Goal: Task Accomplishment & Management: Manage account settings

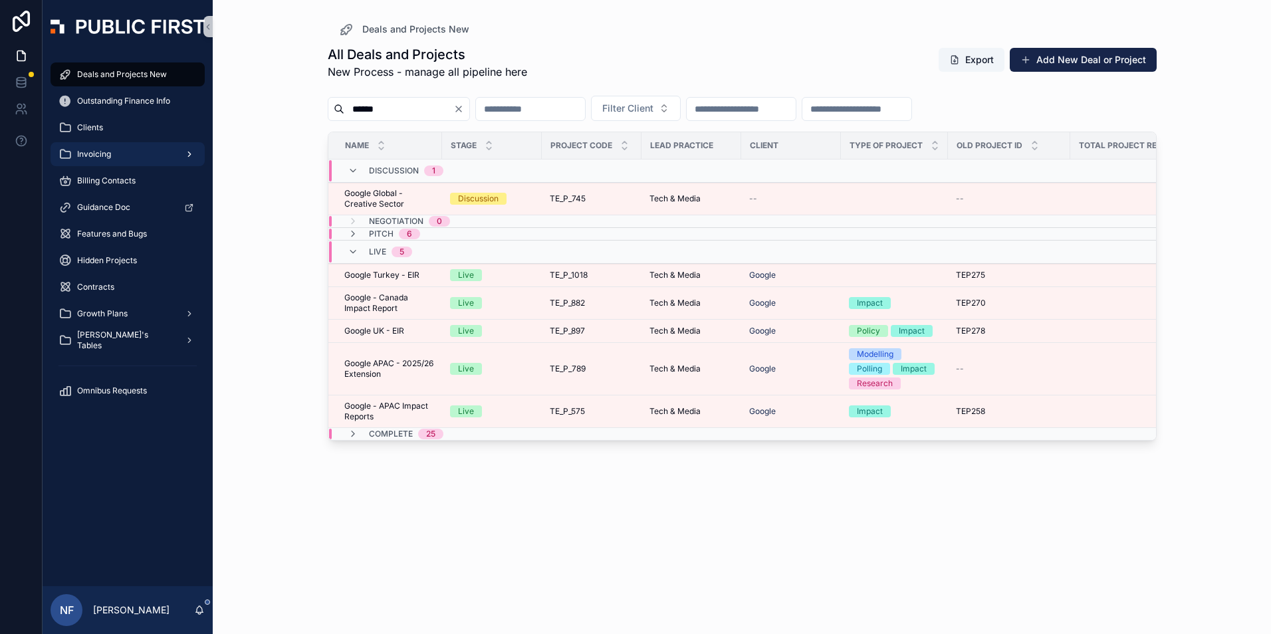
click at [106, 153] on span "Invoicing" at bounding box center [94, 154] width 34 height 11
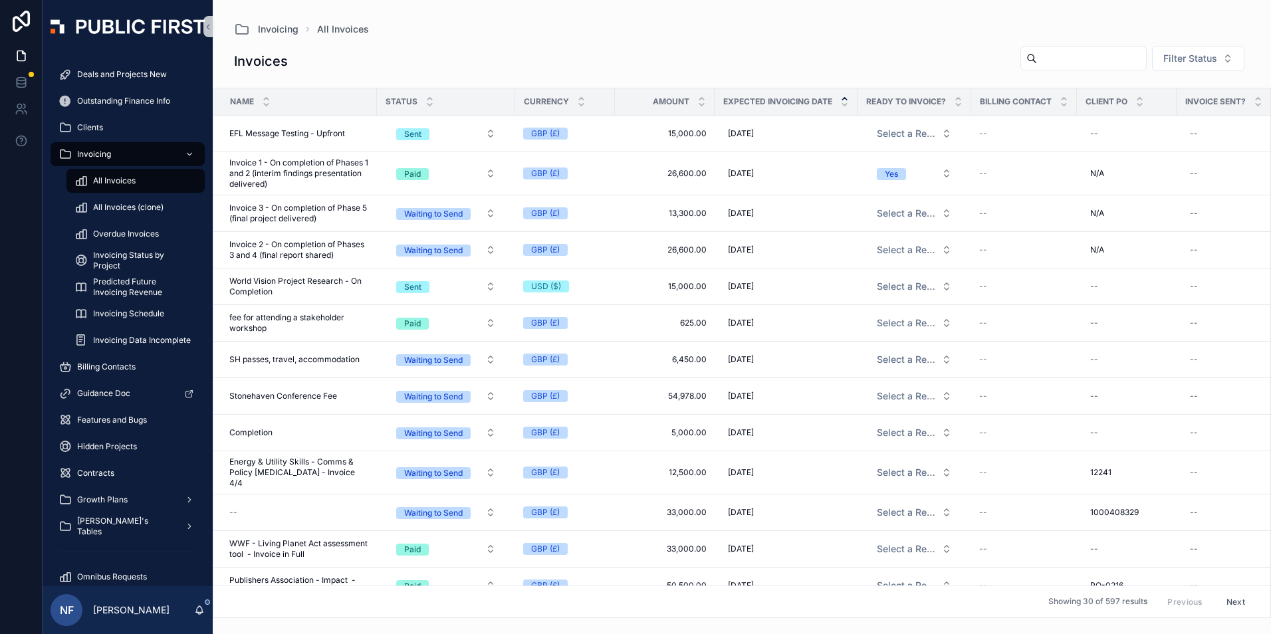
click at [844, 96] on icon "scrollable content" at bounding box center [844, 98] width 9 height 9
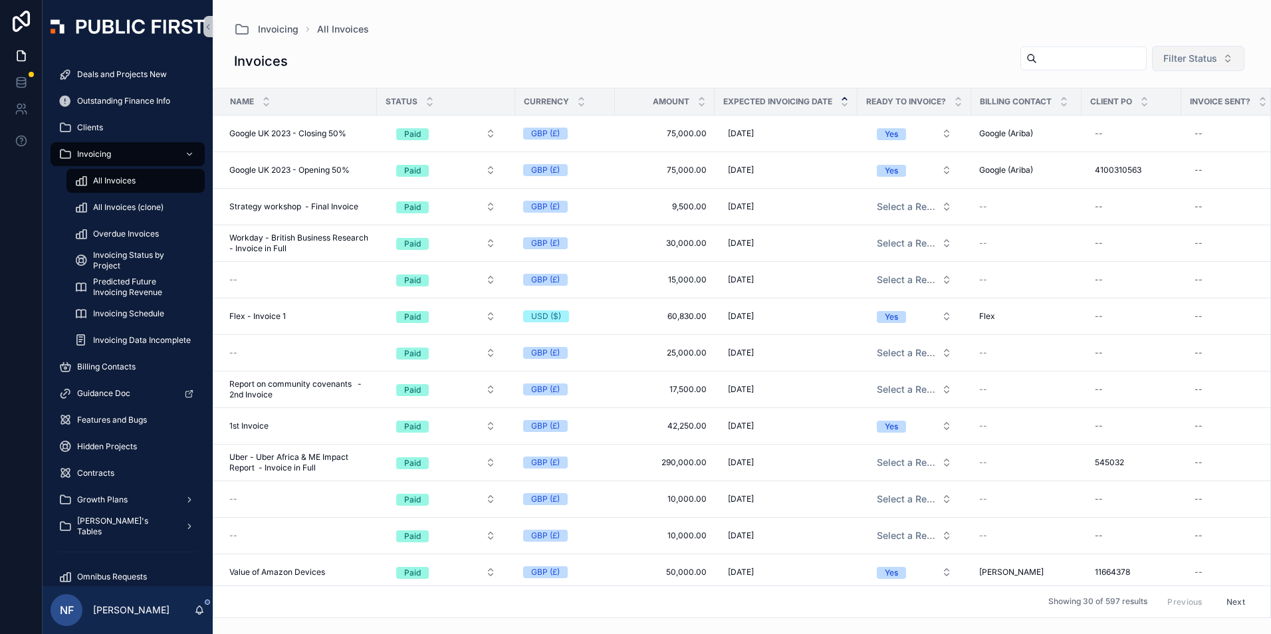
click at [1180, 58] on span "Filter Status" at bounding box center [1191, 58] width 54 height 13
click at [1169, 111] on div "Waiting to Send" at bounding box center [1188, 112] width 160 height 21
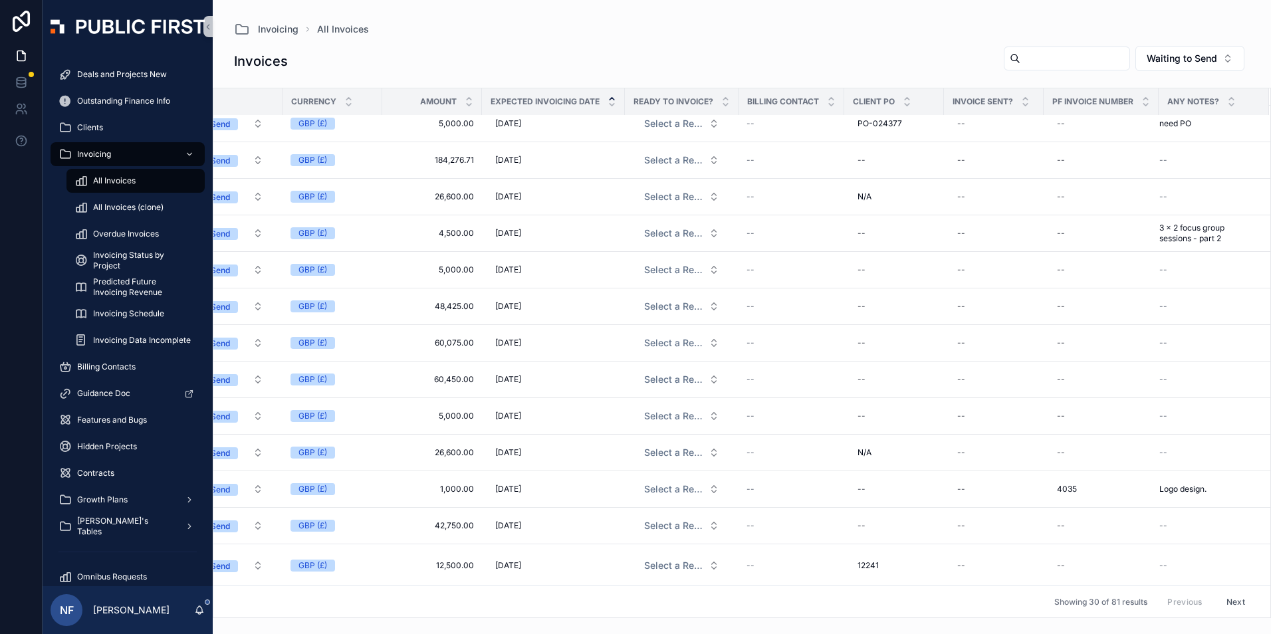
scroll to position [199, 0]
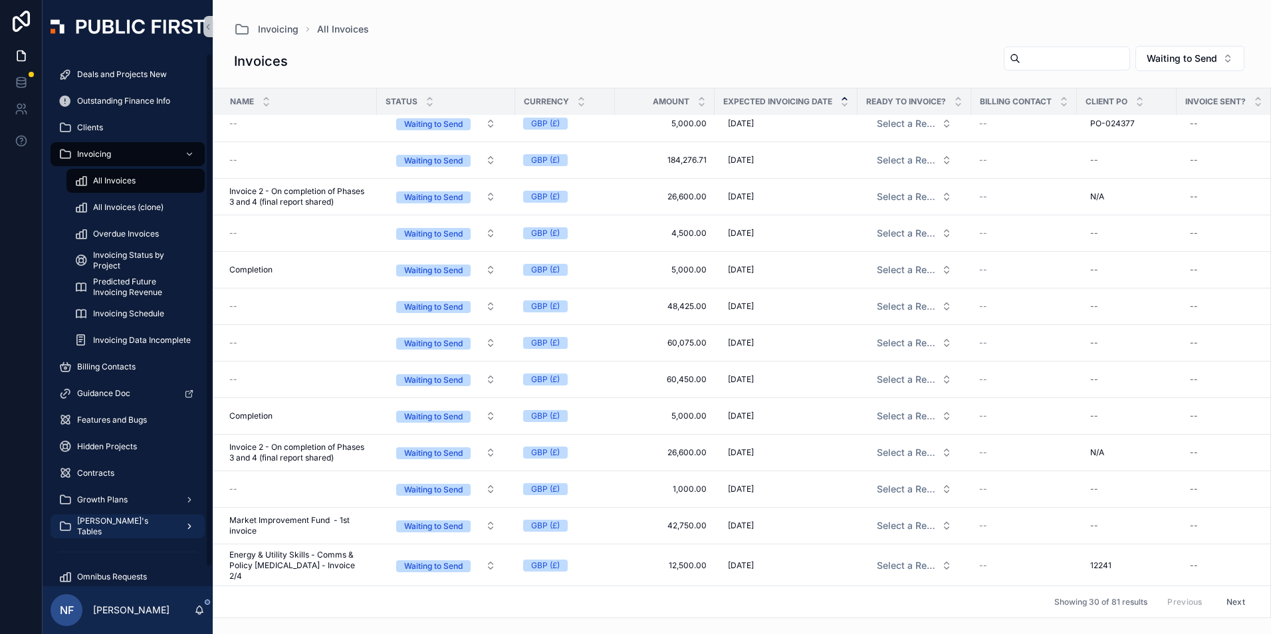
click at [110, 528] on span "[PERSON_NAME]'s Tables" at bounding box center [125, 526] width 97 height 21
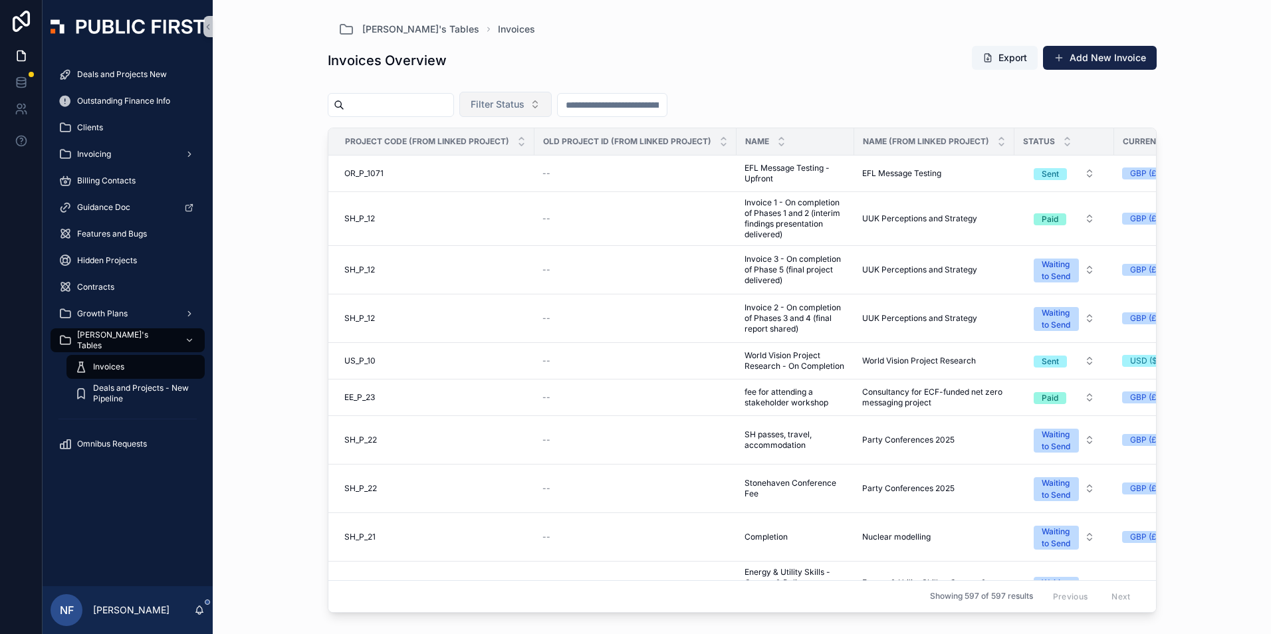
click at [552, 102] on button "Filter Status" at bounding box center [505, 104] width 92 height 25
click at [506, 154] on div "Waiting to Send" at bounding box center [539, 158] width 160 height 21
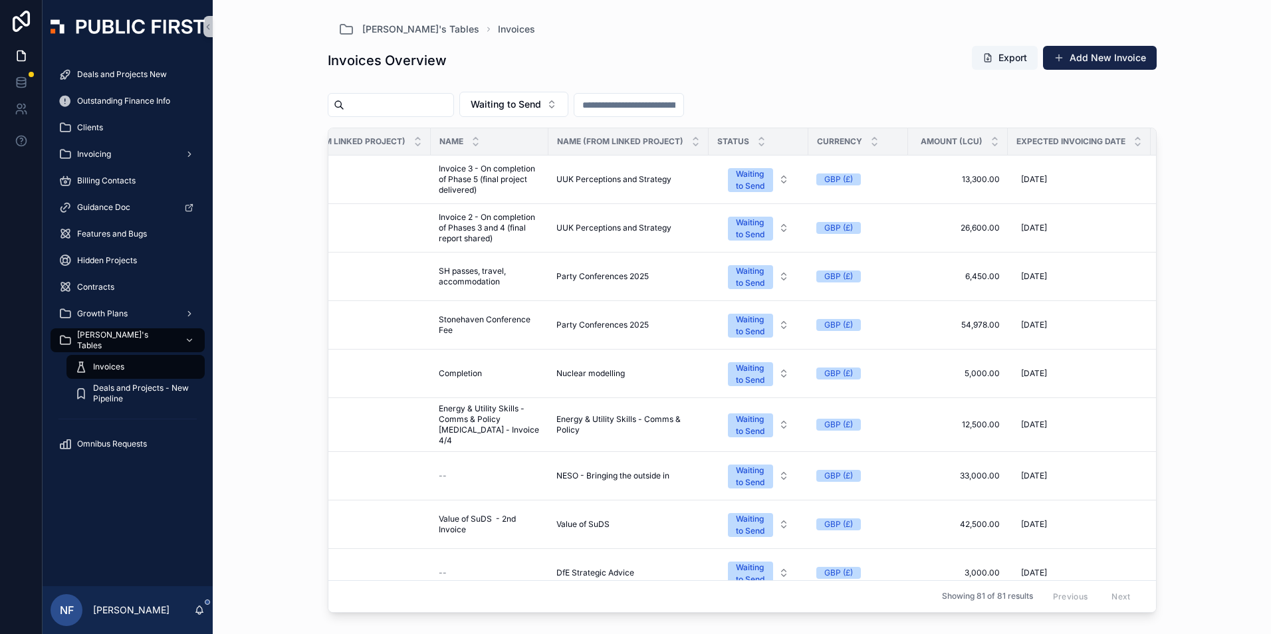
scroll to position [0, 337]
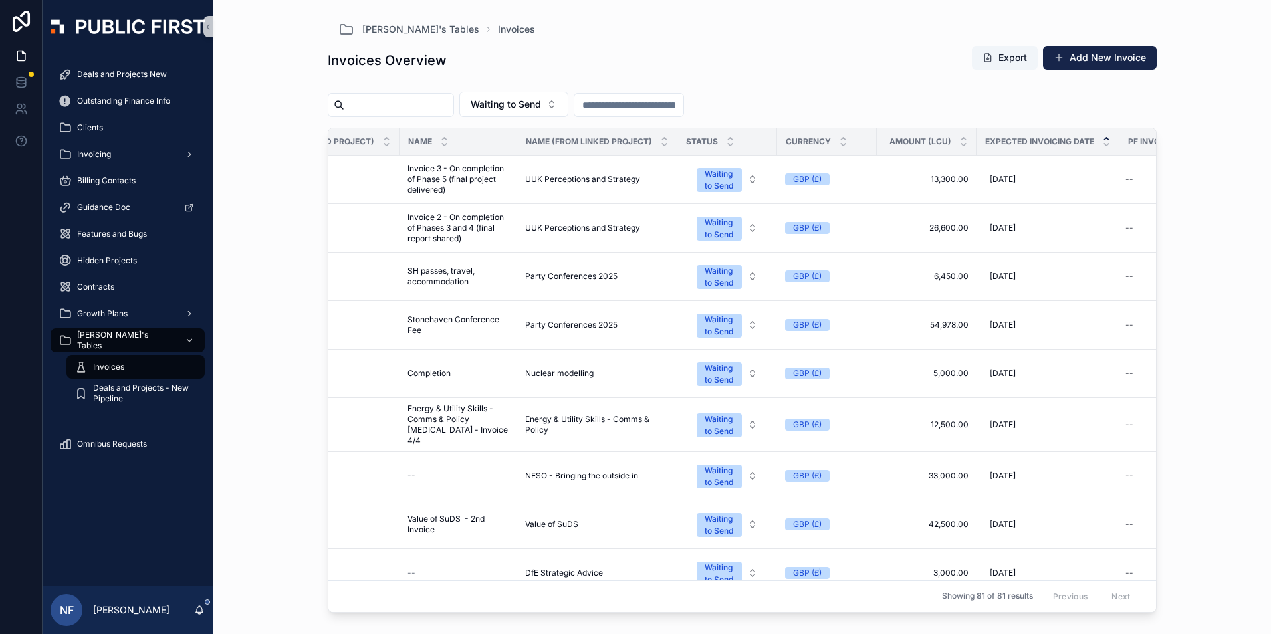
click at [1105, 141] on icon "scrollable content" at bounding box center [1106, 138] width 9 height 9
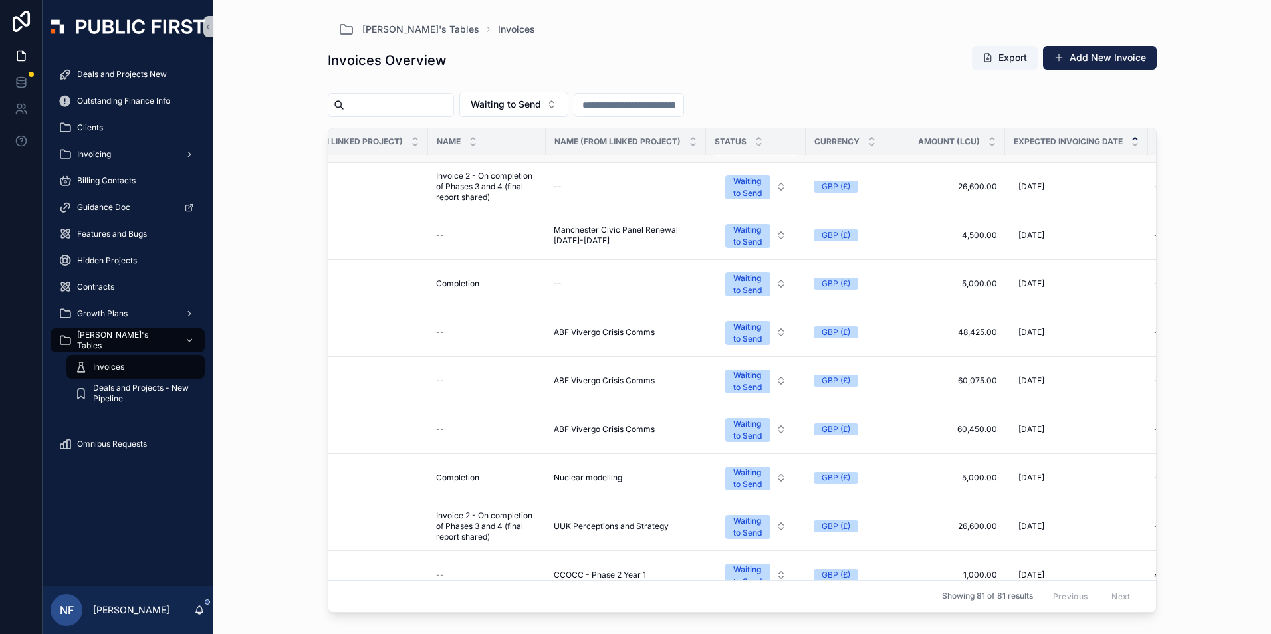
scroll to position [399, 309]
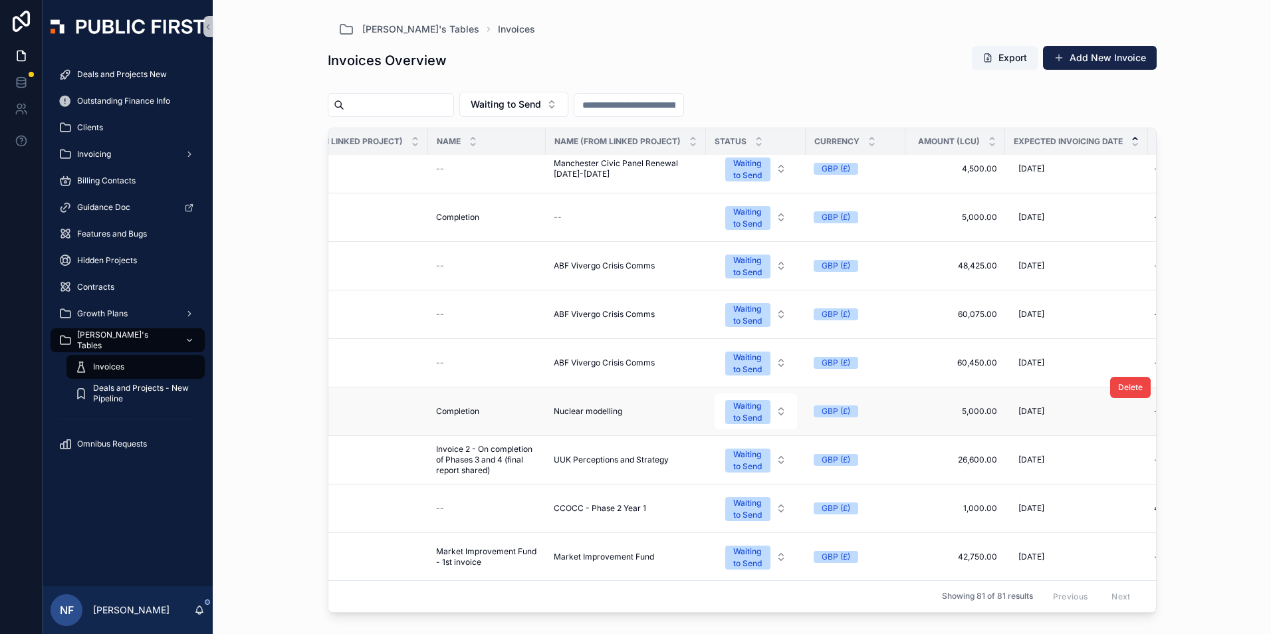
click at [596, 412] on span "Nuclear modelling" at bounding box center [588, 411] width 68 height 11
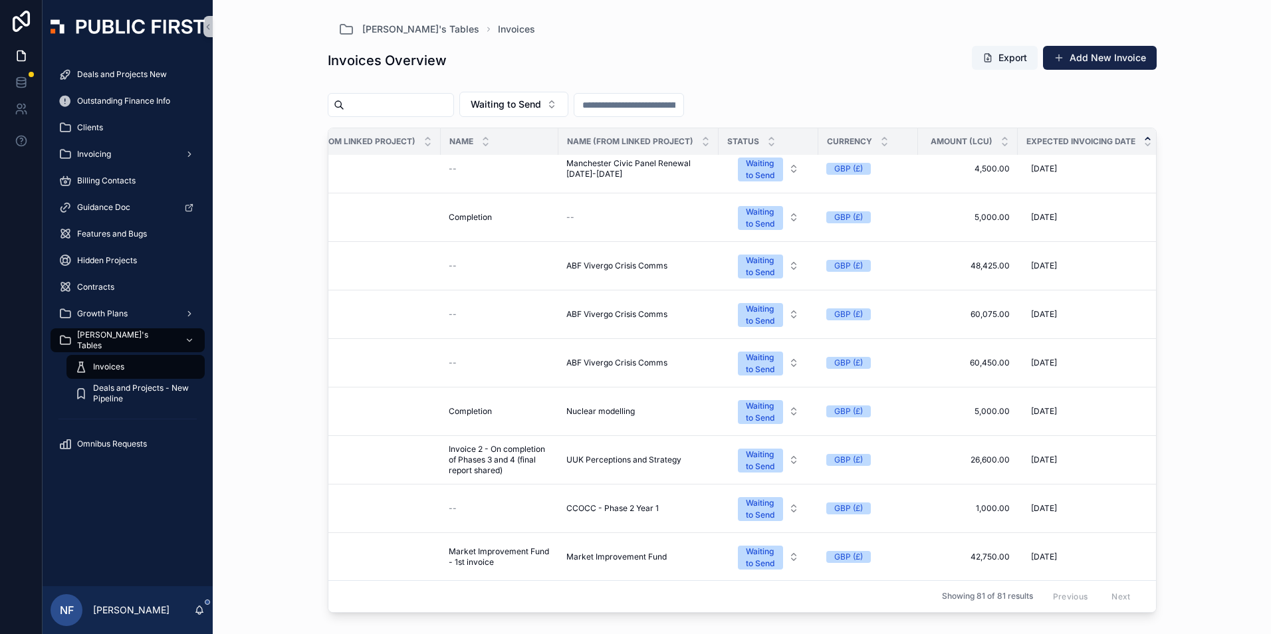
scroll to position [465, 296]
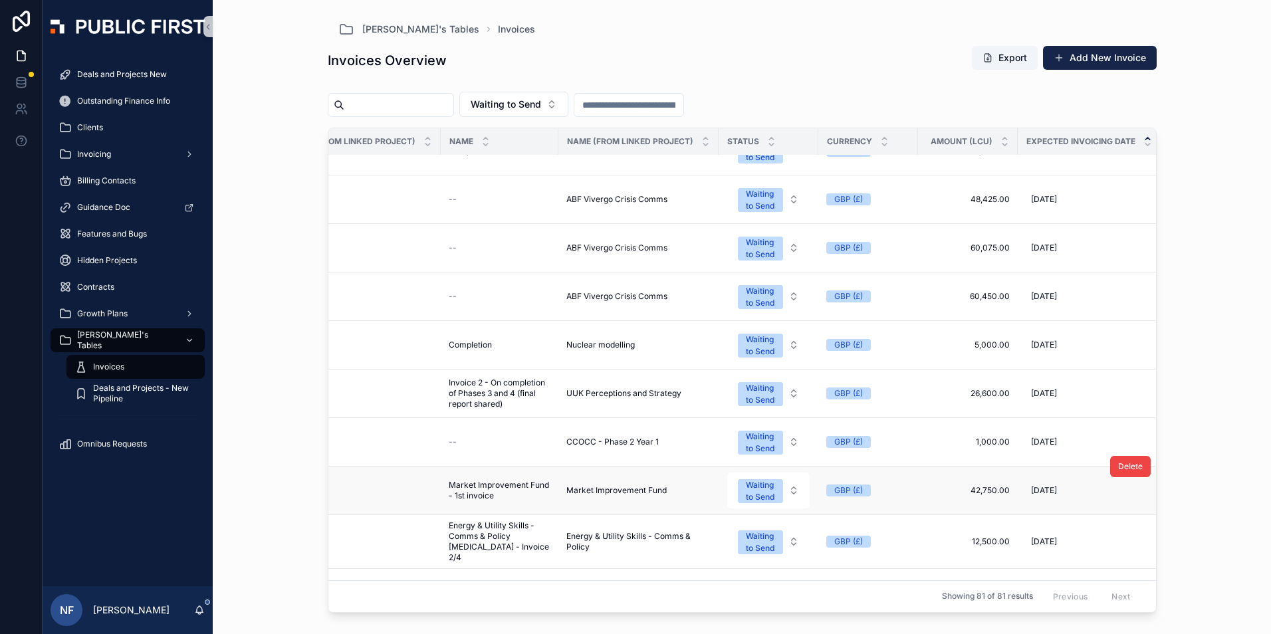
click at [607, 491] on span "Market Improvement Fund" at bounding box center [617, 490] width 100 height 11
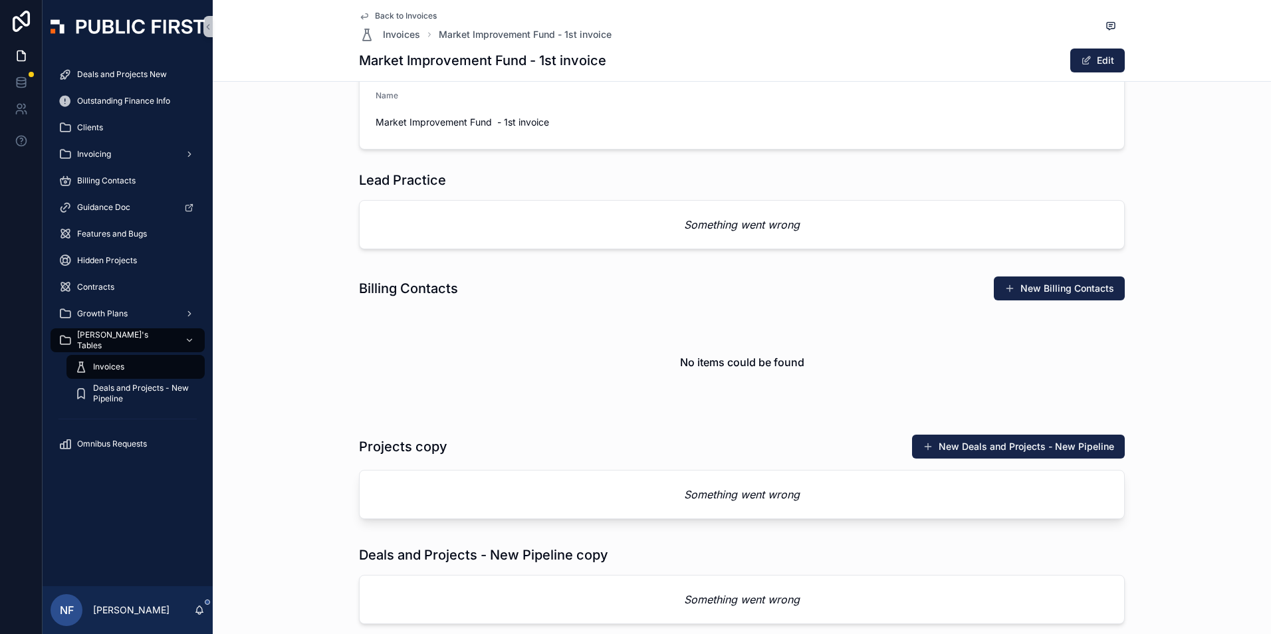
scroll to position [465, 0]
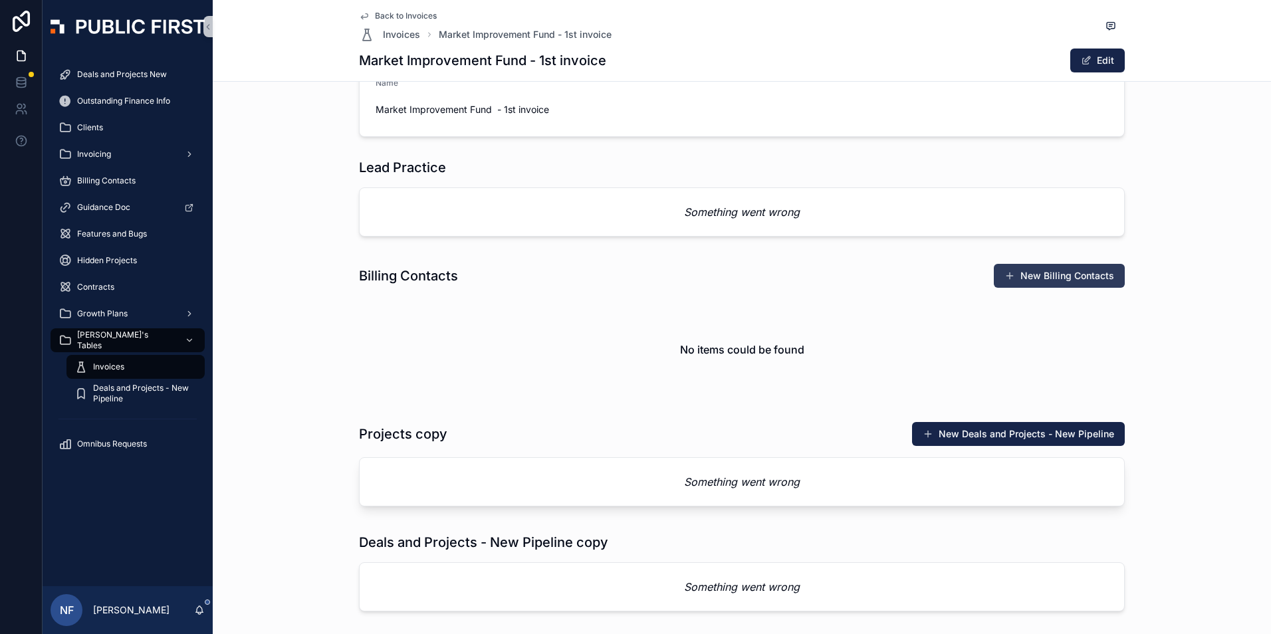
click at [1077, 275] on button "New Billing Contacts" at bounding box center [1059, 276] width 131 height 24
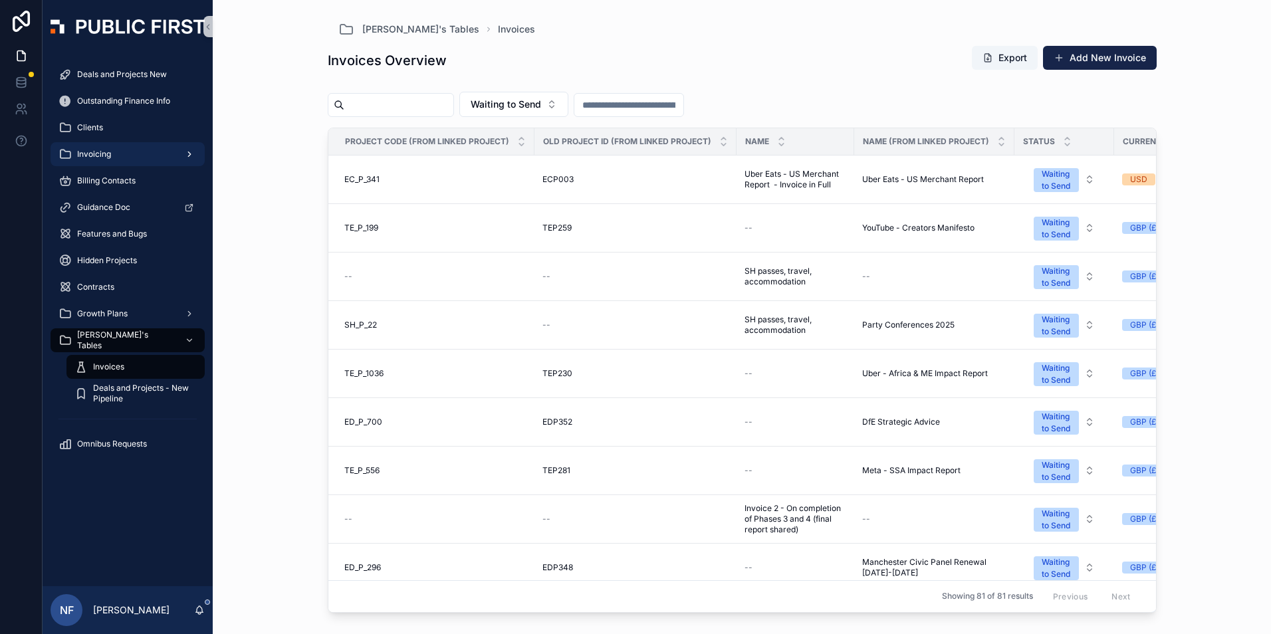
click at [105, 153] on span "Invoicing" at bounding box center [94, 154] width 34 height 11
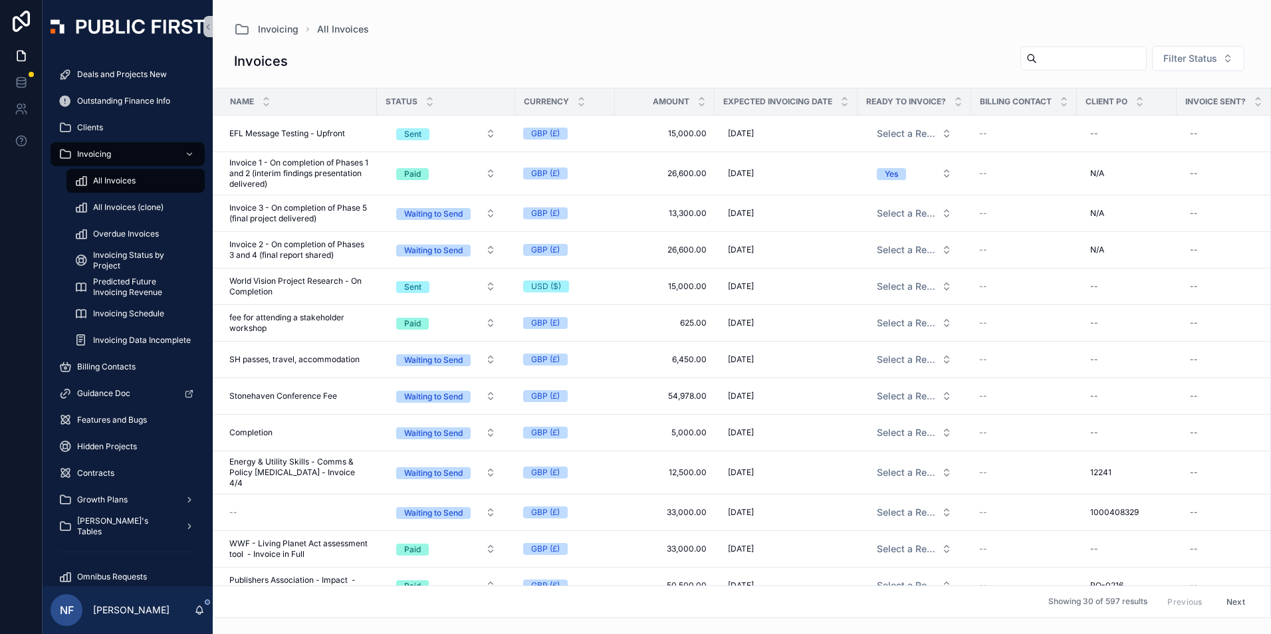
click at [118, 189] on div "All Invoices" at bounding box center [135, 180] width 122 height 21
click at [121, 181] on span "All Invoices" at bounding box center [114, 181] width 43 height 11
click at [849, 100] on div "scrollable content" at bounding box center [844, 101] width 9 height 15
click at [1196, 55] on span "Filter Status" at bounding box center [1191, 58] width 54 height 13
click at [1167, 110] on div "Waiting to Send" at bounding box center [1188, 112] width 160 height 21
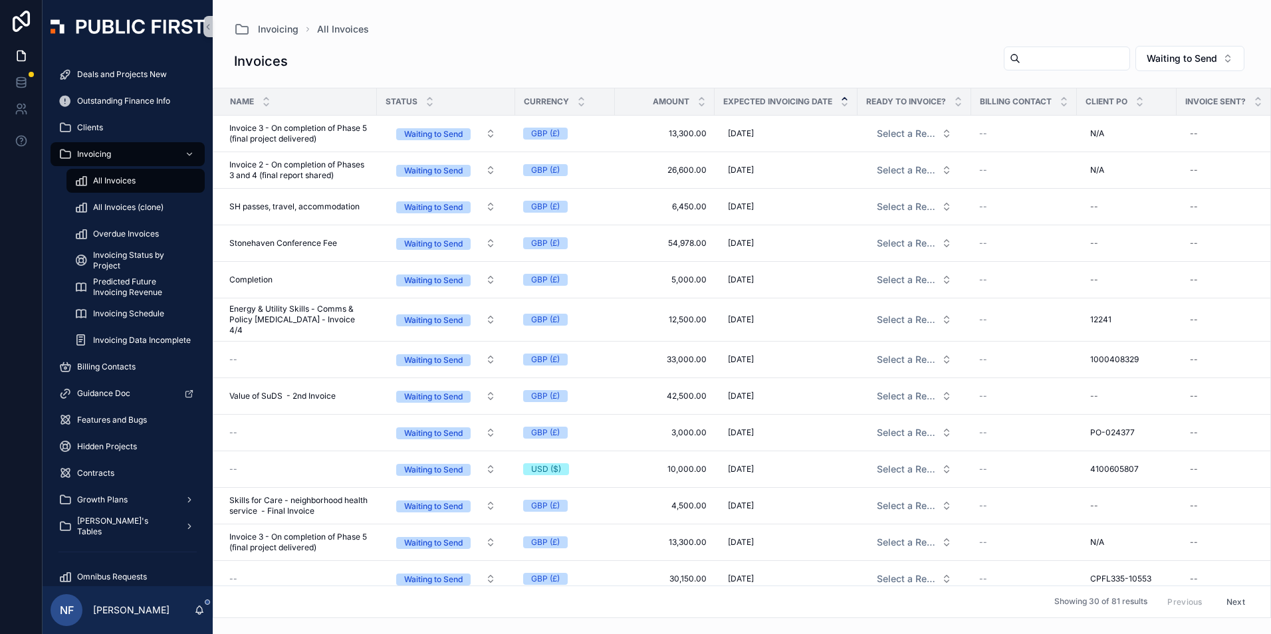
click at [848, 100] on icon "scrollable content" at bounding box center [844, 98] width 9 height 9
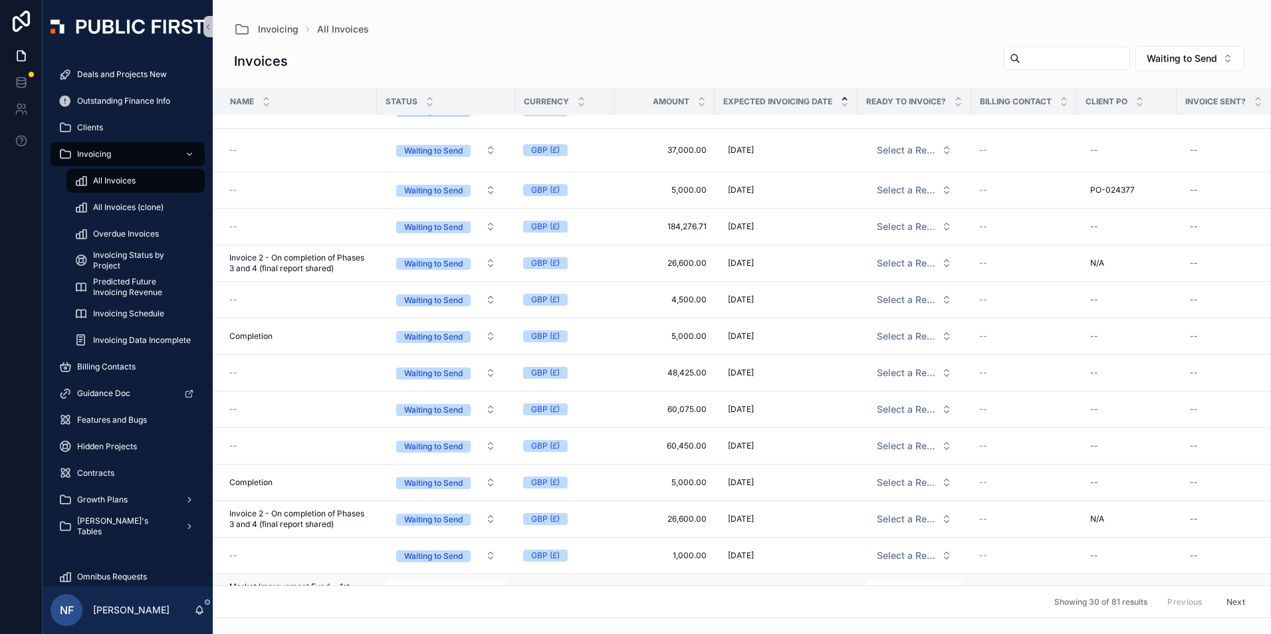
scroll to position [266, 0]
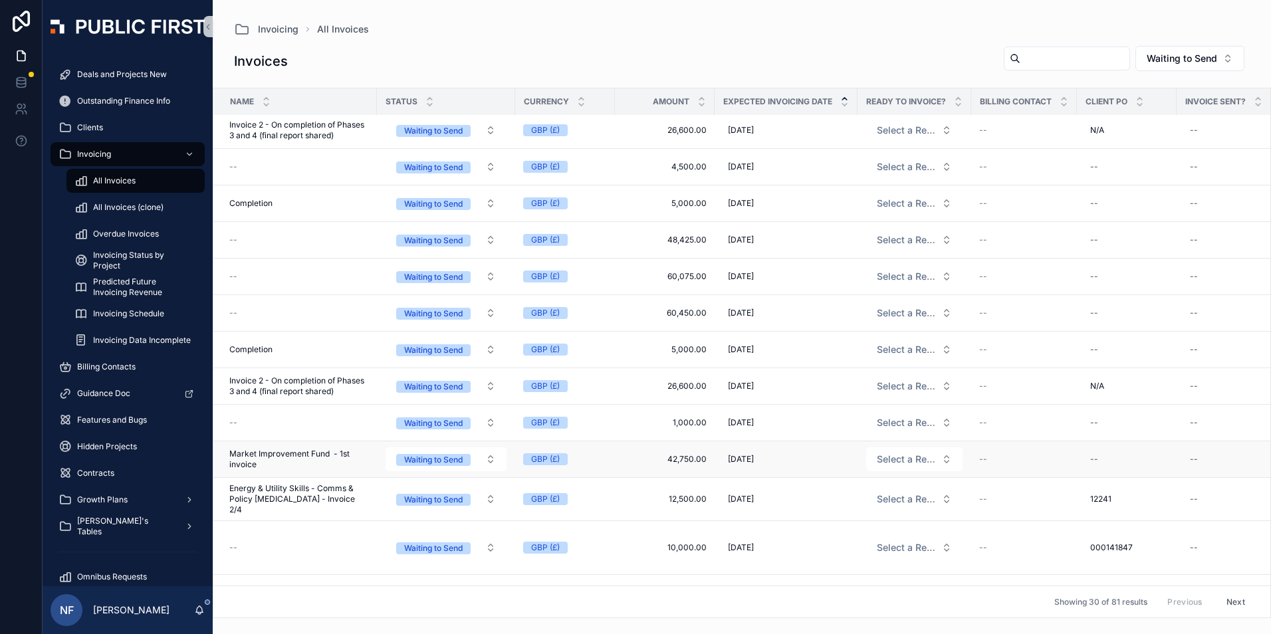
click at [261, 455] on span "Market Improvement Fund - 1st invoice" at bounding box center [299, 459] width 140 height 21
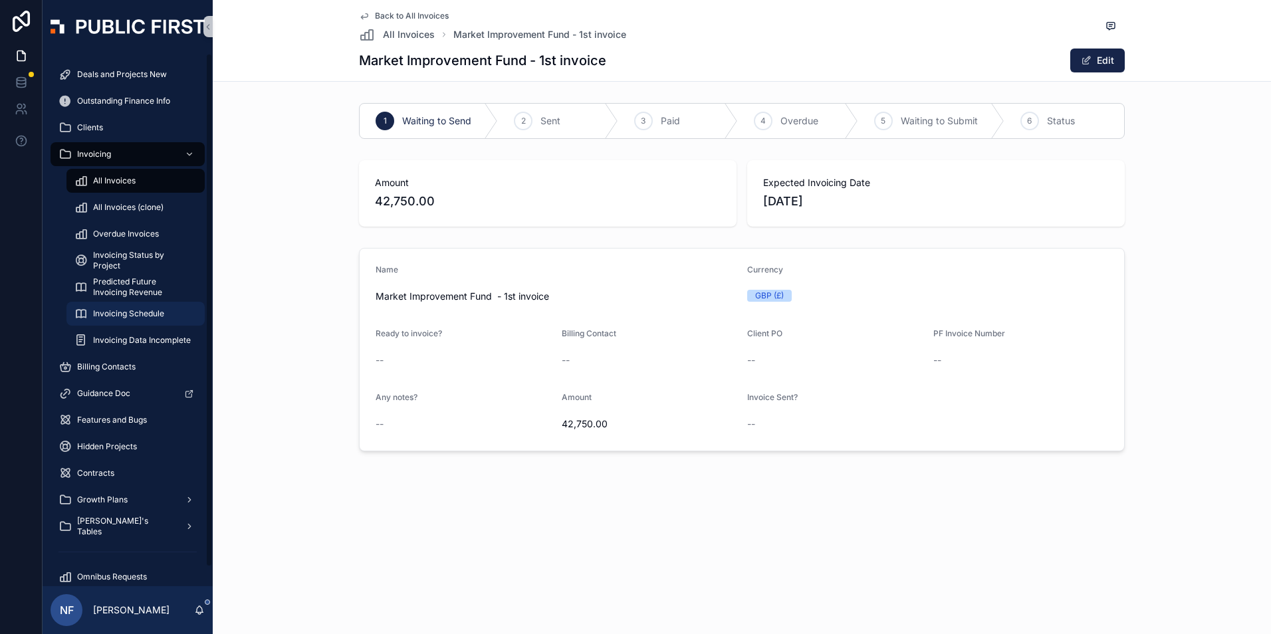
click at [164, 309] on span "Invoicing Schedule" at bounding box center [128, 314] width 71 height 11
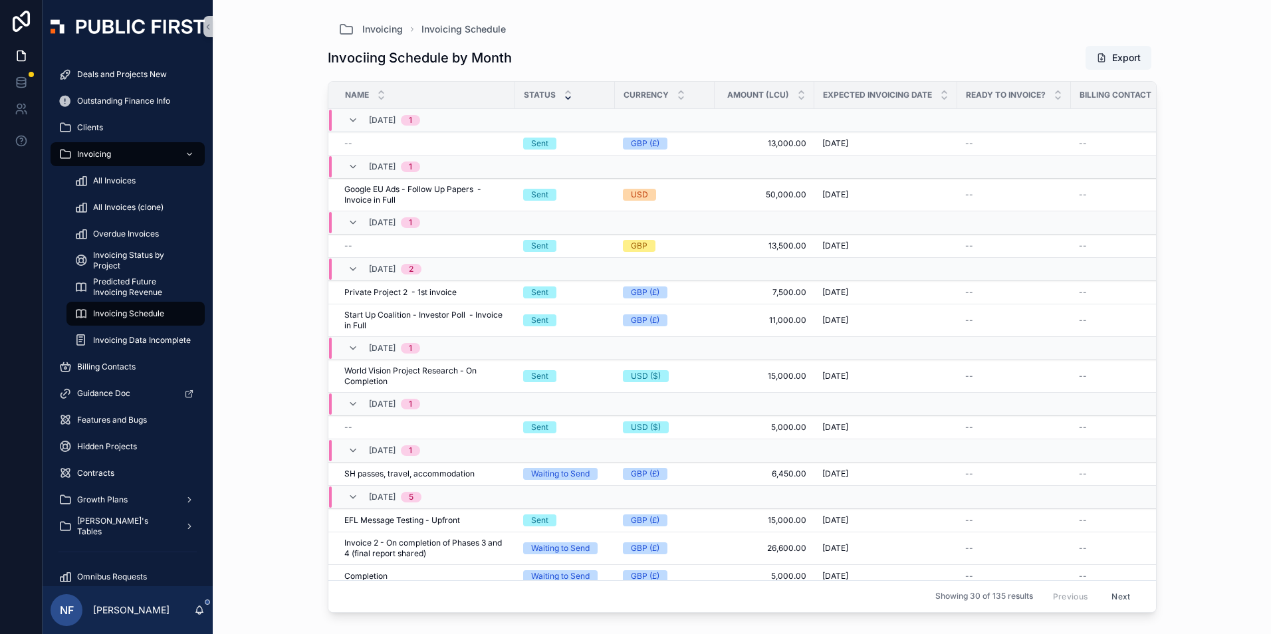
click at [567, 94] on icon "scrollable content" at bounding box center [568, 98] width 9 height 9
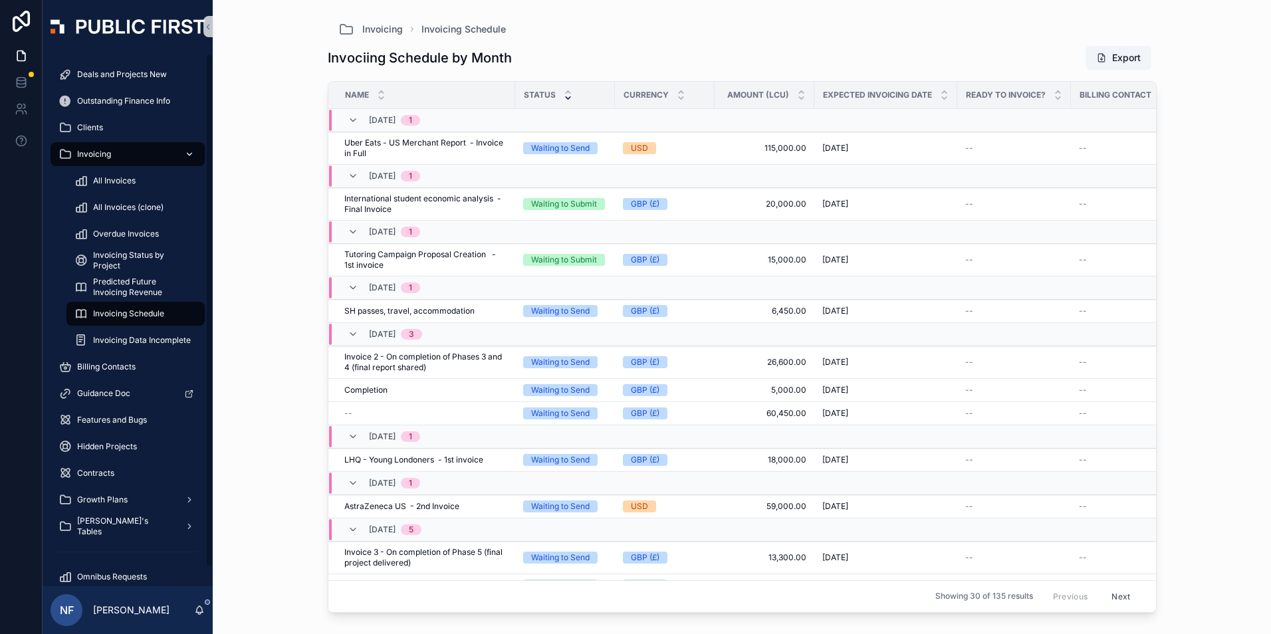
click at [90, 156] on span "Invoicing" at bounding box center [94, 154] width 34 height 11
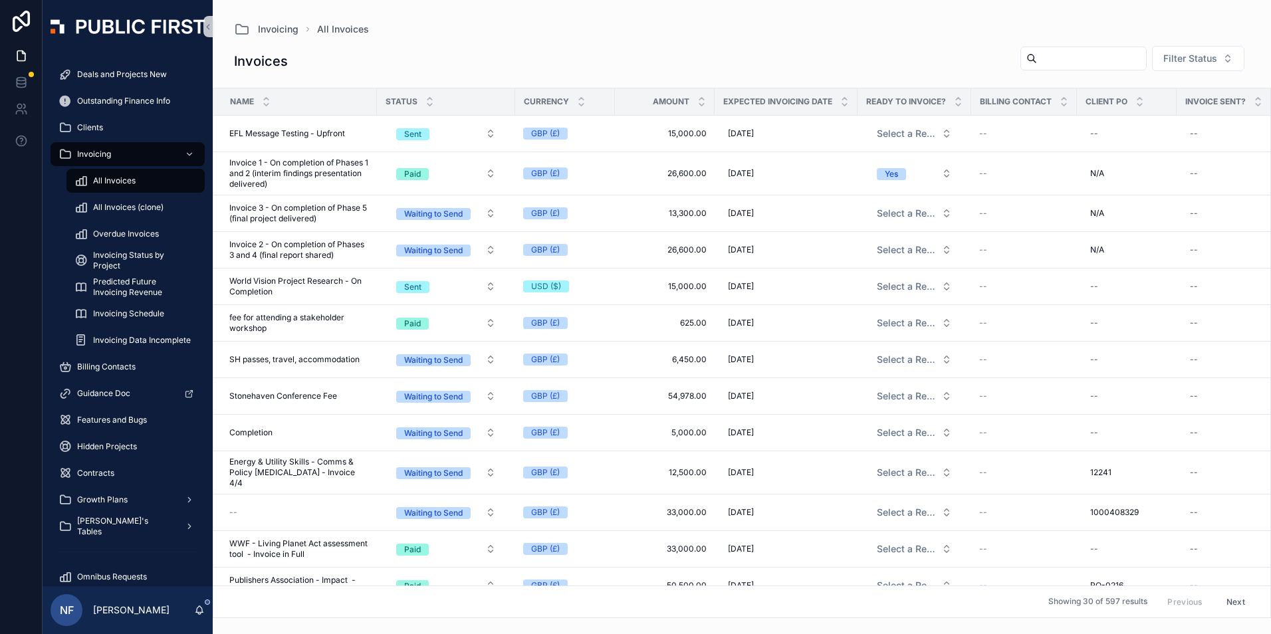
click at [1048, 62] on input "scrollable content" at bounding box center [1091, 58] width 109 height 19
type input "******"
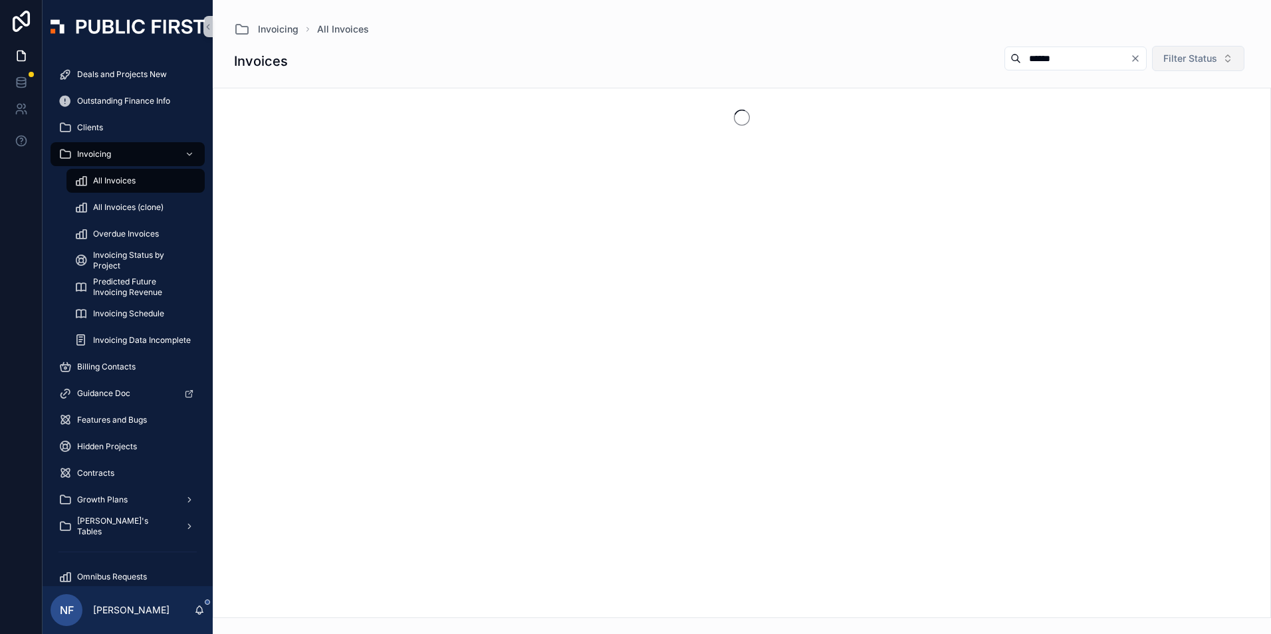
click at [1209, 58] on span "Filter Status" at bounding box center [1191, 58] width 54 height 13
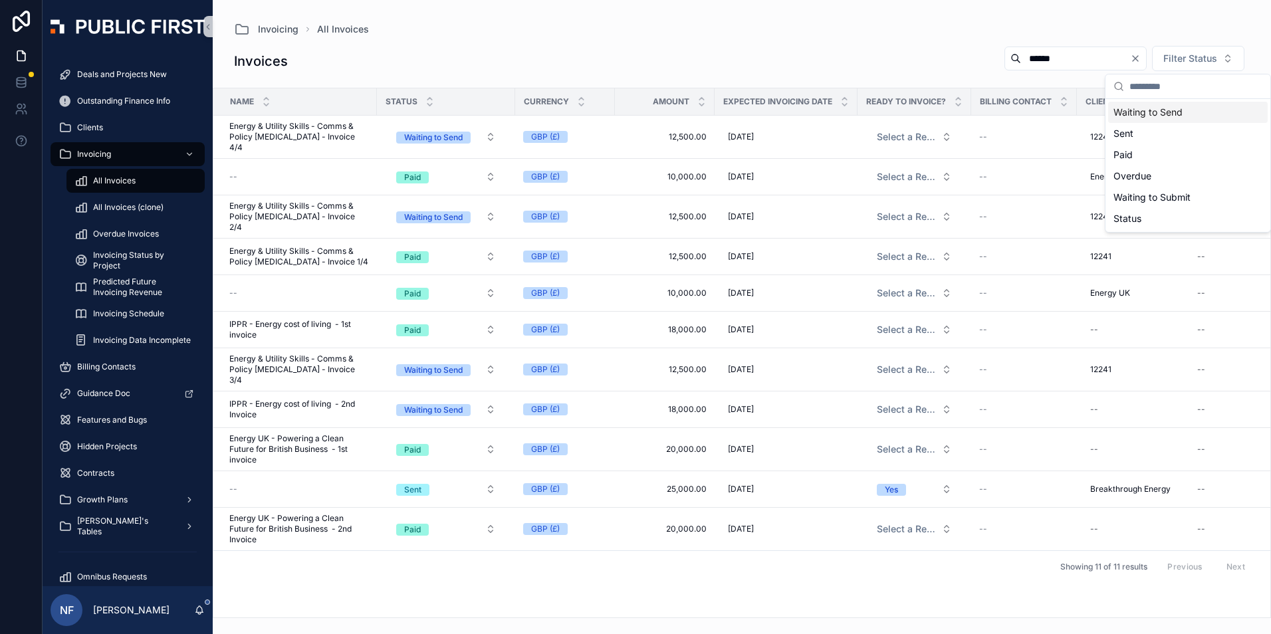
click at [1192, 112] on div "Waiting to Send" at bounding box center [1188, 112] width 160 height 21
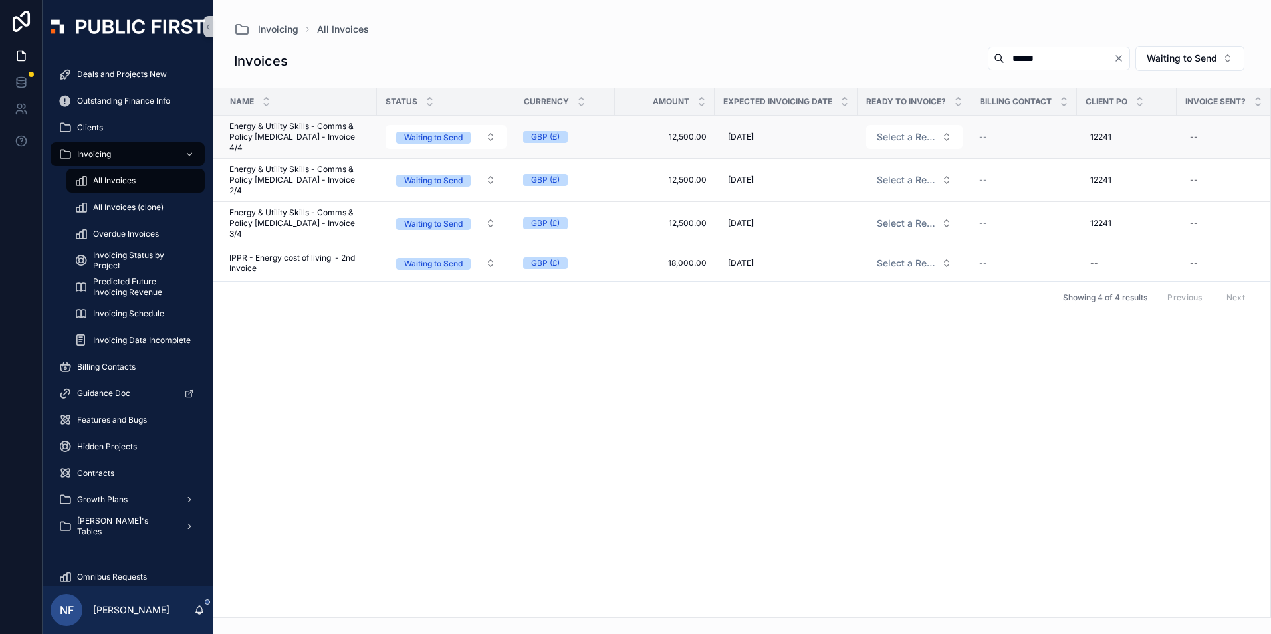
click at [271, 138] on span "Energy & Utility Skills - Comms & Policy [MEDICAL_DATA] - Invoice 4/4" at bounding box center [299, 137] width 140 height 32
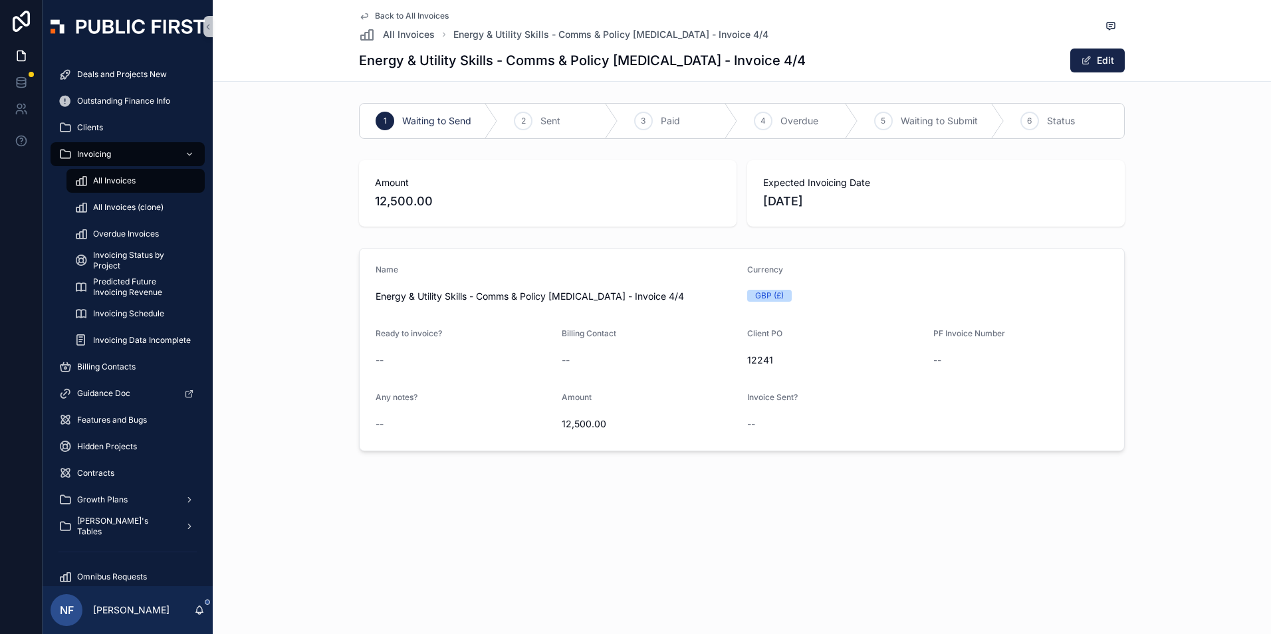
click at [464, 303] on span "Energy & Utility Skills - Comms & Policy [MEDICAL_DATA] - Invoice 4/4" at bounding box center [556, 296] width 361 height 13
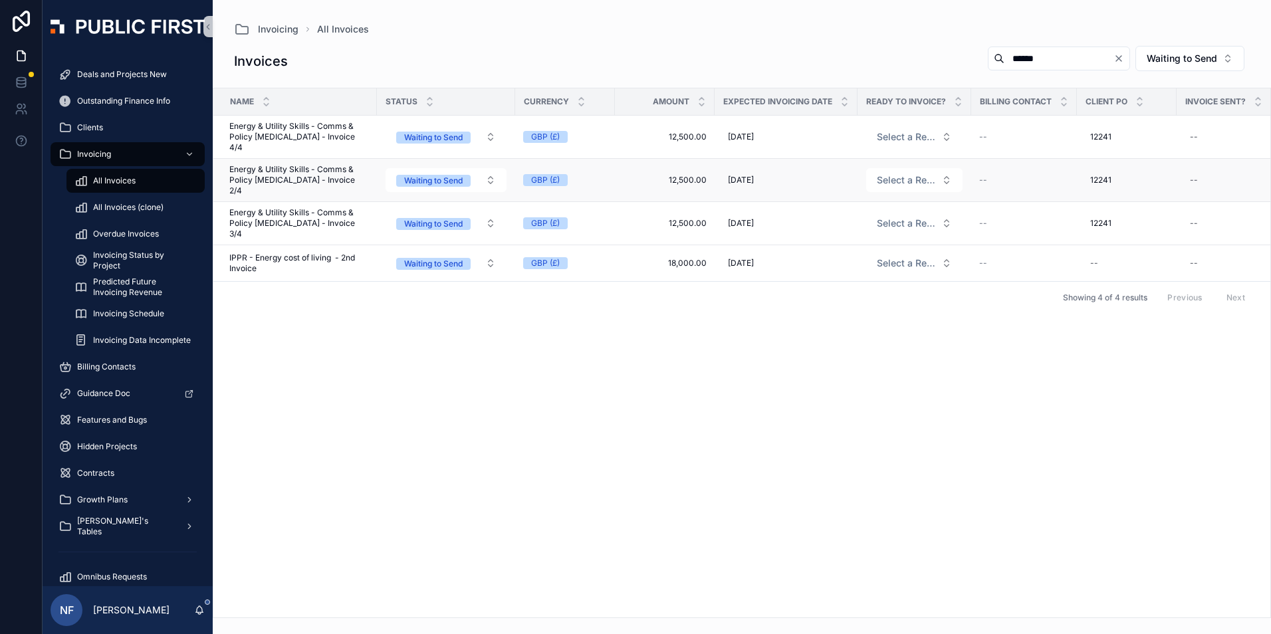
click at [273, 166] on span "Energy & Utility Skills - Comms & Policy retainer - Invoice 2/4" at bounding box center [299, 180] width 140 height 32
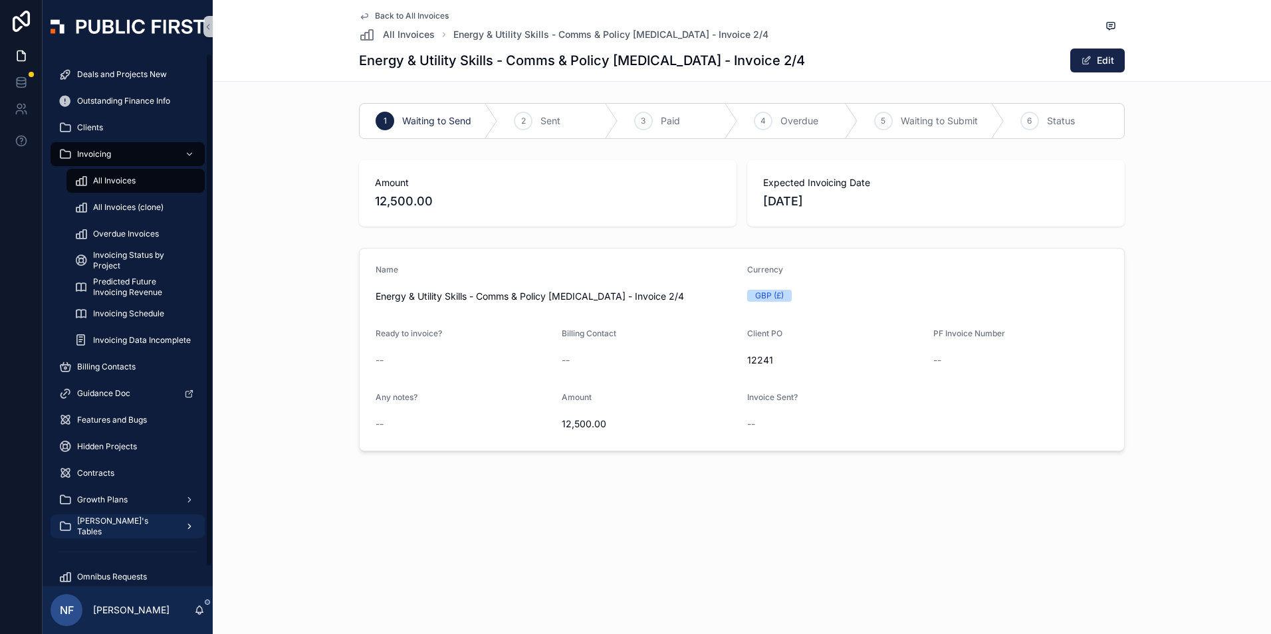
click at [110, 524] on span "[PERSON_NAME]'s Tables" at bounding box center [125, 526] width 97 height 21
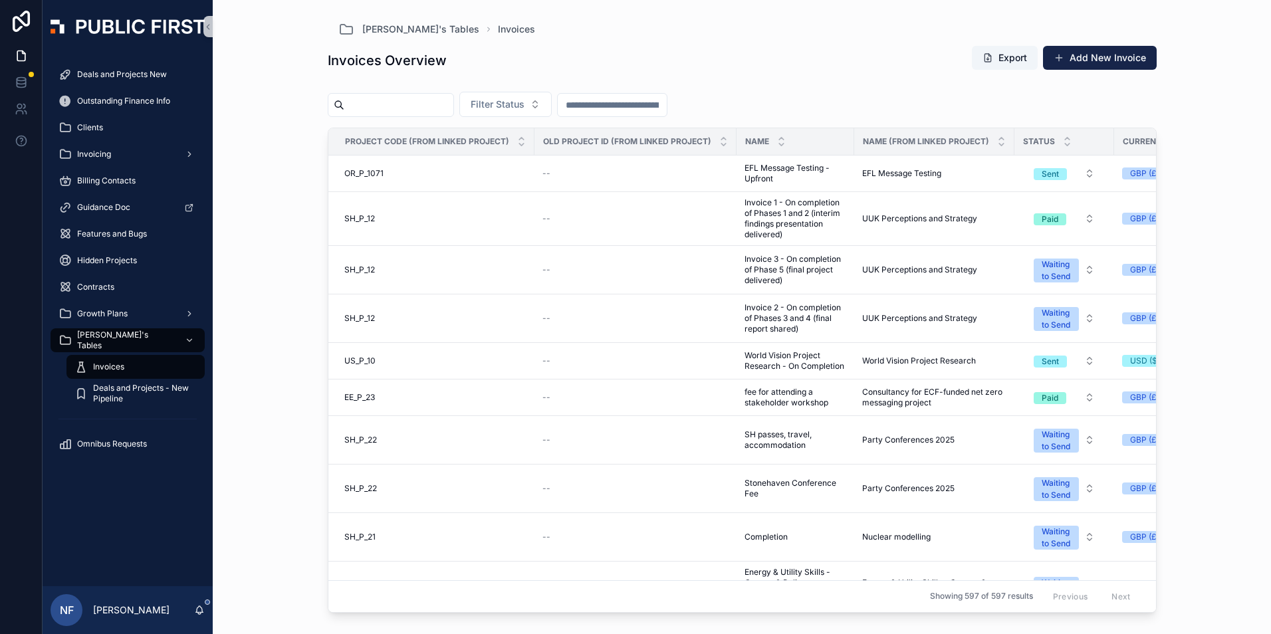
click at [367, 102] on input "scrollable content" at bounding box center [398, 105] width 109 height 19
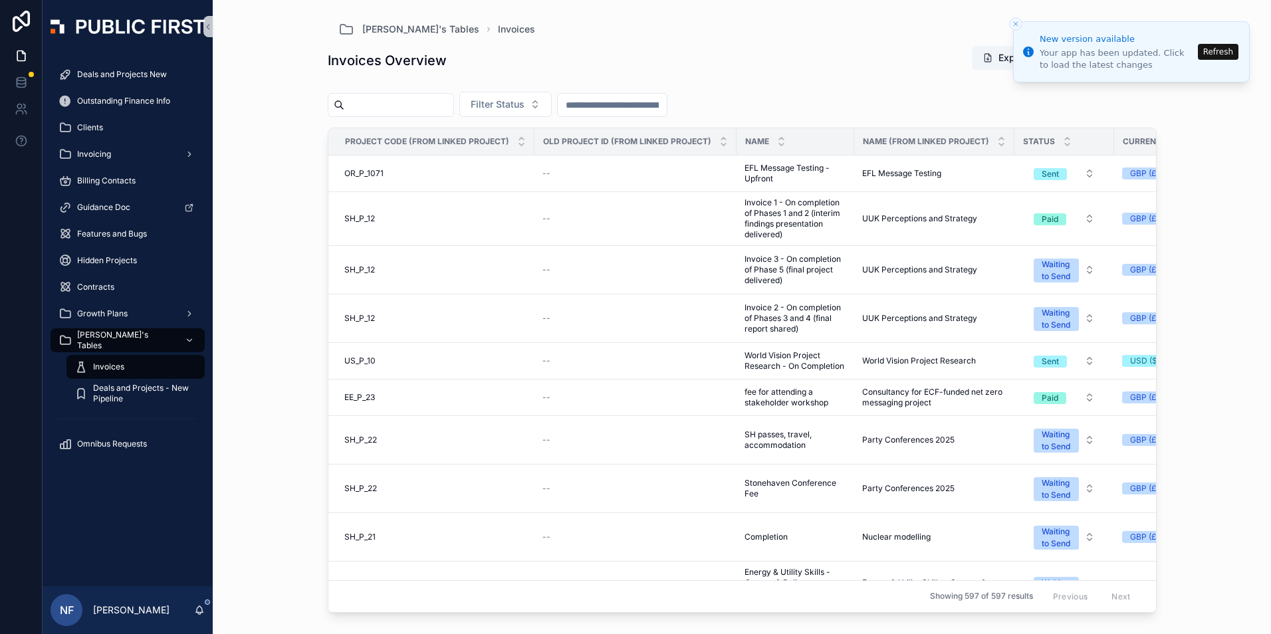
click at [1230, 54] on button "Refresh" at bounding box center [1218, 52] width 41 height 16
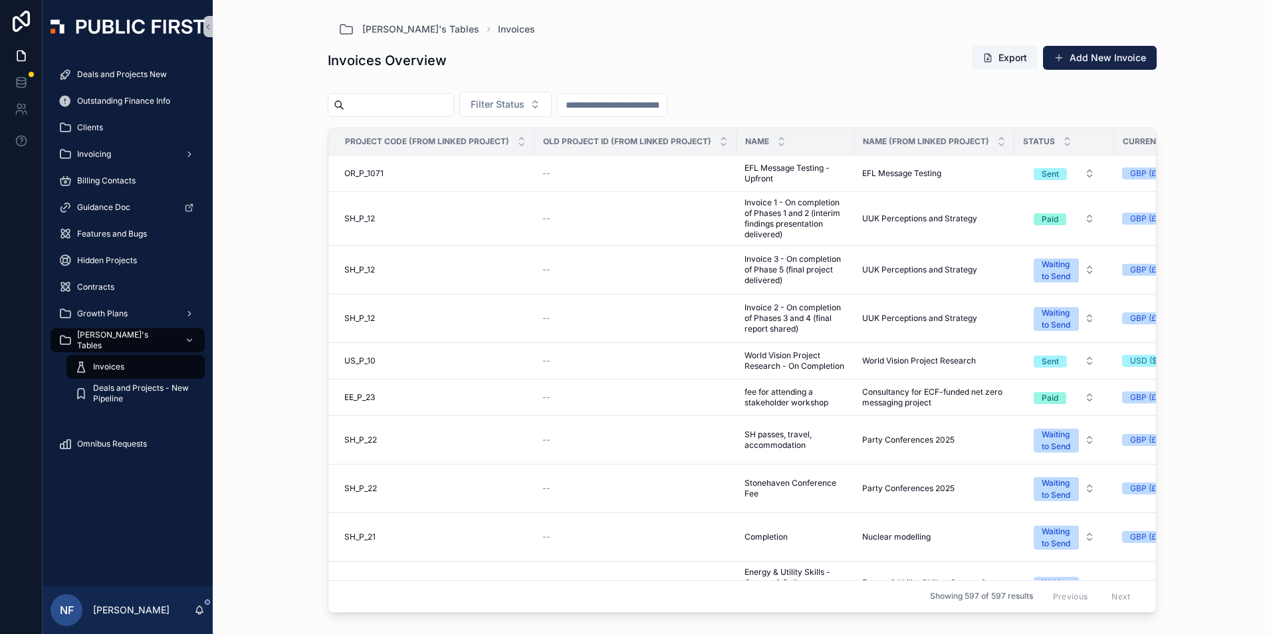
click at [407, 105] on input "scrollable content" at bounding box center [398, 105] width 109 height 19
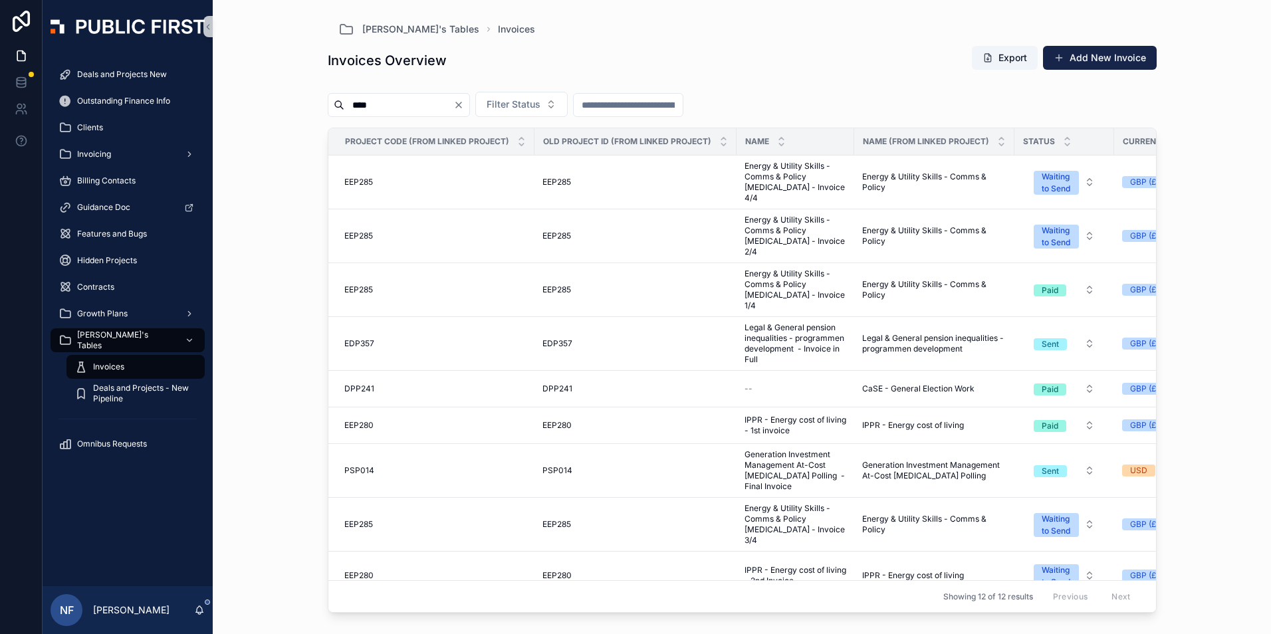
click at [382, 113] on input "****" at bounding box center [398, 105] width 109 height 19
type input "*"
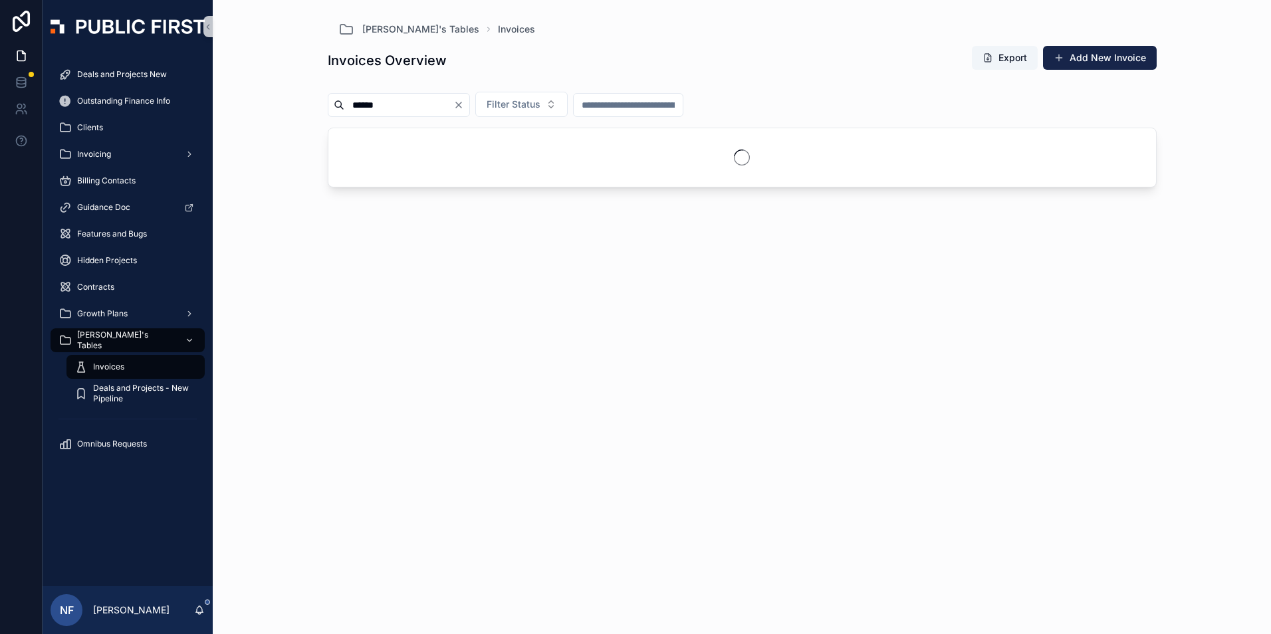
type input "******"
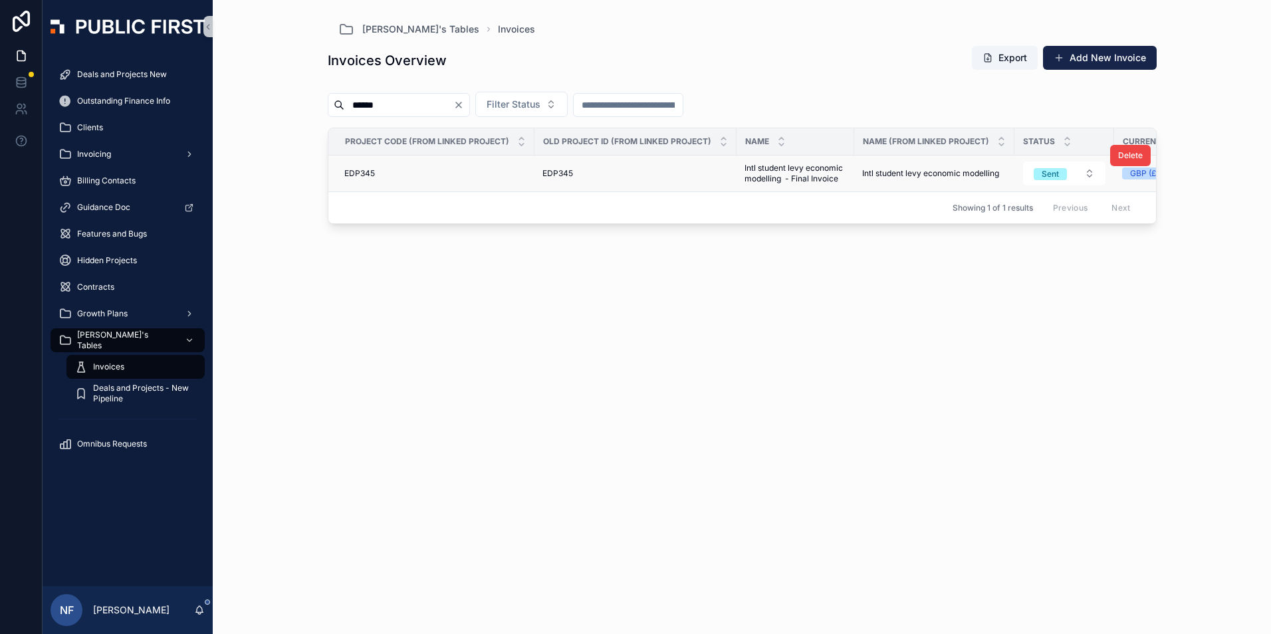
click at [349, 174] on span "EDP345" at bounding box center [359, 173] width 31 height 11
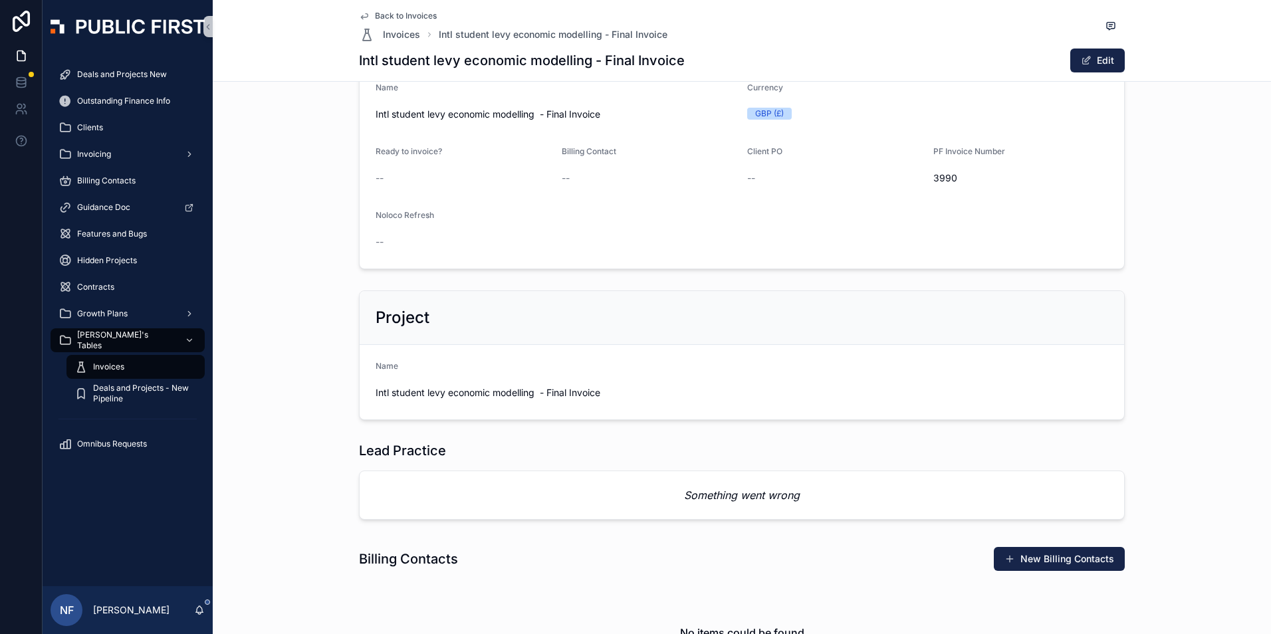
scroll to position [199, 0]
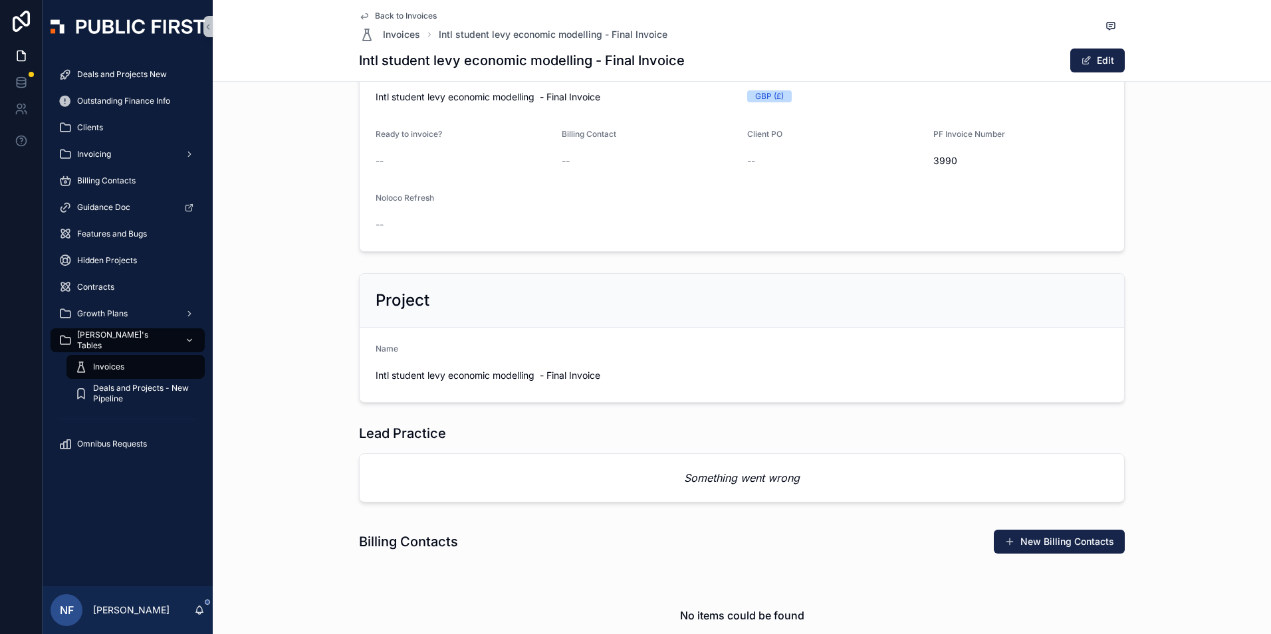
click at [405, 11] on span "Back to Invoices" at bounding box center [406, 16] width 62 height 11
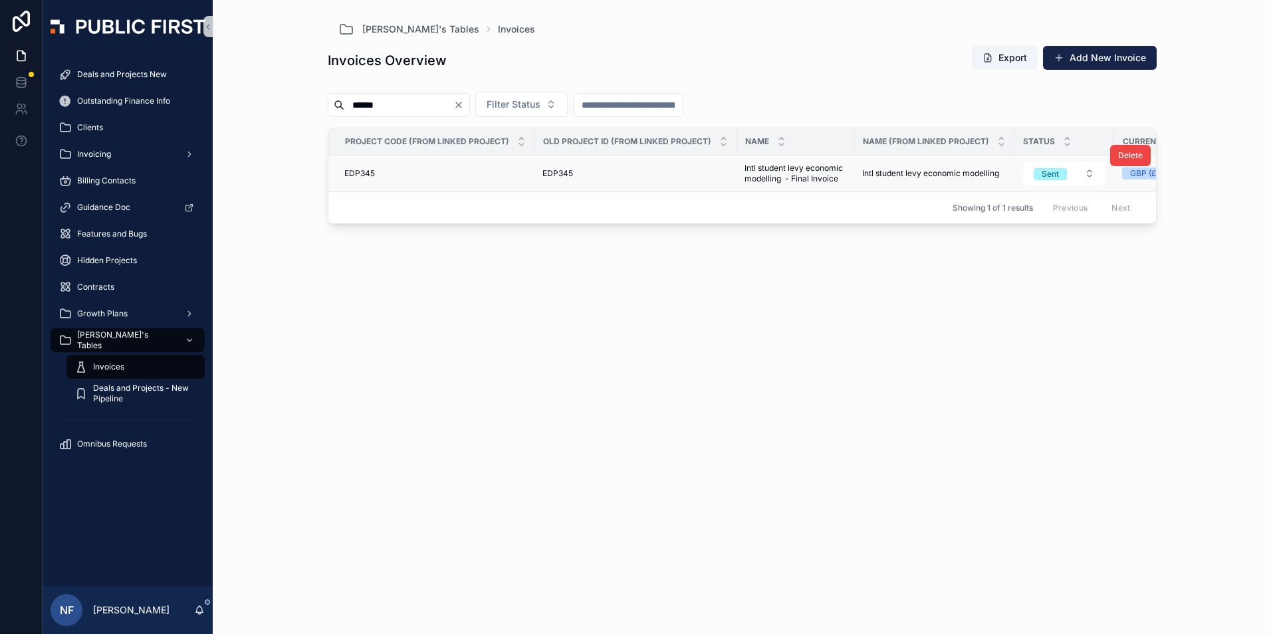
click at [356, 173] on span "EDP345" at bounding box center [359, 173] width 31 height 11
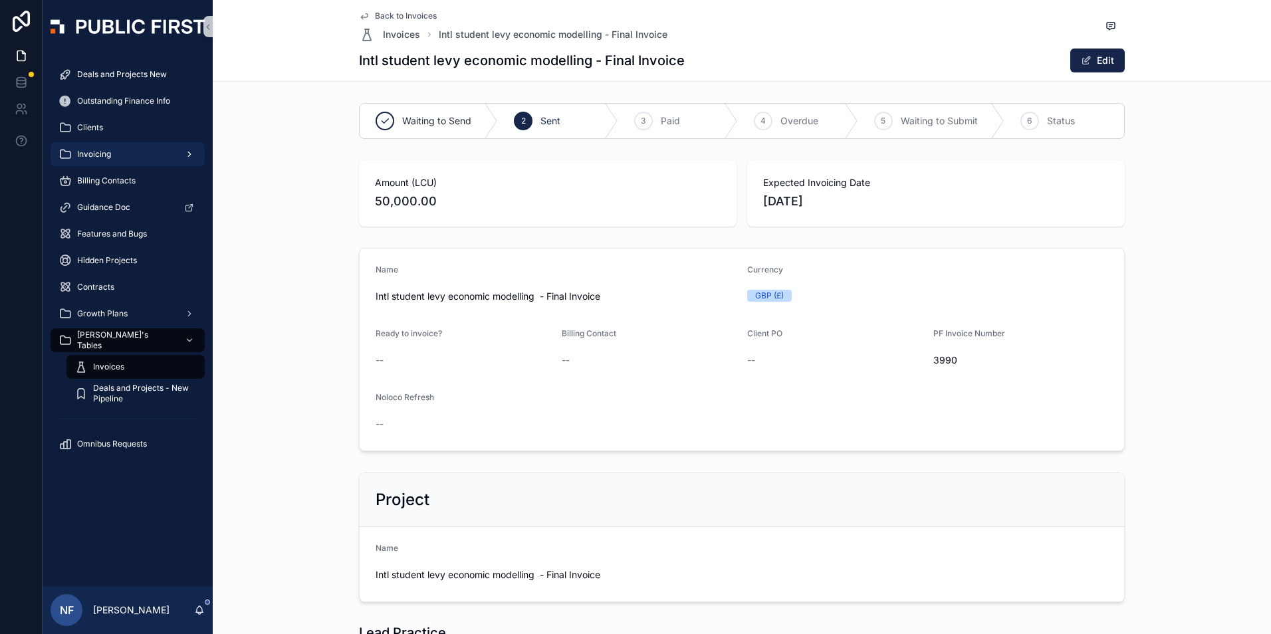
click at [105, 157] on span "Invoicing" at bounding box center [94, 154] width 34 height 11
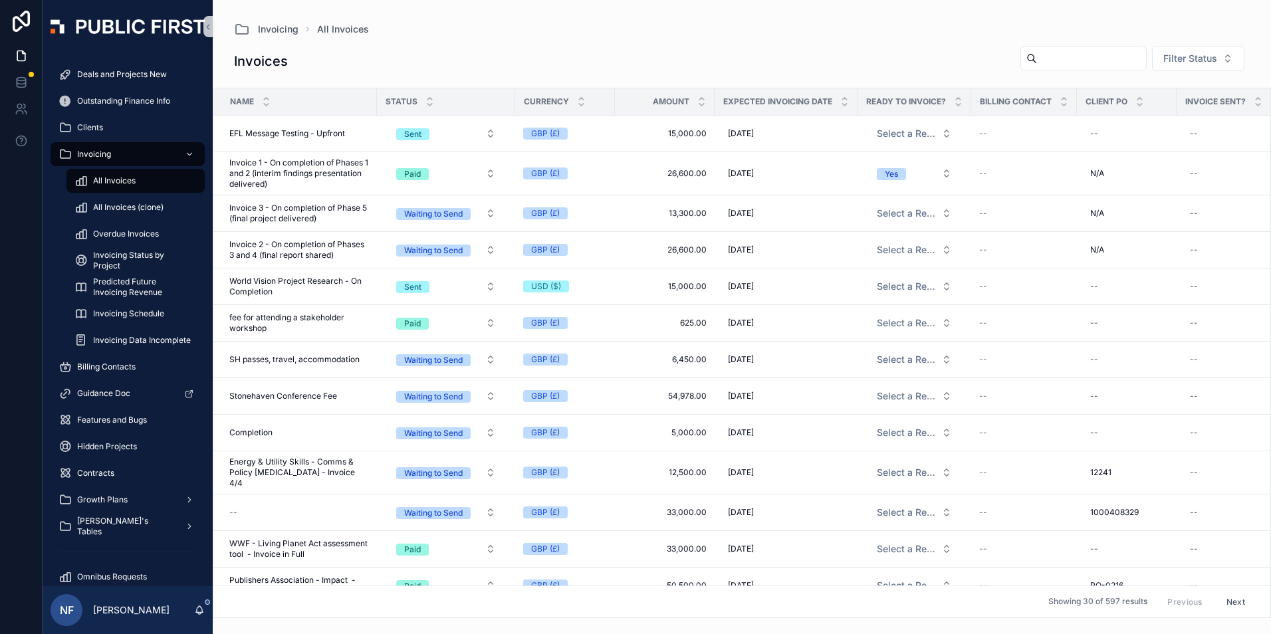
click at [1037, 57] on input "scrollable content" at bounding box center [1091, 58] width 109 height 19
type input "******"
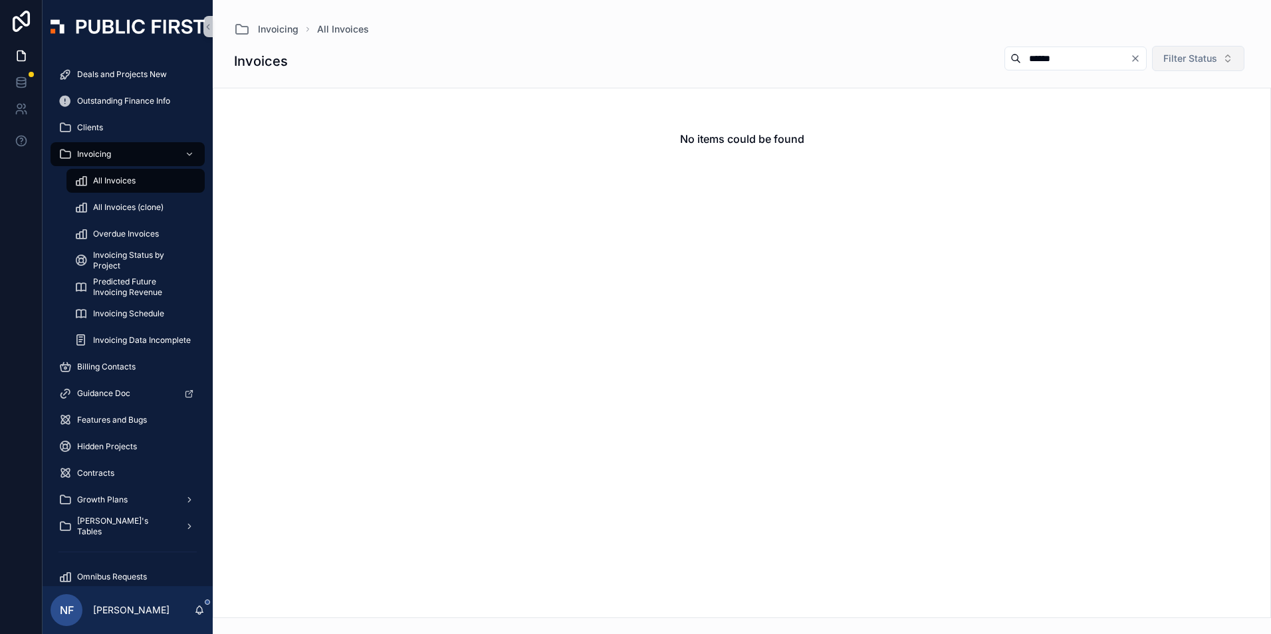
click at [1214, 63] on span "Filter Status" at bounding box center [1191, 58] width 54 height 13
click at [1149, 138] on div "Sent" at bounding box center [1188, 133] width 160 height 21
click at [100, 128] on span "Clients" at bounding box center [90, 127] width 26 height 11
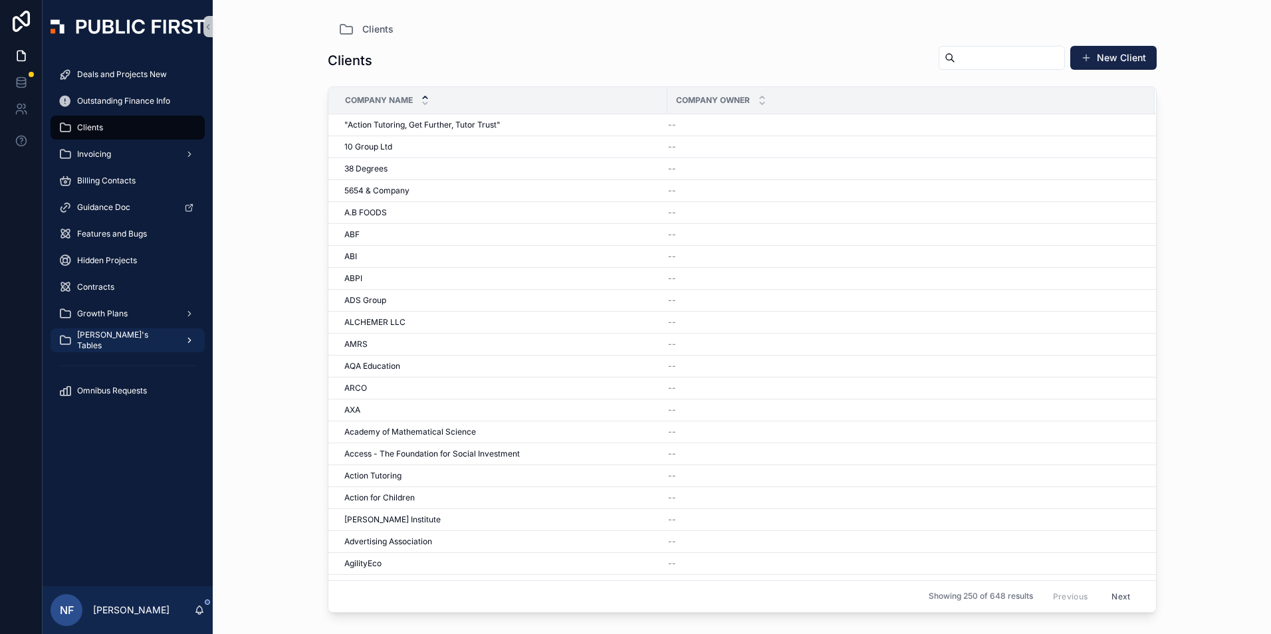
click at [88, 336] on span "[PERSON_NAME]'s Tables" at bounding box center [125, 340] width 97 height 21
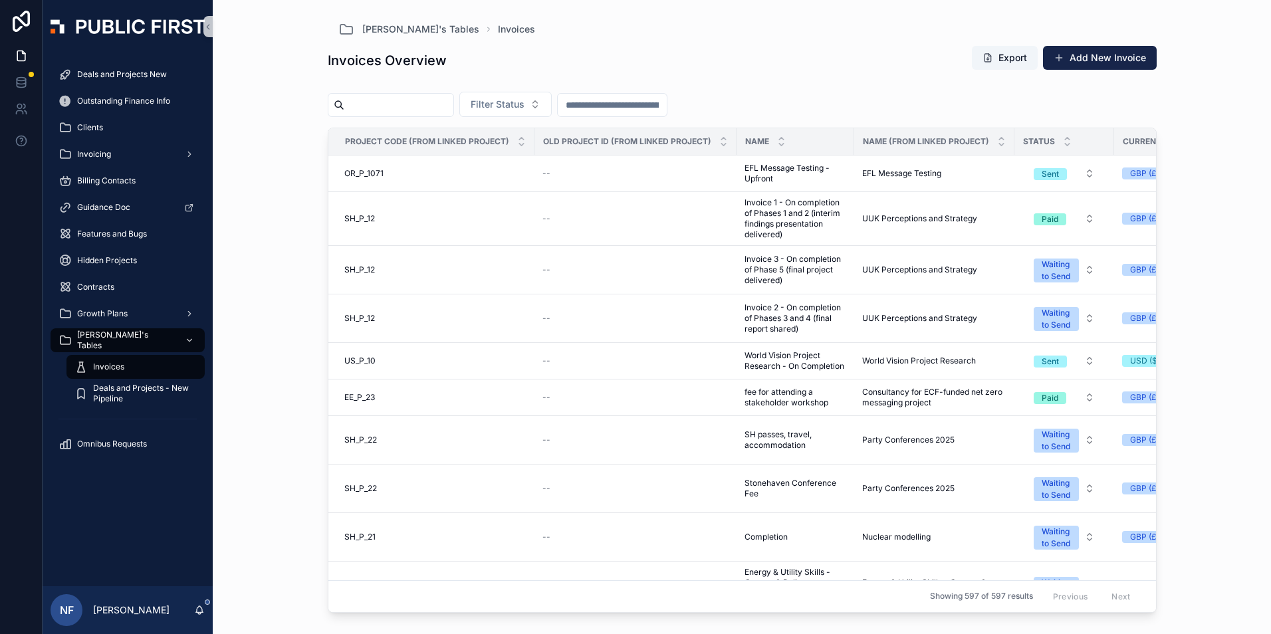
click at [406, 112] on input "scrollable content" at bounding box center [398, 105] width 109 height 19
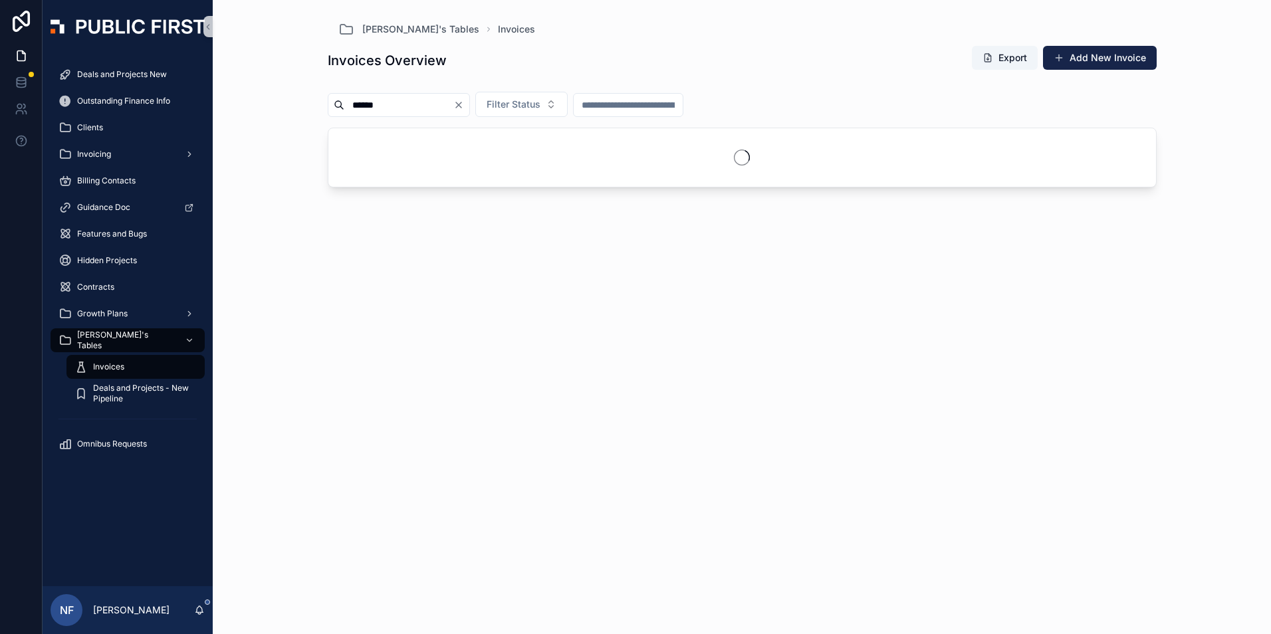
type input "******"
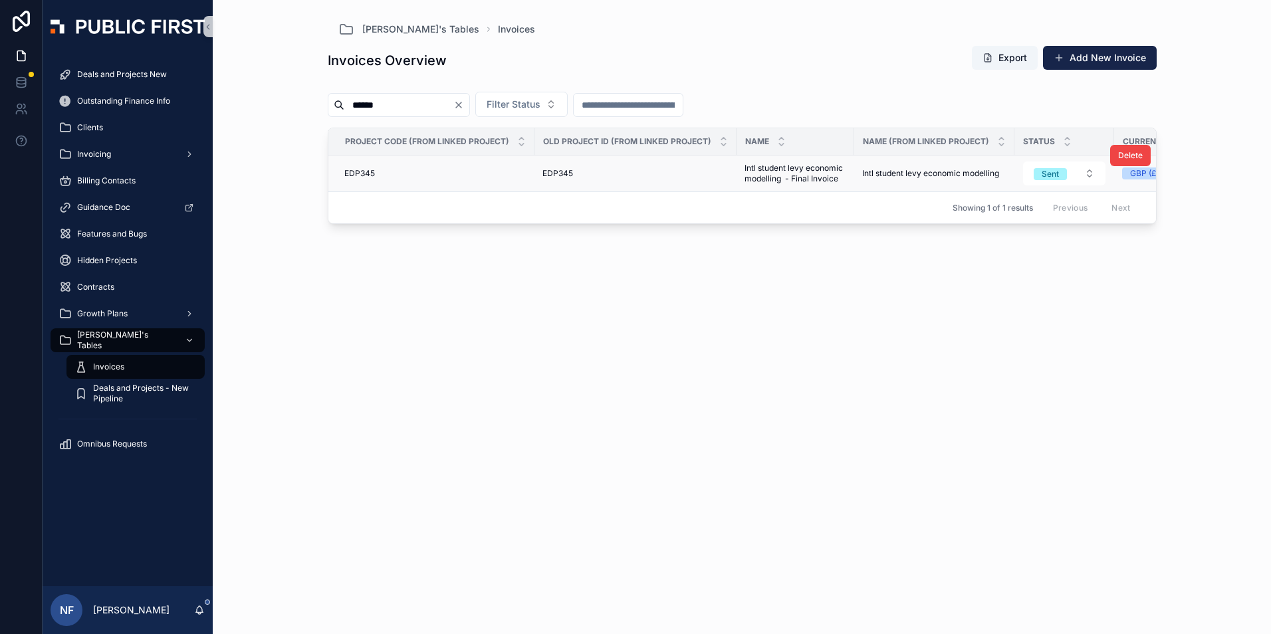
click at [547, 176] on span "EDP345" at bounding box center [558, 173] width 31 height 11
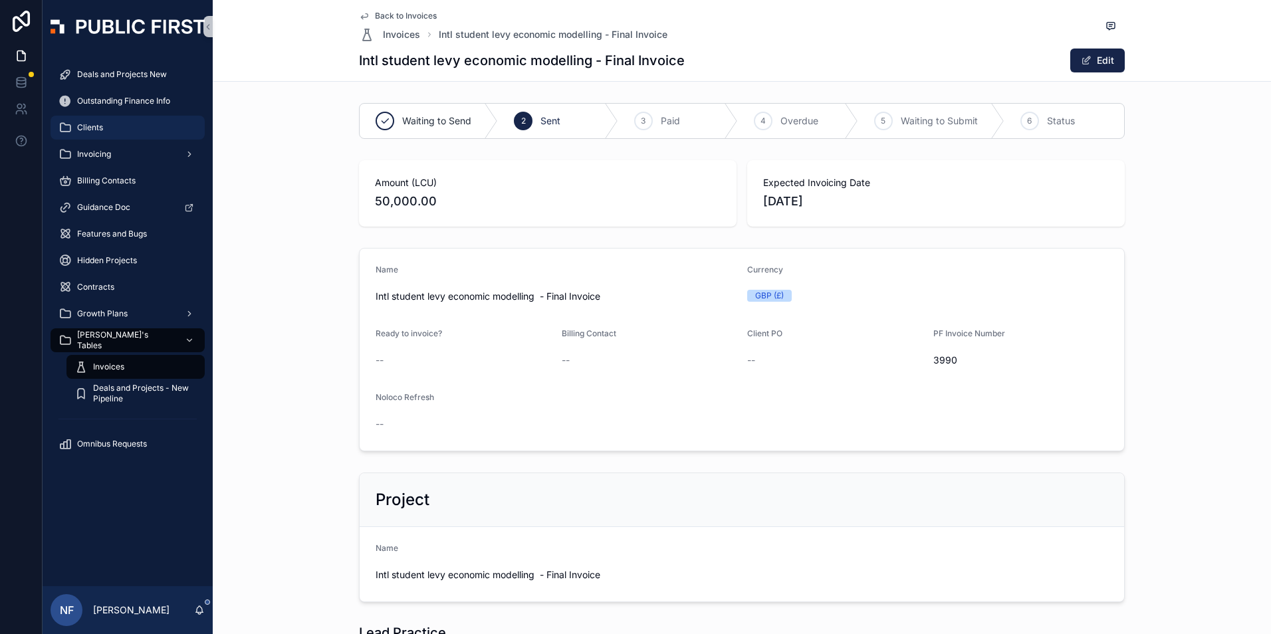
click at [85, 130] on span "Clients" at bounding box center [90, 127] width 26 height 11
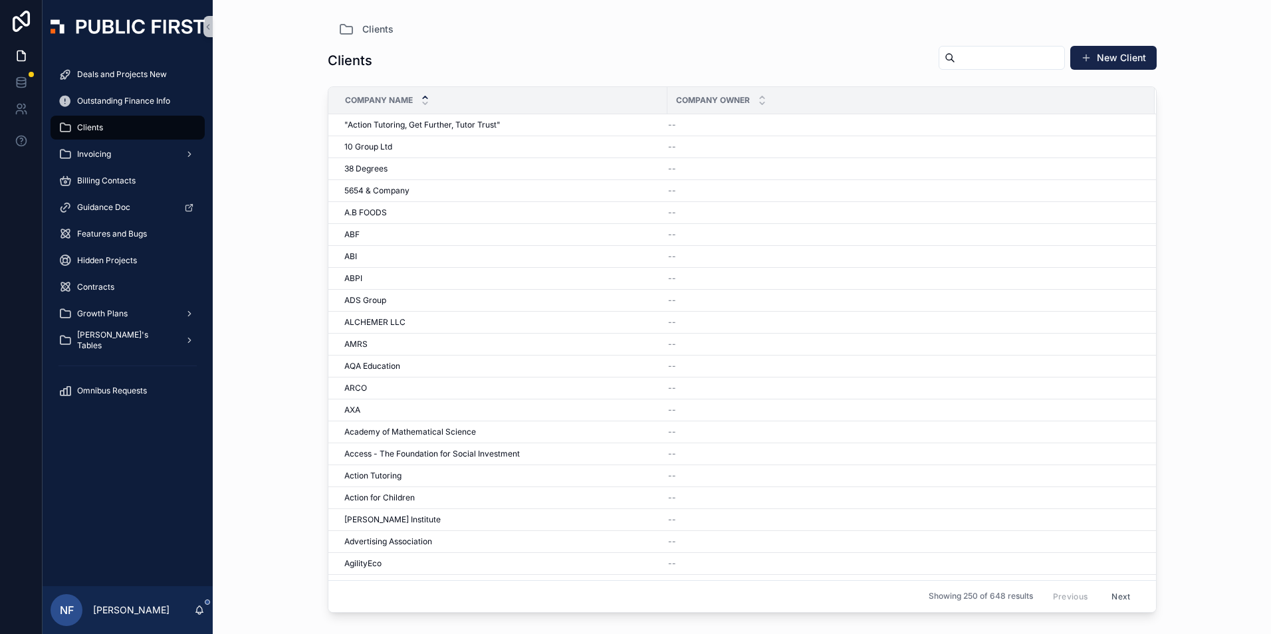
click at [956, 64] on input "scrollable content" at bounding box center [1010, 58] width 109 height 19
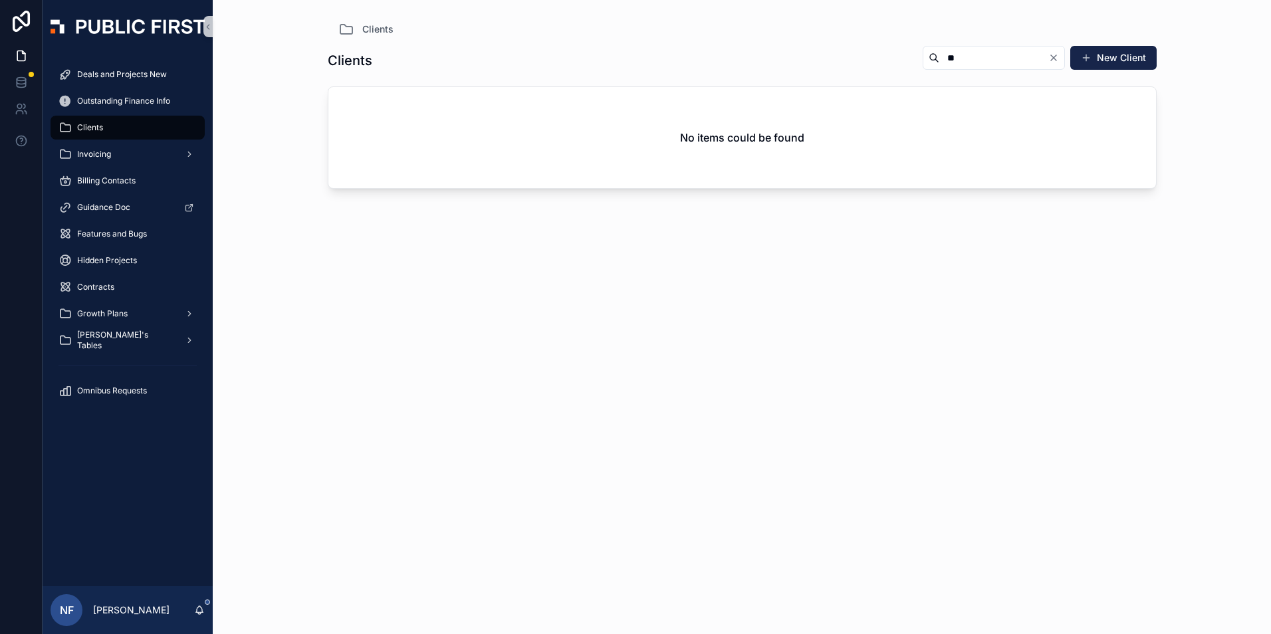
type input "*"
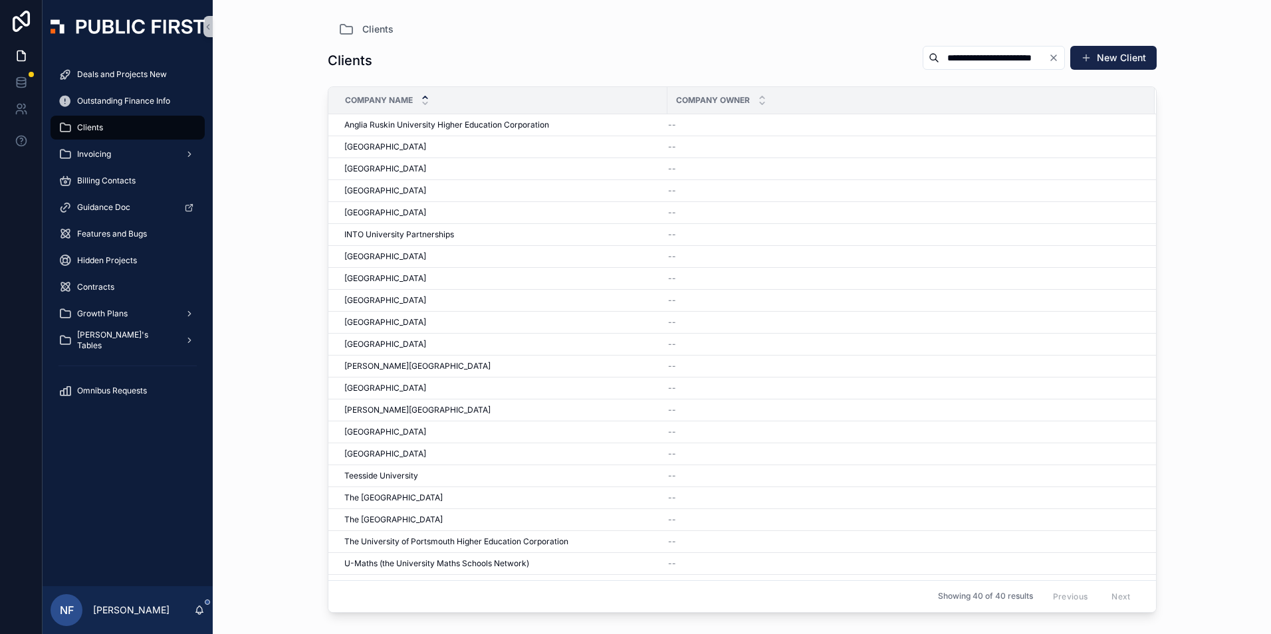
type input "**********"
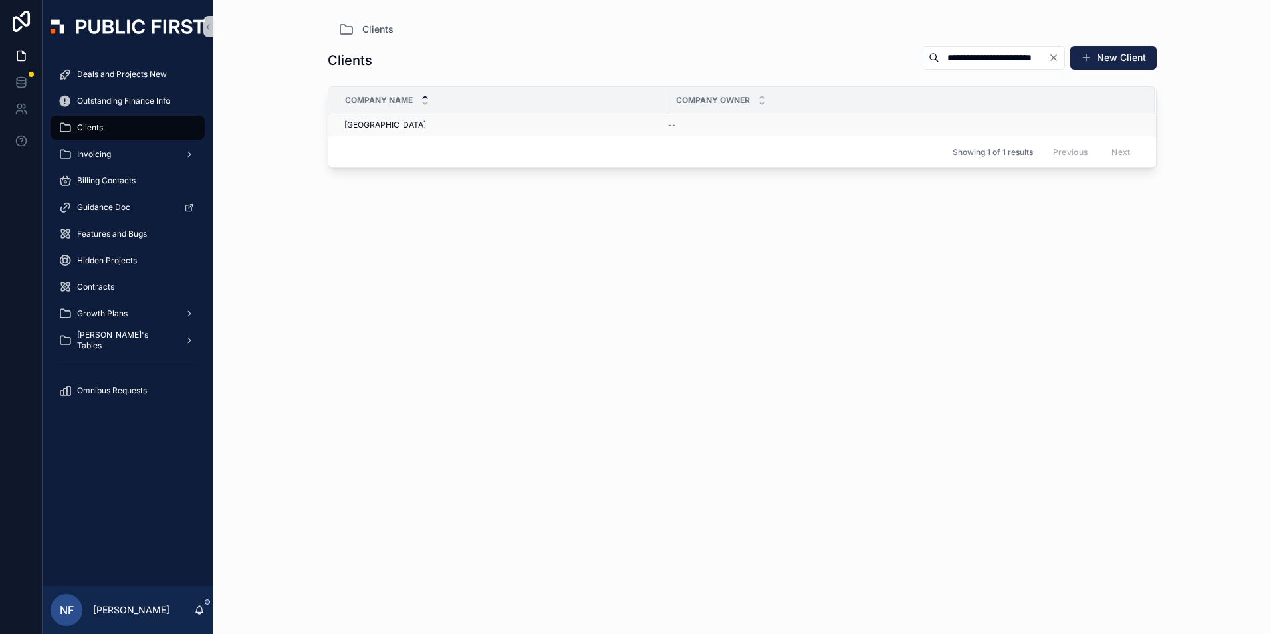
click at [368, 132] on td "University College London University College London" at bounding box center [497, 125] width 339 height 22
click at [369, 130] on span "University College London" at bounding box center [385, 125] width 82 height 11
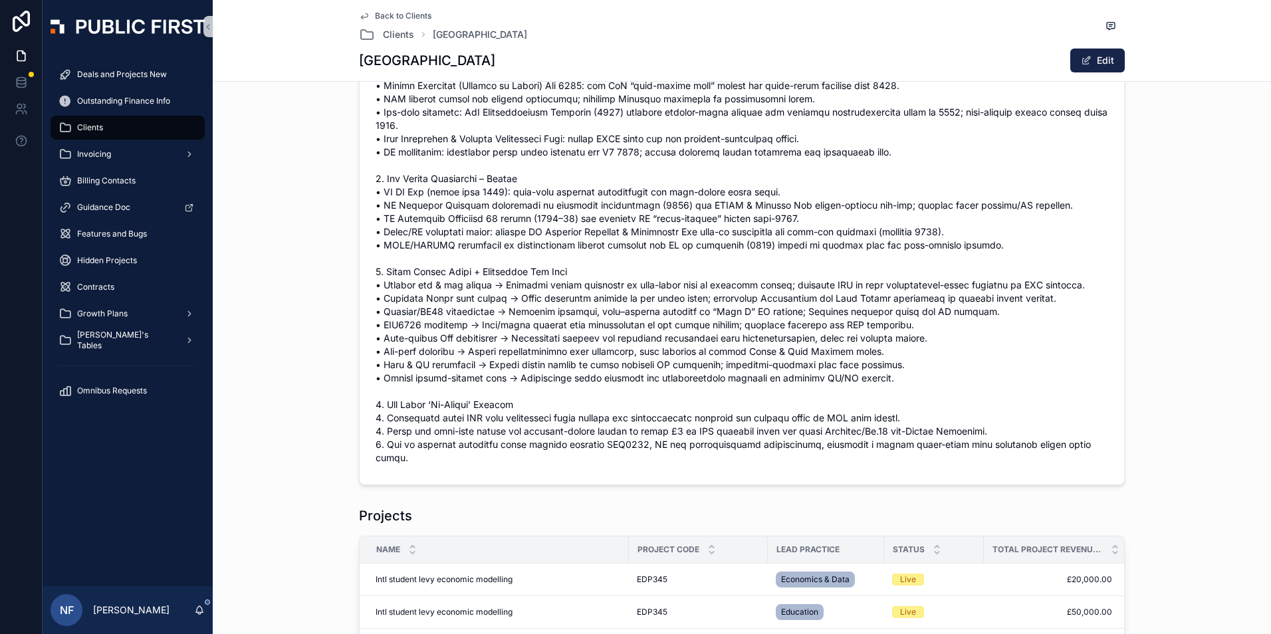
scroll to position [598, 0]
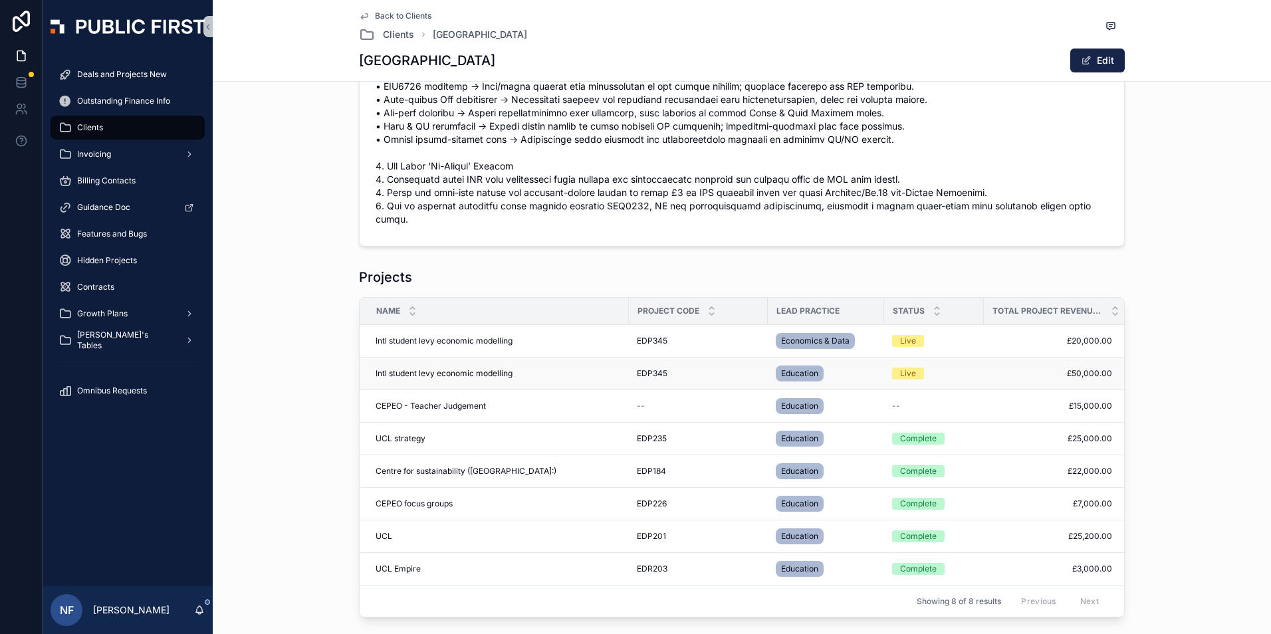
click at [479, 368] on span "Intl student levy economic modelling" at bounding box center [444, 373] width 137 height 11
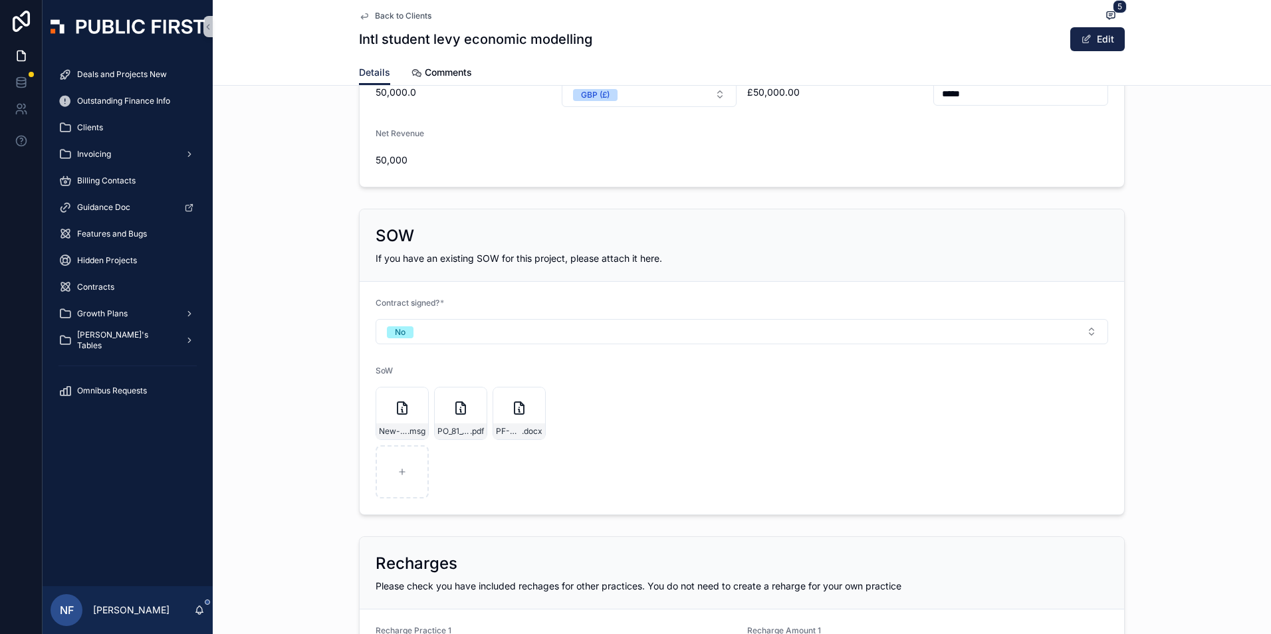
scroll to position [997, 0]
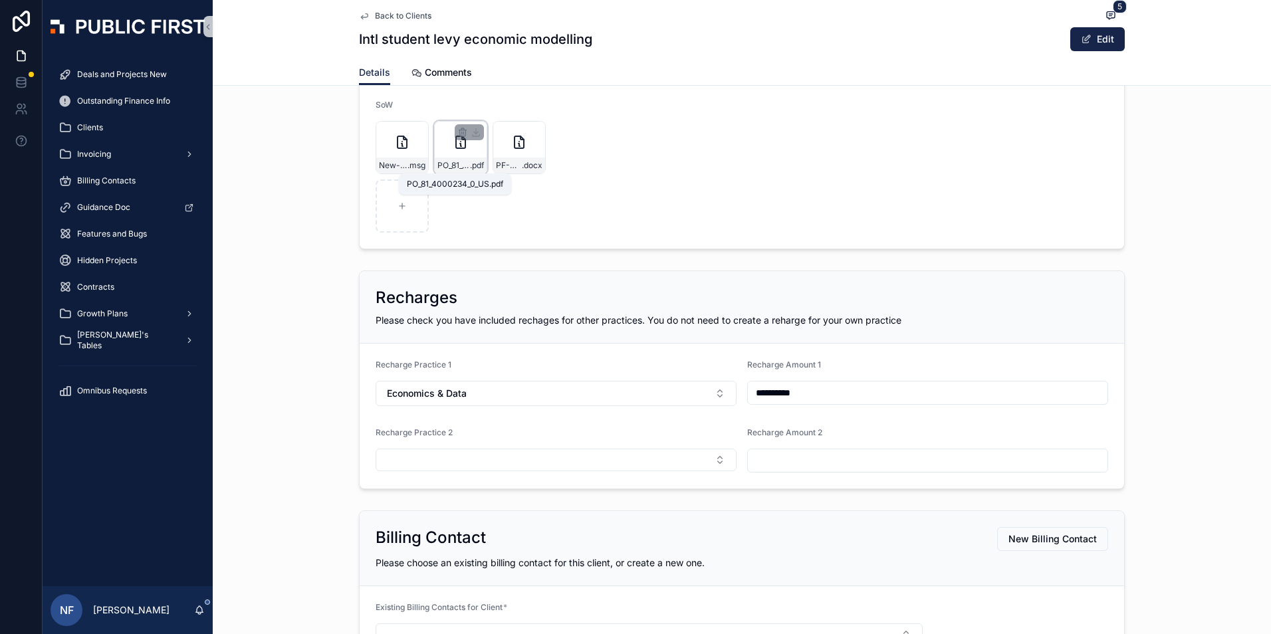
click at [449, 166] on span "PO_81_4000234_0_US" at bounding box center [454, 165] width 33 height 11
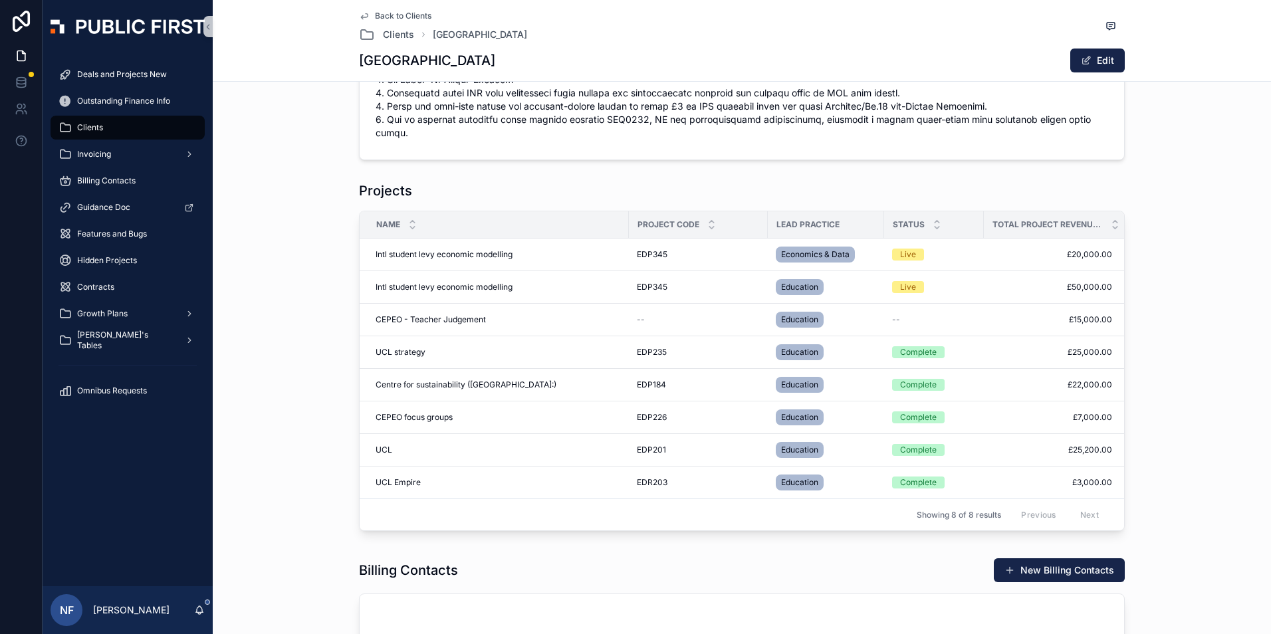
scroll to position [612, 0]
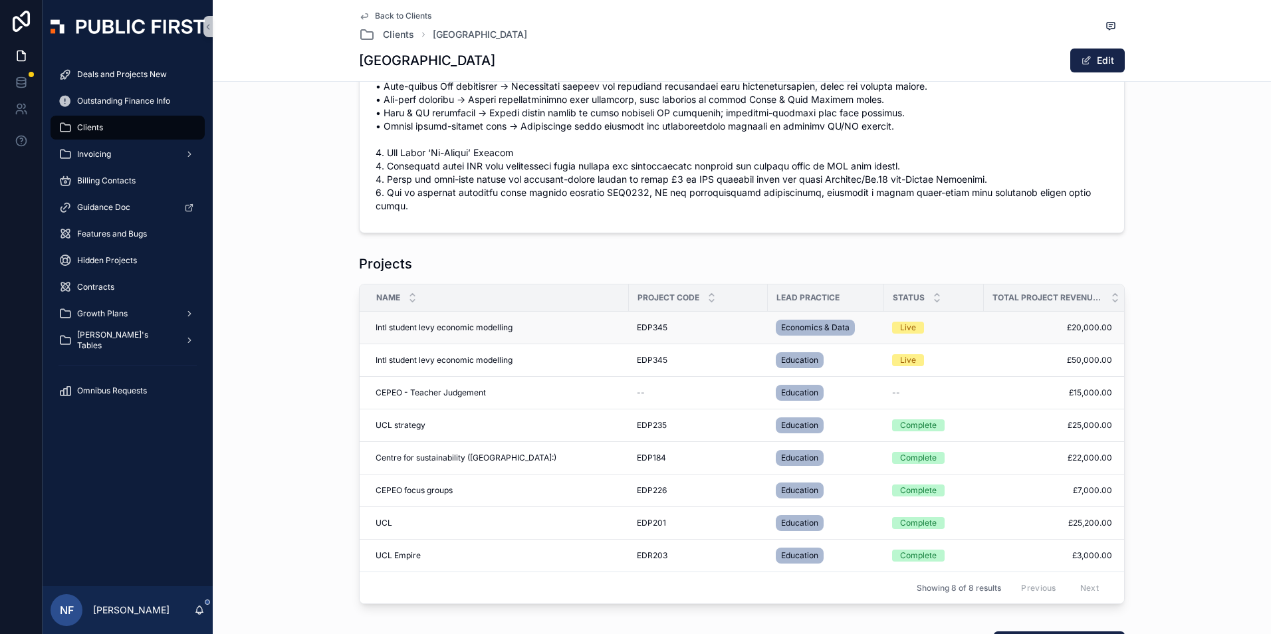
click at [438, 322] on span "Intl student levy economic modelling" at bounding box center [444, 327] width 137 height 11
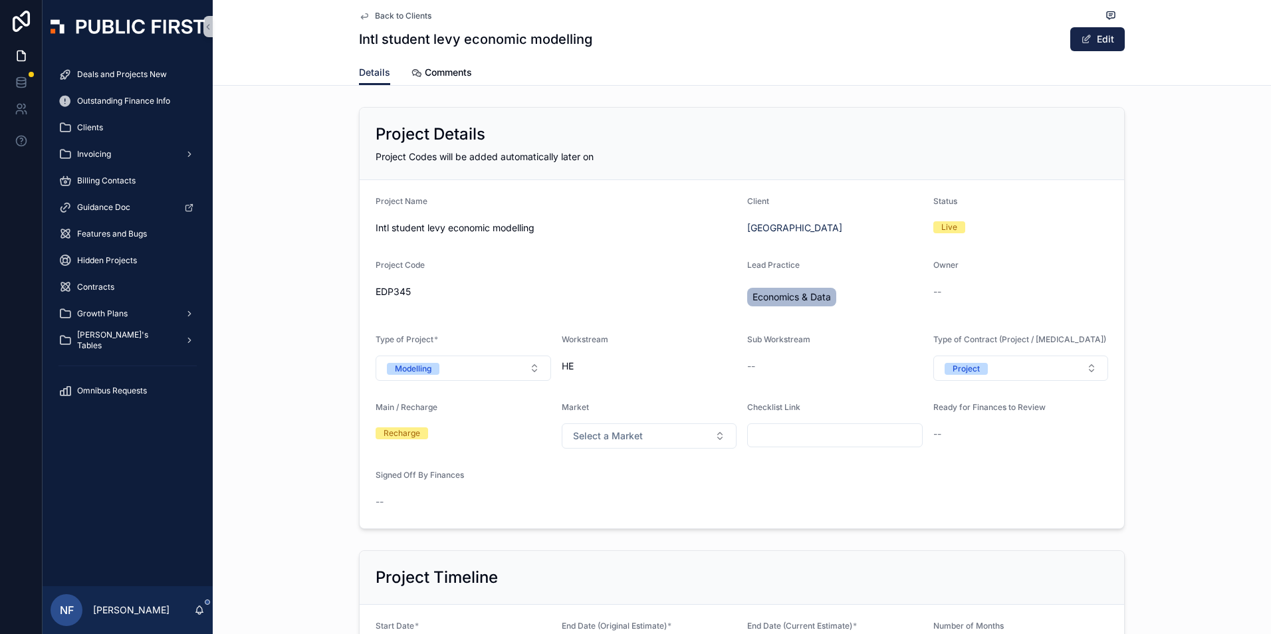
click at [439, 227] on span "Intl student levy economic modelling" at bounding box center [556, 227] width 361 height 13
click at [785, 222] on span "University College London" at bounding box center [794, 227] width 95 height 13
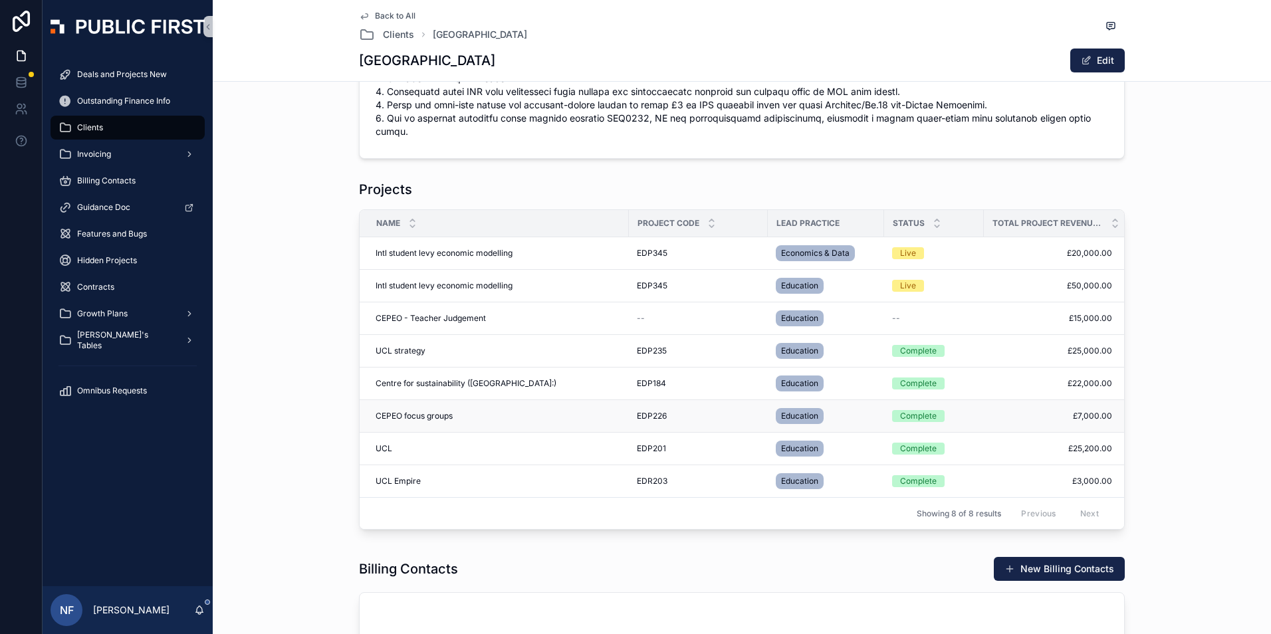
scroll to position [798, 0]
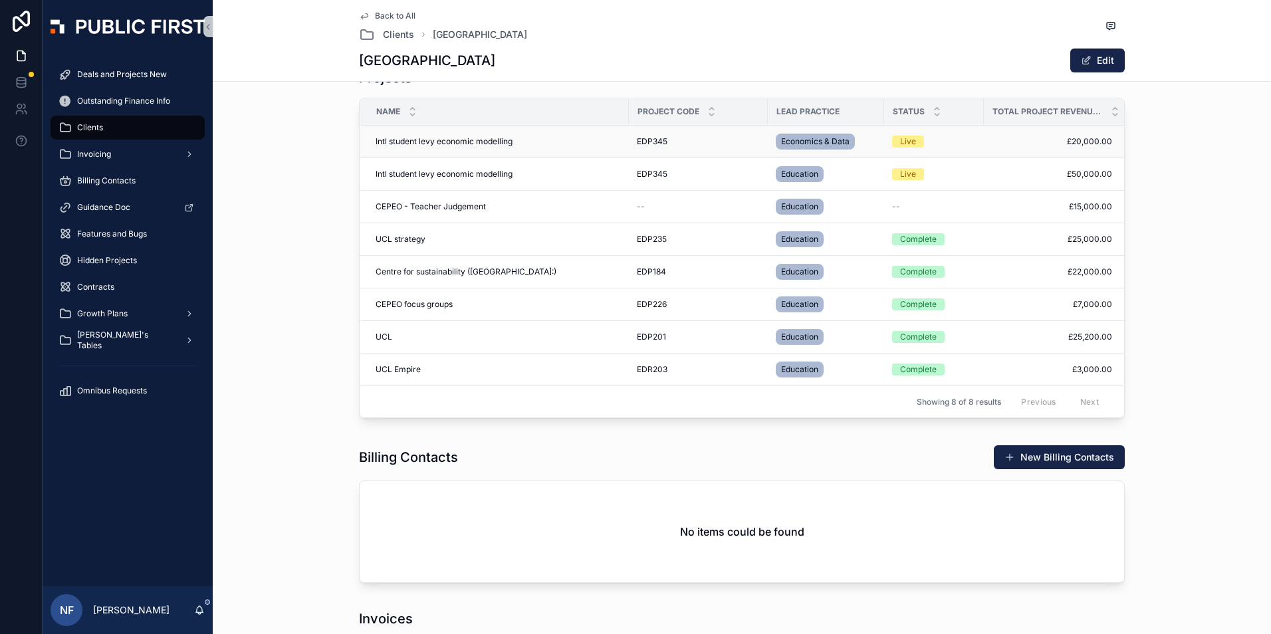
click at [434, 136] on span "Intl student levy economic modelling" at bounding box center [444, 141] width 137 height 11
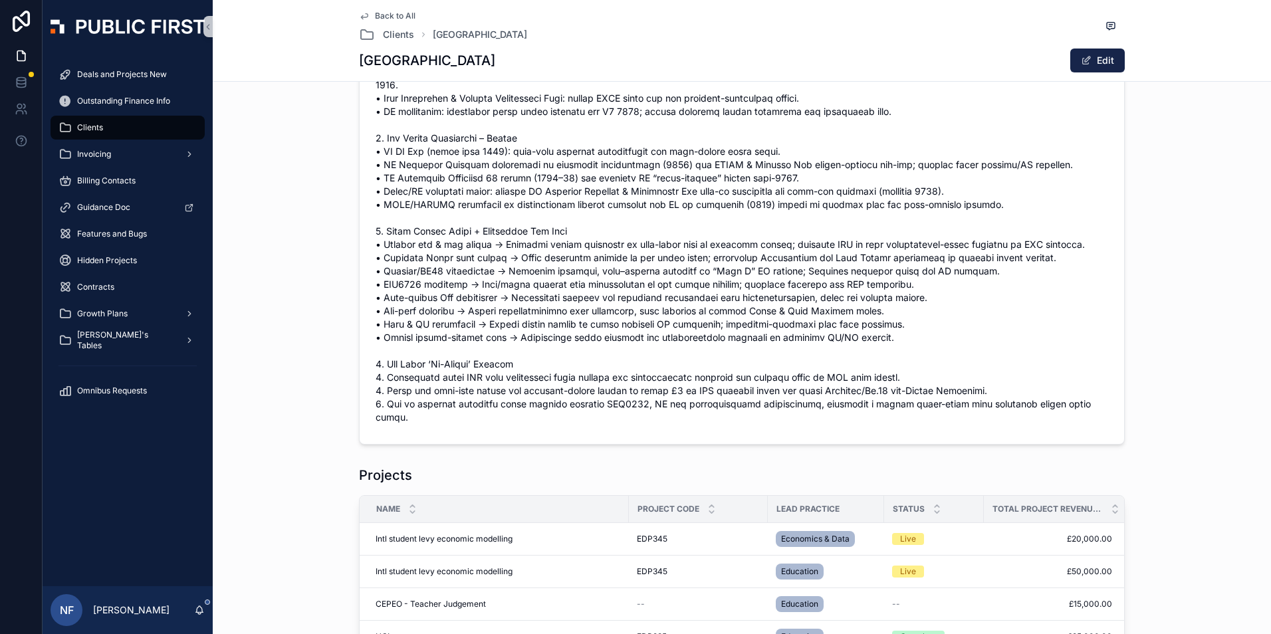
scroll to position [598, 0]
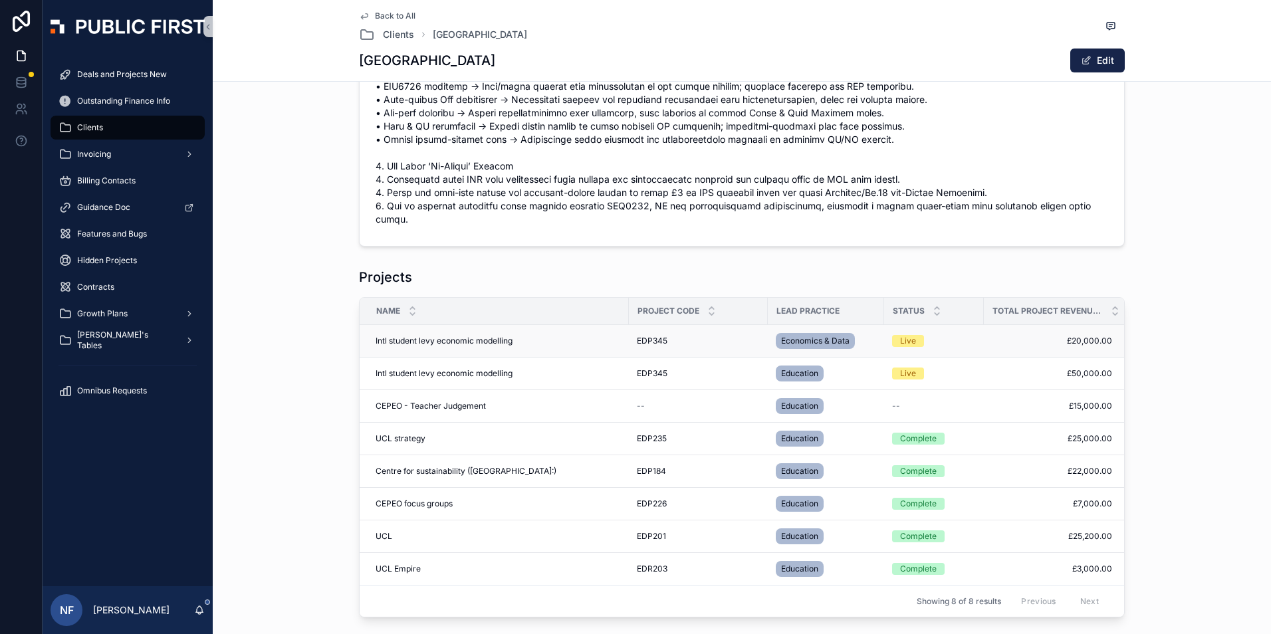
click at [656, 336] on span "EDP345" at bounding box center [652, 341] width 31 height 11
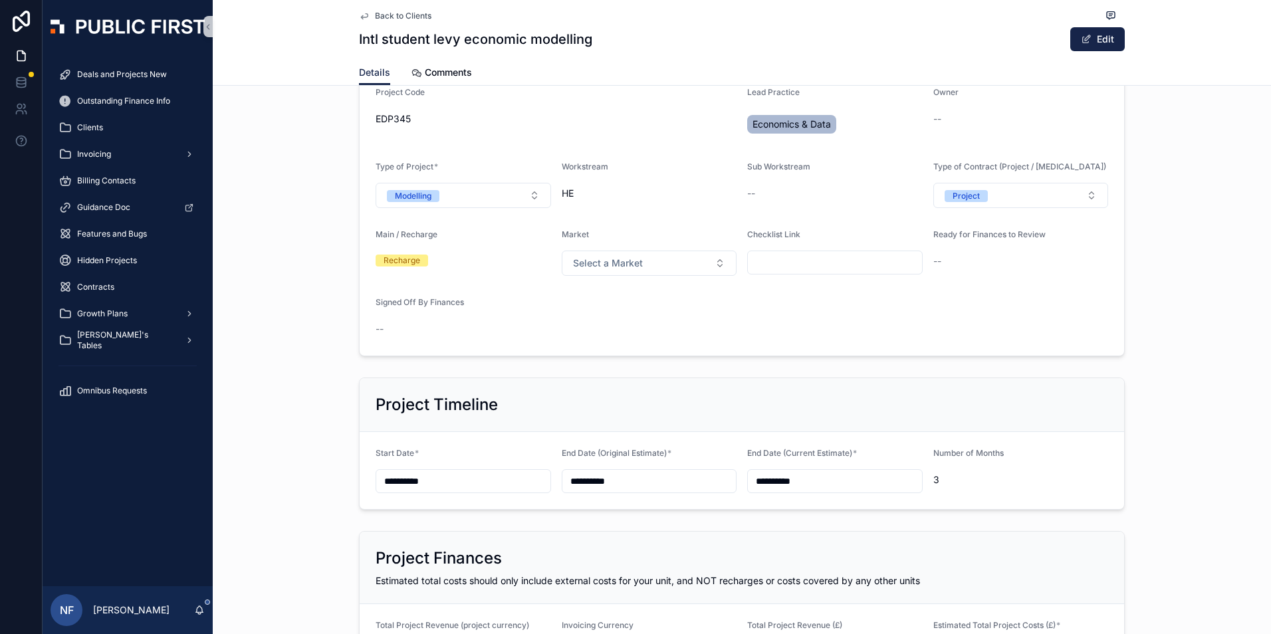
scroll to position [332, 0]
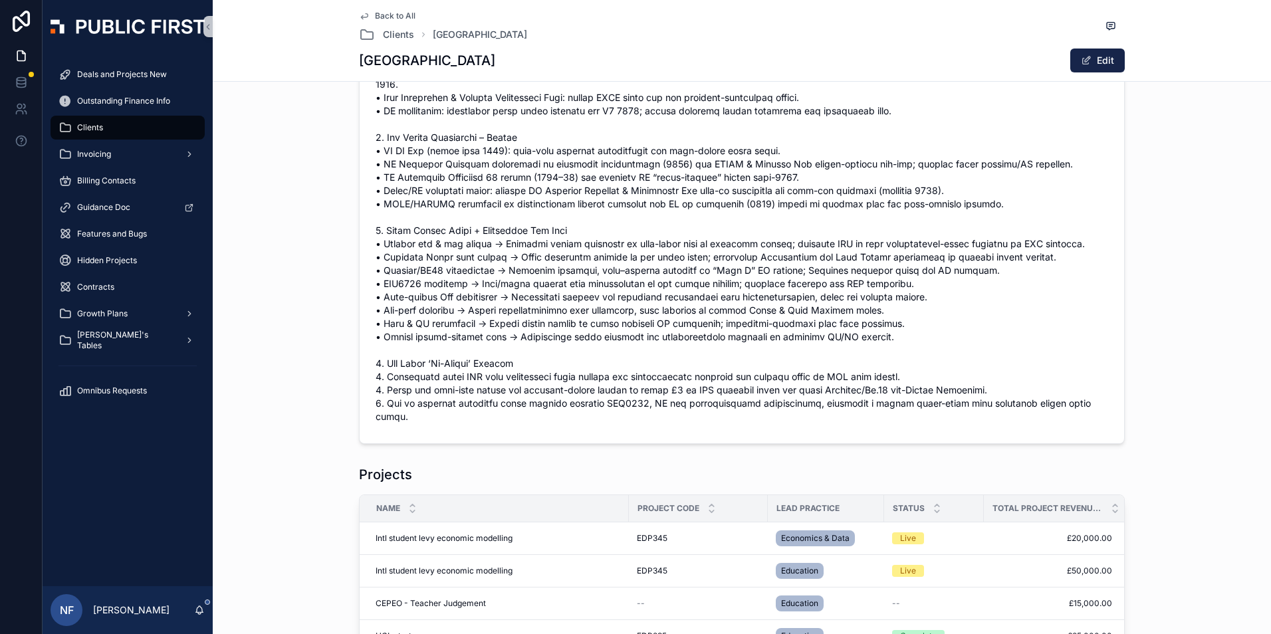
scroll to position [465, 0]
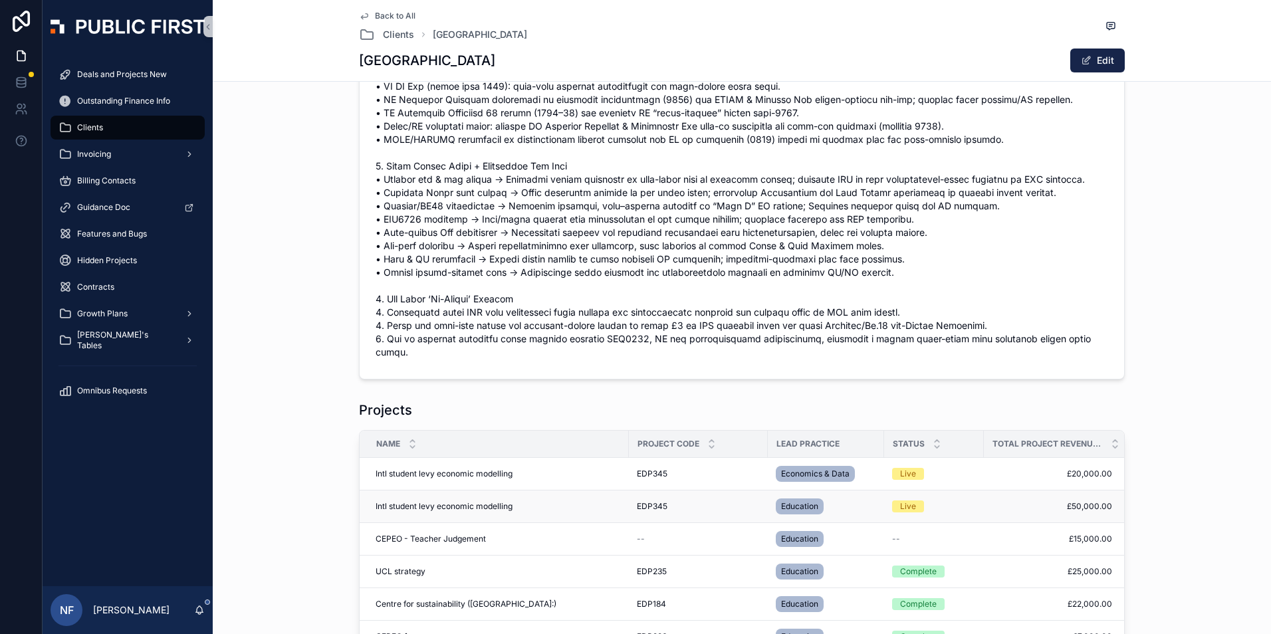
click at [645, 491] on td "EDP345 EDP345" at bounding box center [698, 507] width 139 height 33
click at [644, 491] on td "EDP345 EDP345" at bounding box center [698, 507] width 139 height 33
click at [638, 501] on span "EDP345" at bounding box center [652, 506] width 31 height 11
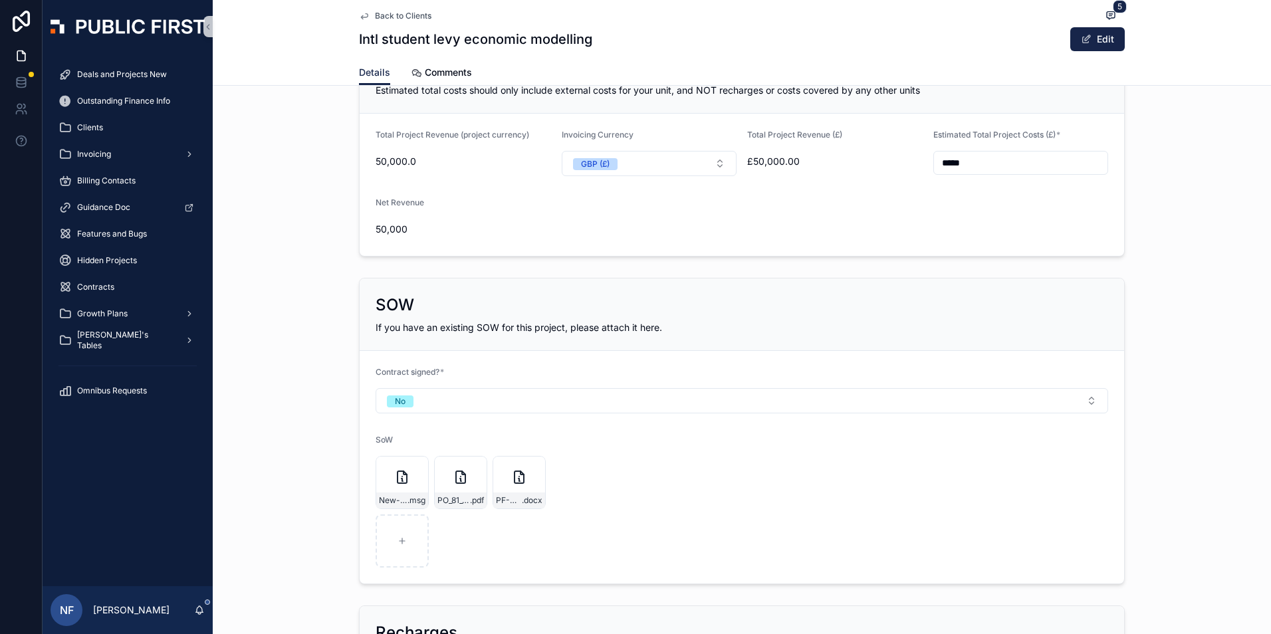
scroll to position [665, 0]
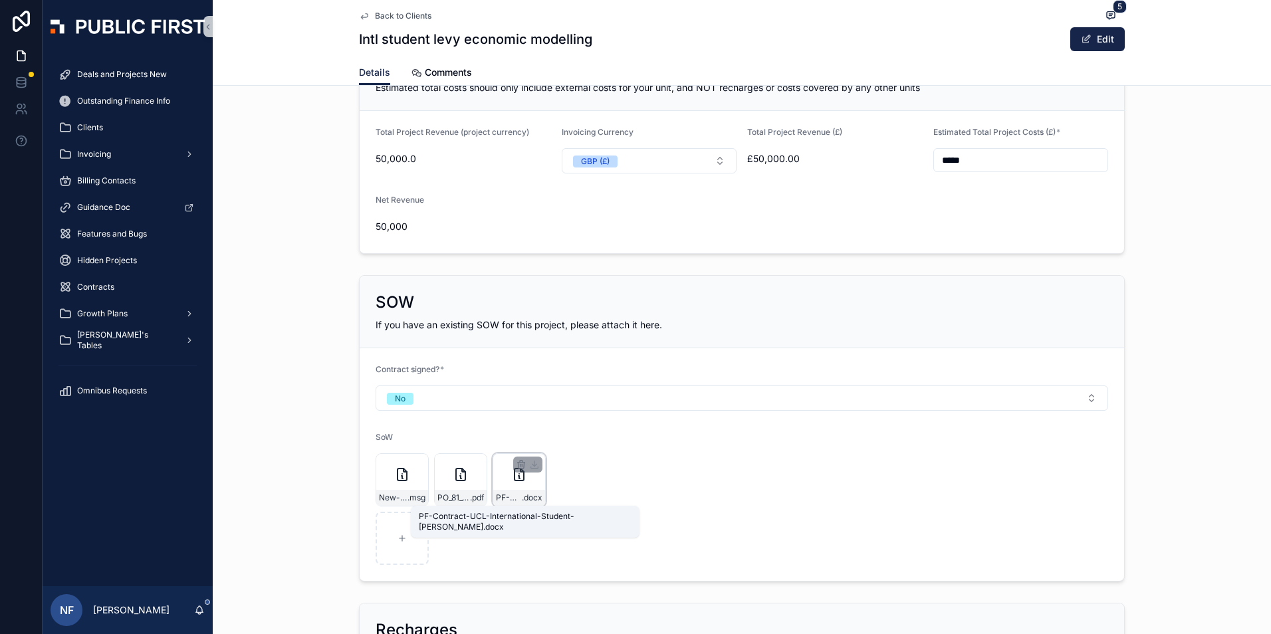
click at [505, 501] on span "PF-Contract-UCL-International-Student-Levy" at bounding box center [509, 498] width 26 height 11
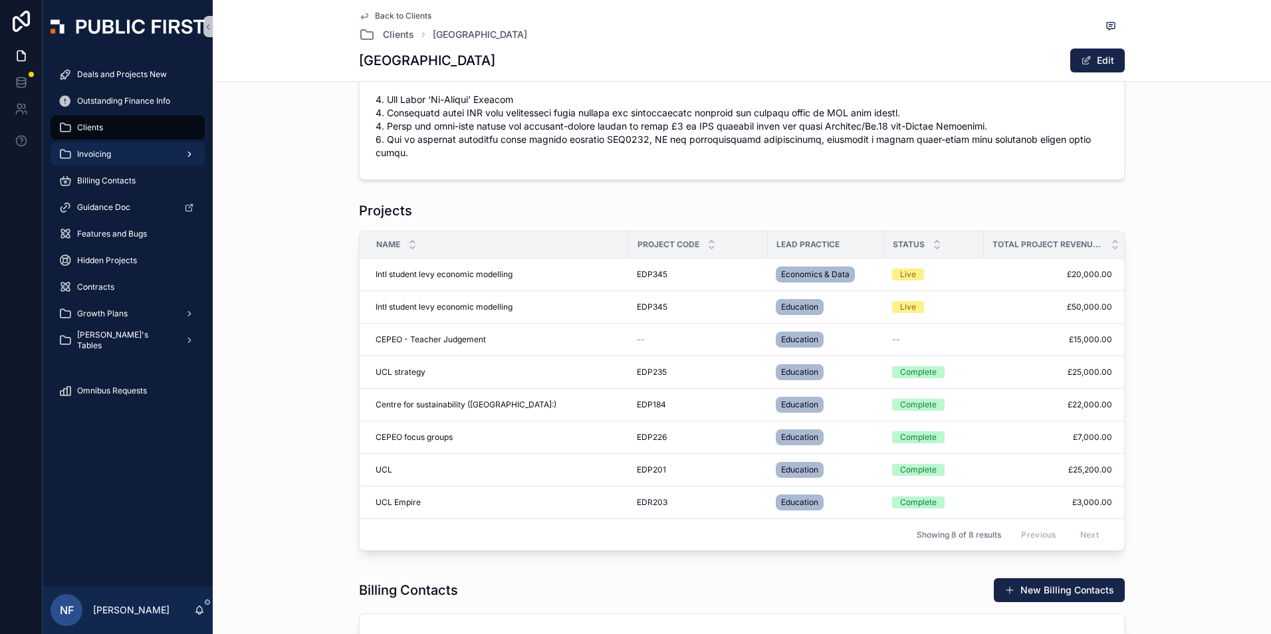
click at [101, 162] on div "Invoicing" at bounding box center [128, 154] width 138 height 21
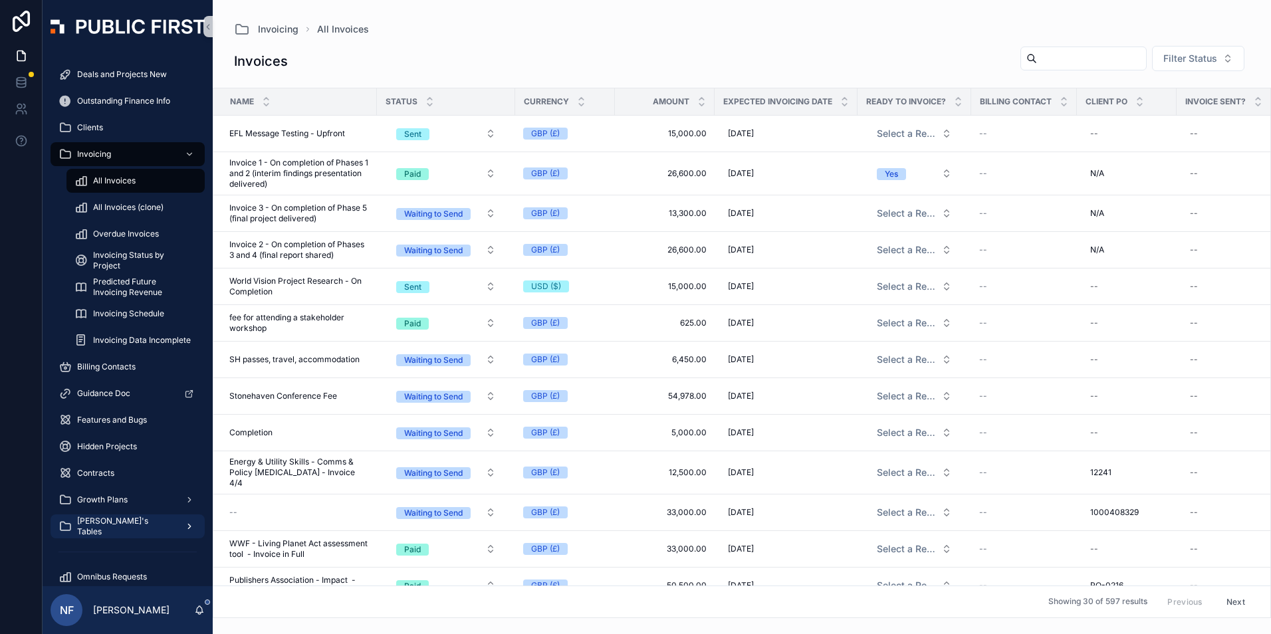
click at [102, 521] on span "[PERSON_NAME]'s Tables" at bounding box center [125, 526] width 97 height 21
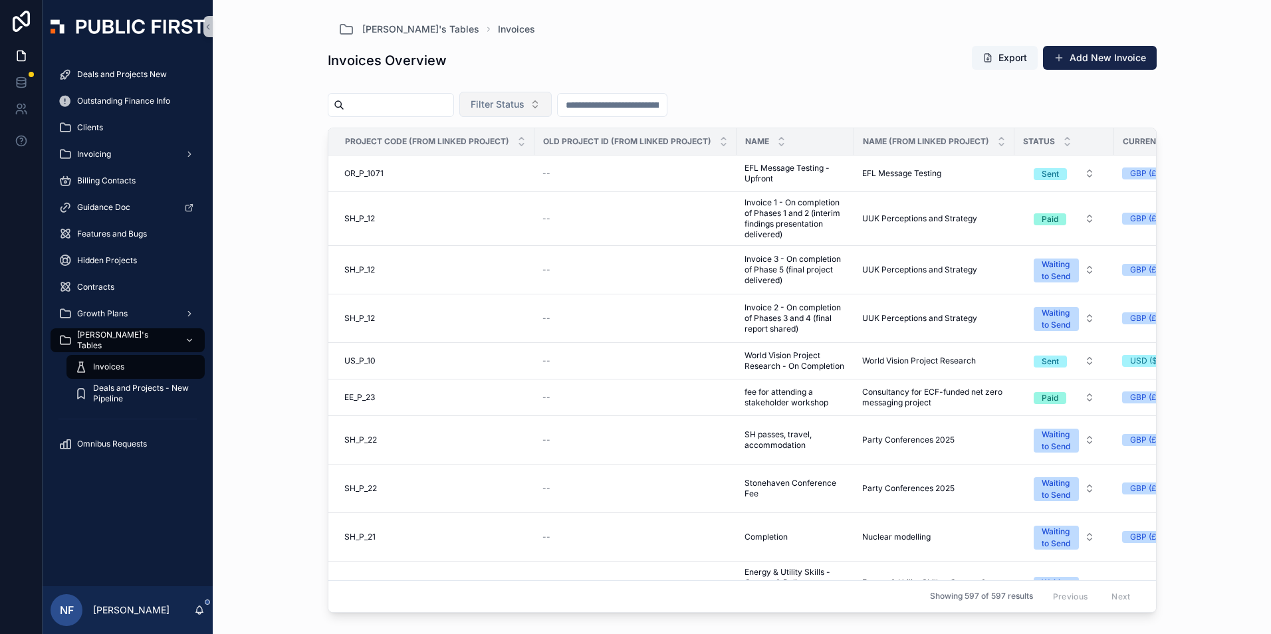
click at [525, 111] on button "Filter Status" at bounding box center [505, 104] width 92 height 25
click at [519, 157] on div "Waiting to Send" at bounding box center [539, 158] width 160 height 21
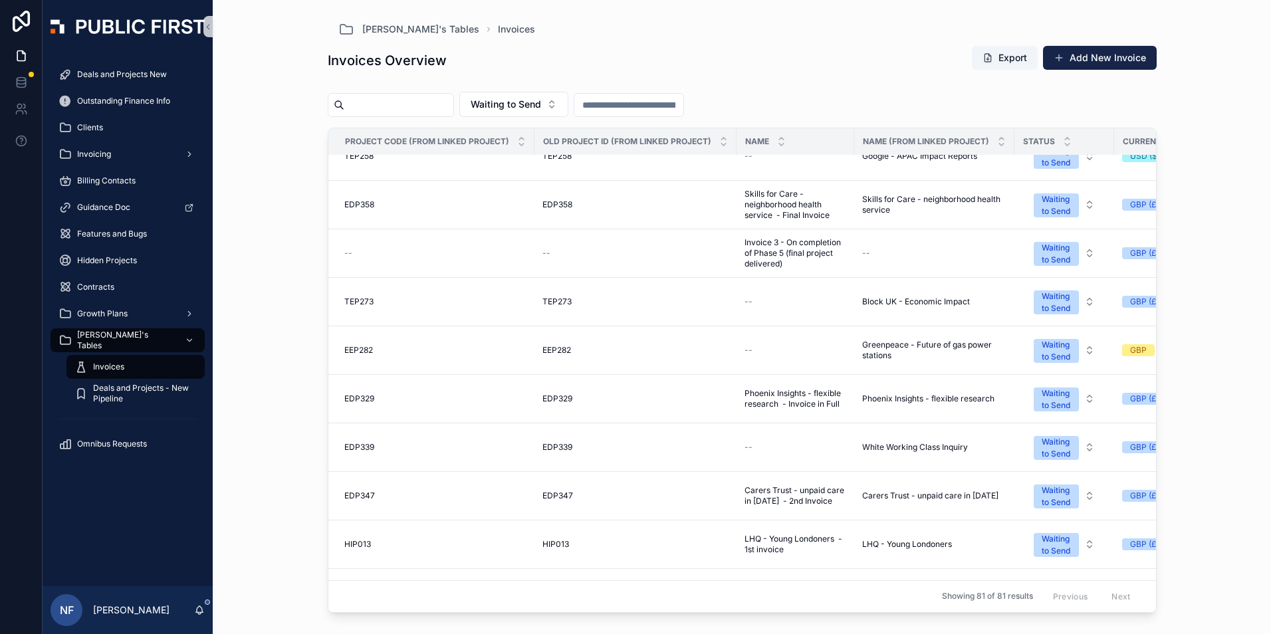
scroll to position [532, 0]
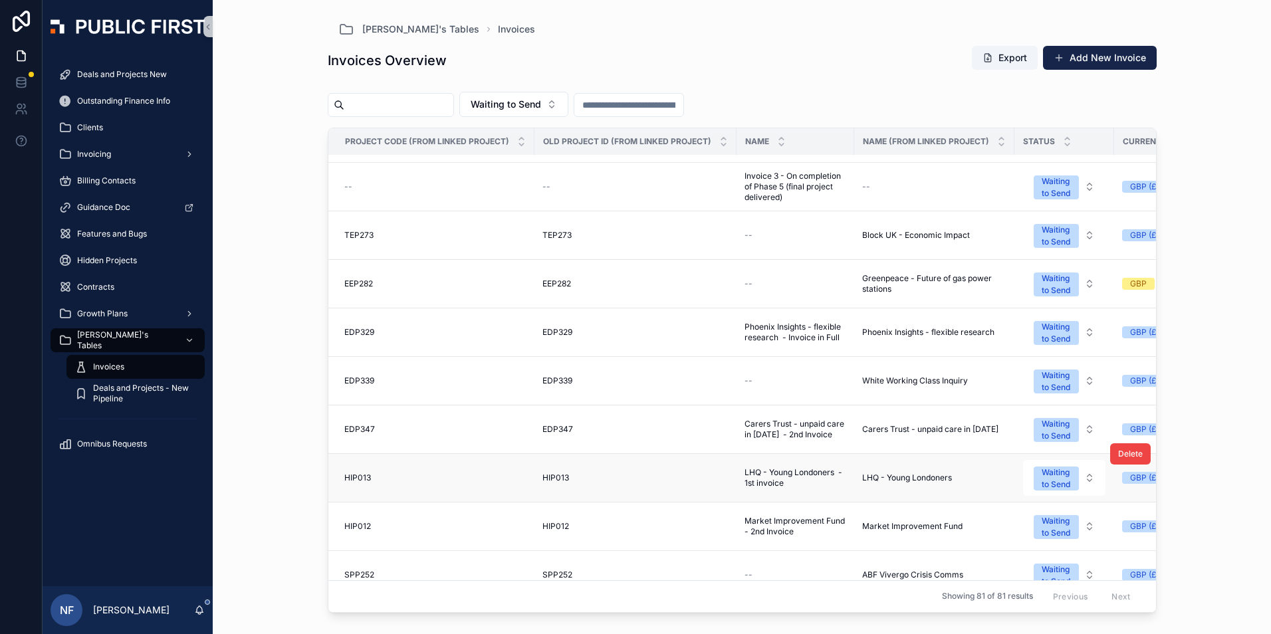
click at [563, 473] on span "HIP013" at bounding box center [556, 478] width 27 height 11
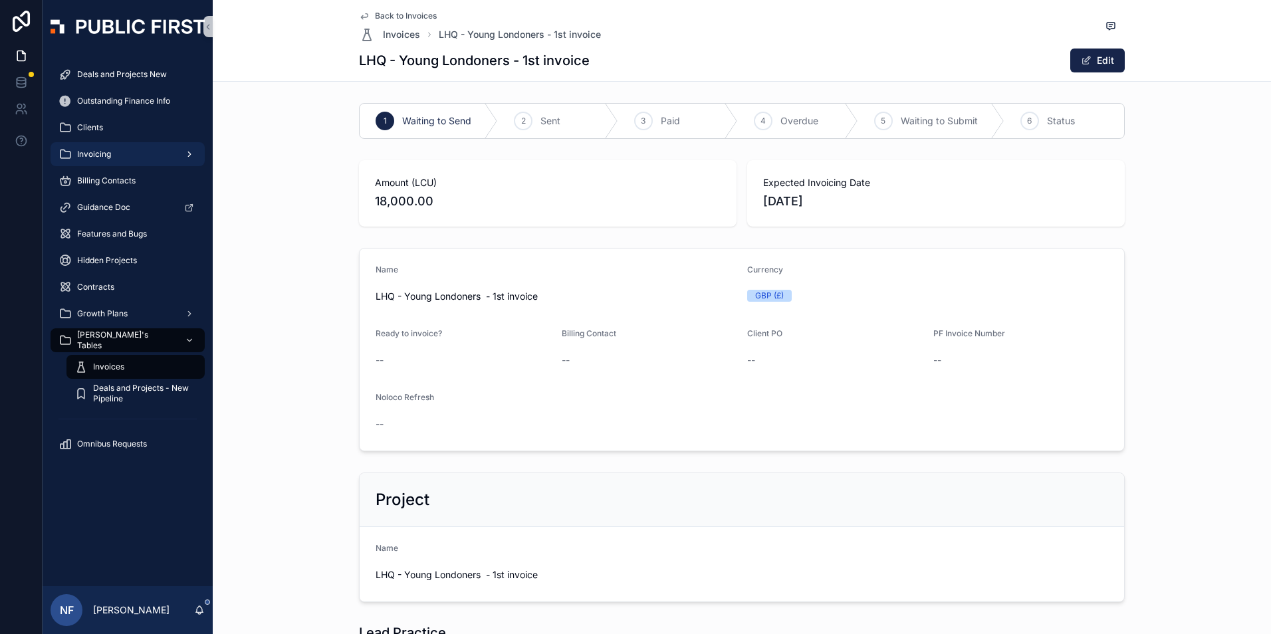
click at [102, 155] on span "Invoicing" at bounding box center [94, 154] width 34 height 11
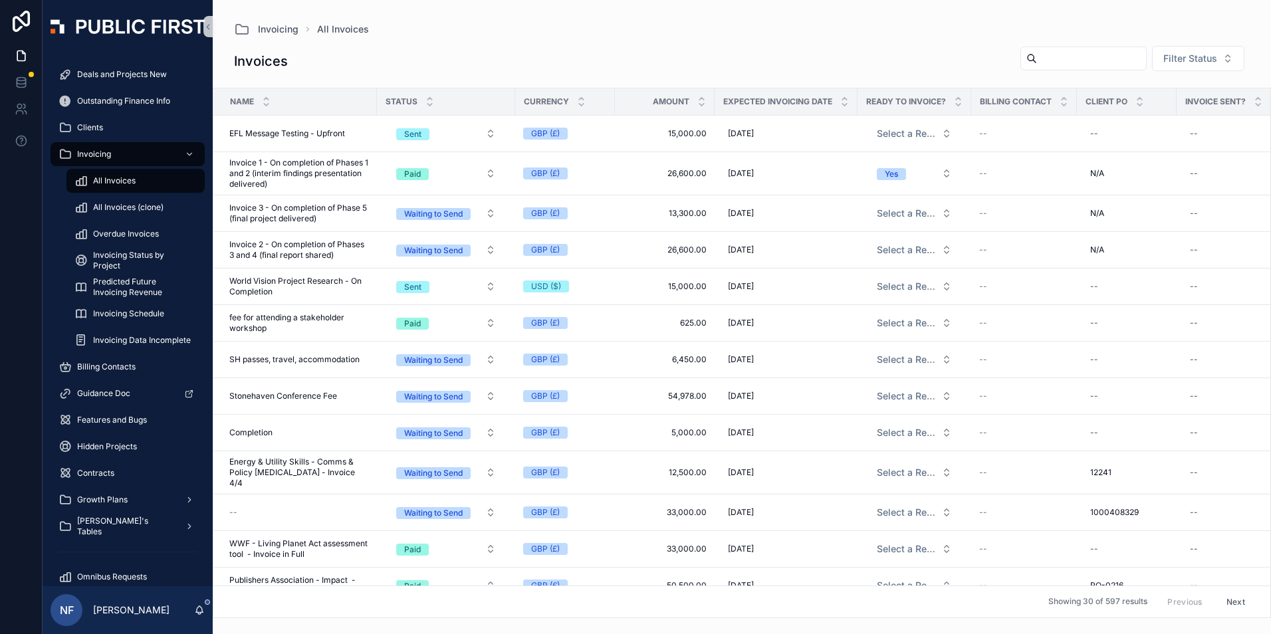
click at [1073, 55] on input "scrollable content" at bounding box center [1091, 58] width 109 height 19
type input "******"
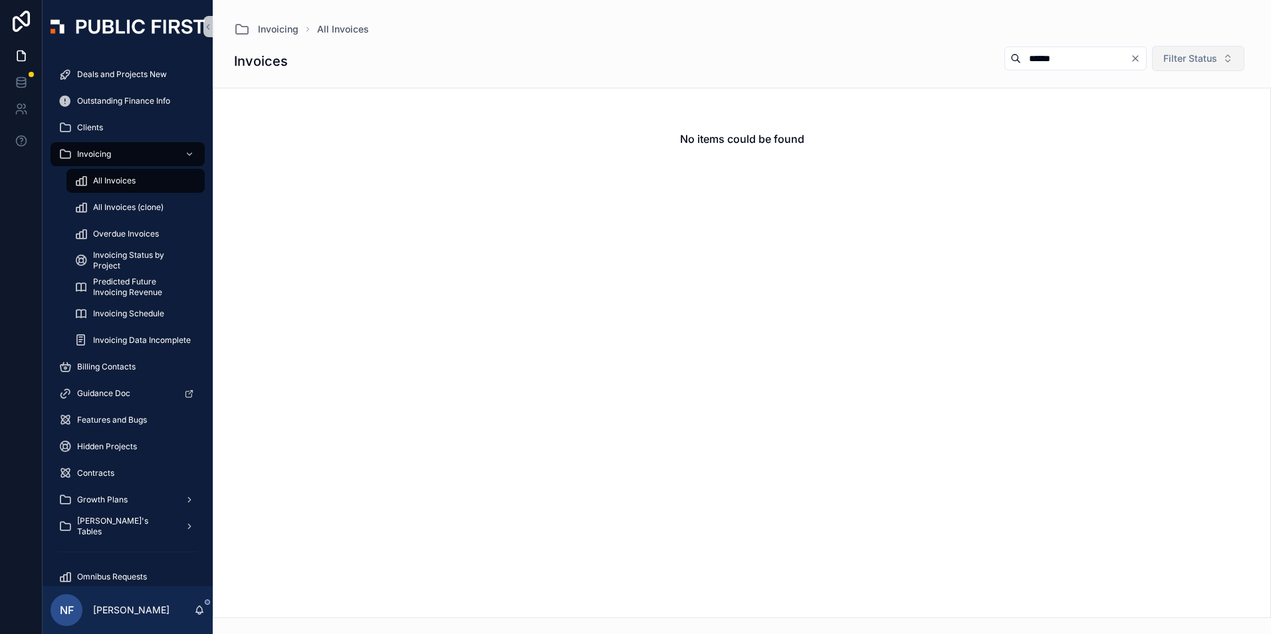
click at [1205, 51] on button "Filter Status" at bounding box center [1198, 58] width 92 height 25
click at [1178, 110] on div "Waiting to Send" at bounding box center [1188, 112] width 160 height 21
click at [111, 527] on span "[PERSON_NAME]'s Tables" at bounding box center [125, 526] width 97 height 21
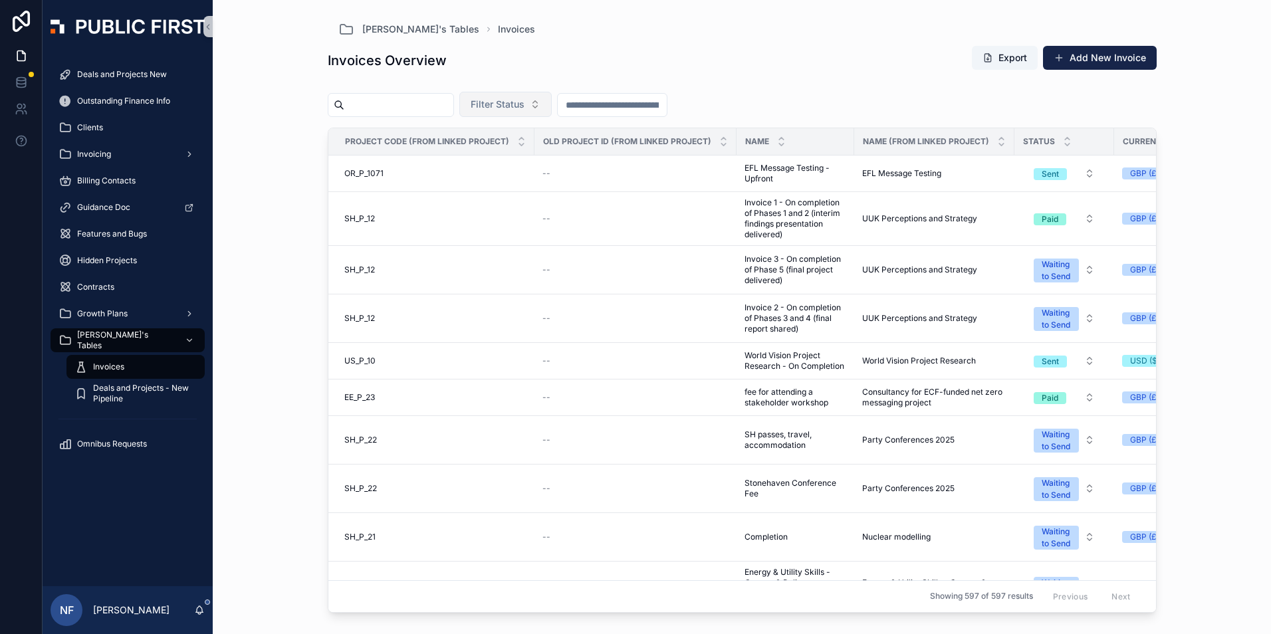
click at [525, 94] on button "Filter Status" at bounding box center [505, 104] width 92 height 25
click at [505, 160] on div "Waiting to Send" at bounding box center [539, 158] width 160 height 21
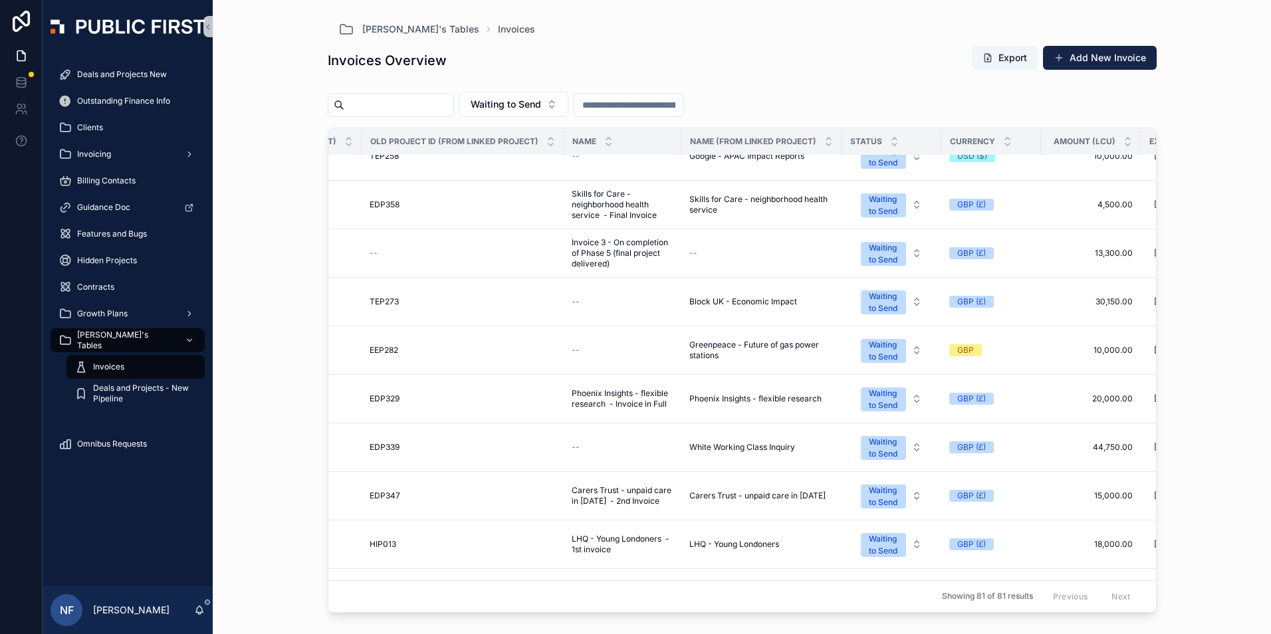
scroll to position [465, 33]
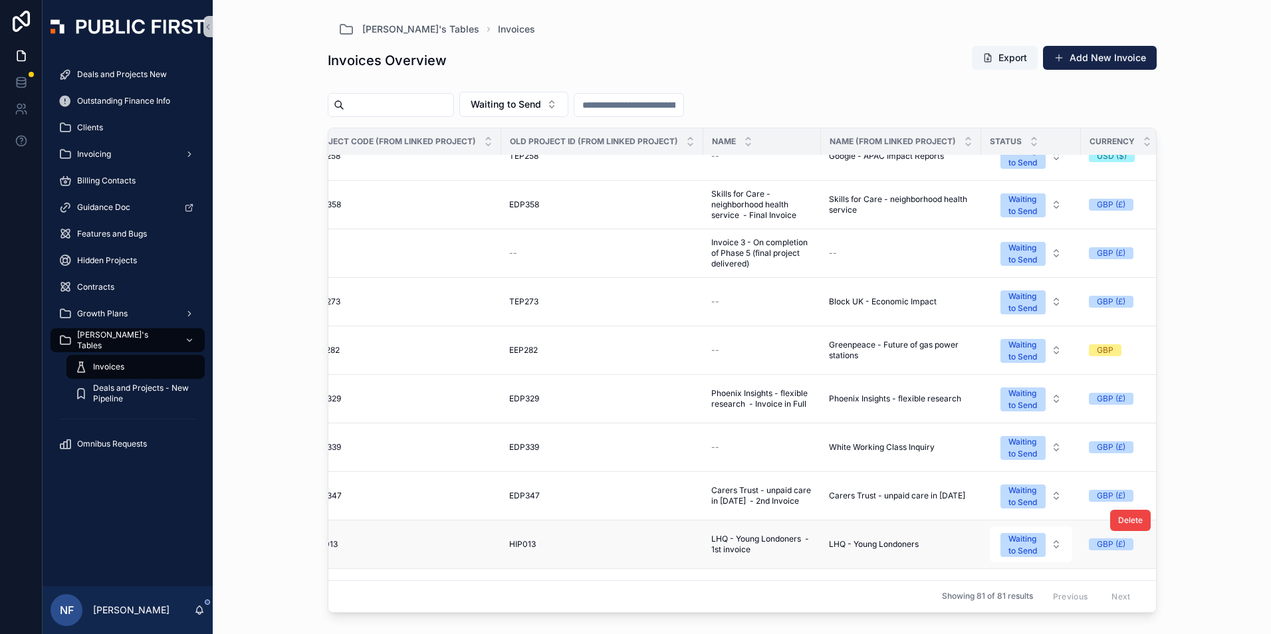
click at [747, 540] on span "LHQ - Young Londoners - 1st invoice" at bounding box center [762, 544] width 102 height 21
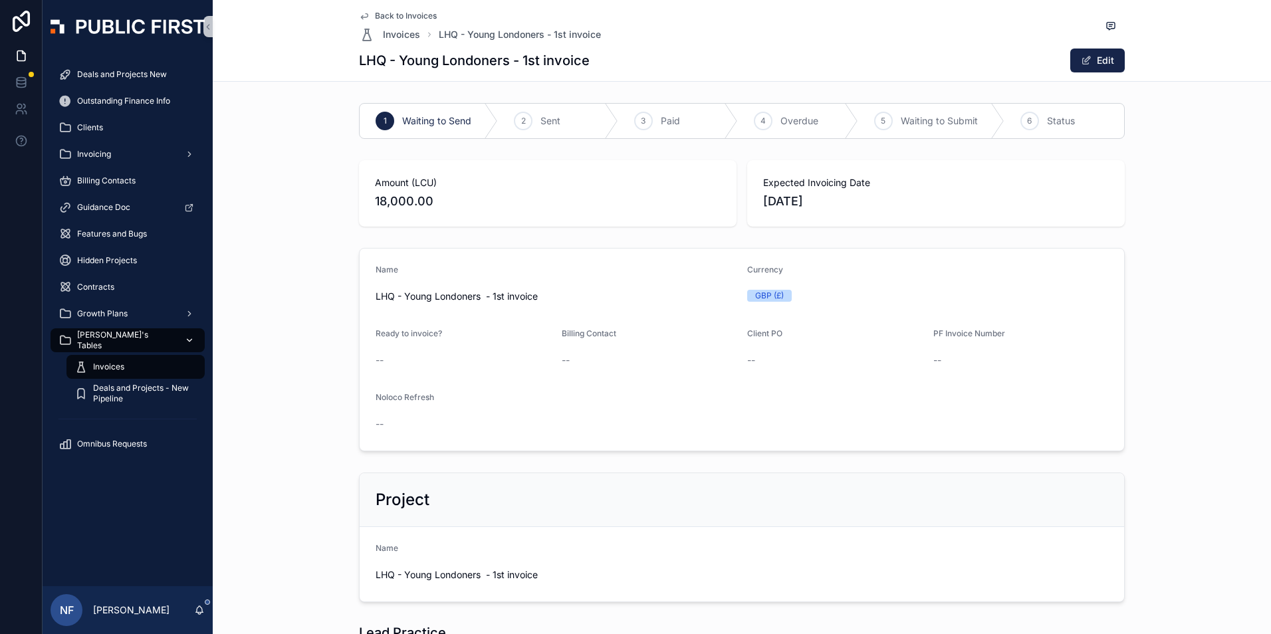
click at [98, 338] on span "[PERSON_NAME]'s Tables" at bounding box center [125, 340] width 97 height 21
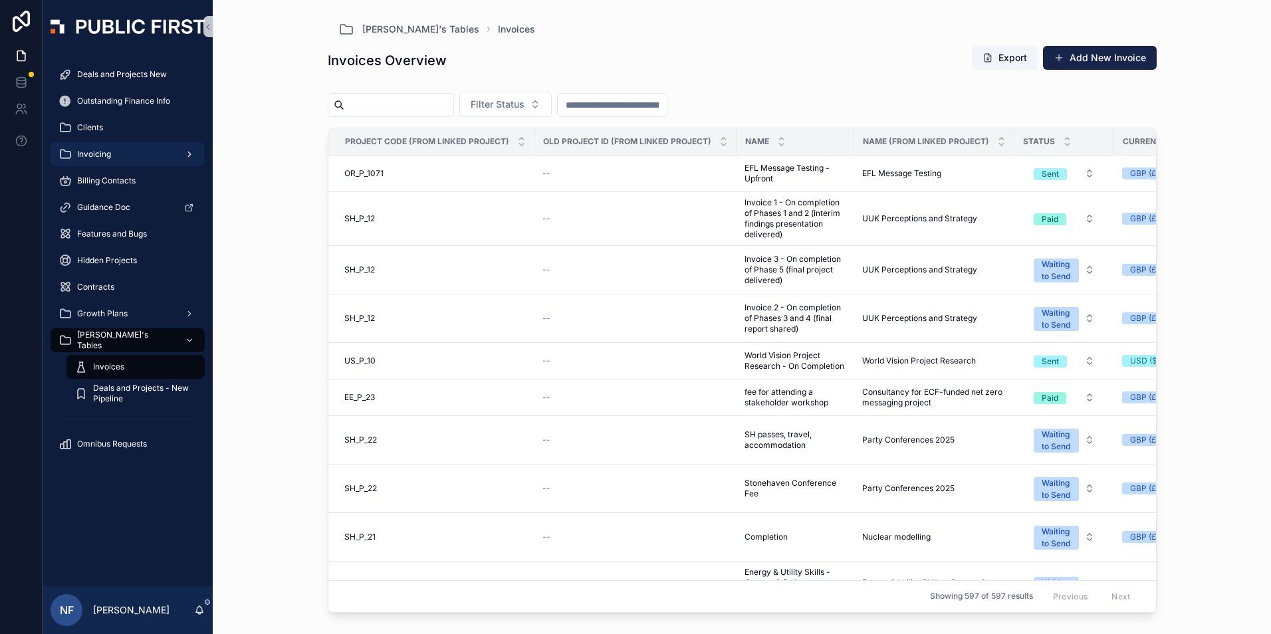
click at [95, 160] on div "Invoicing" at bounding box center [128, 154] width 138 height 21
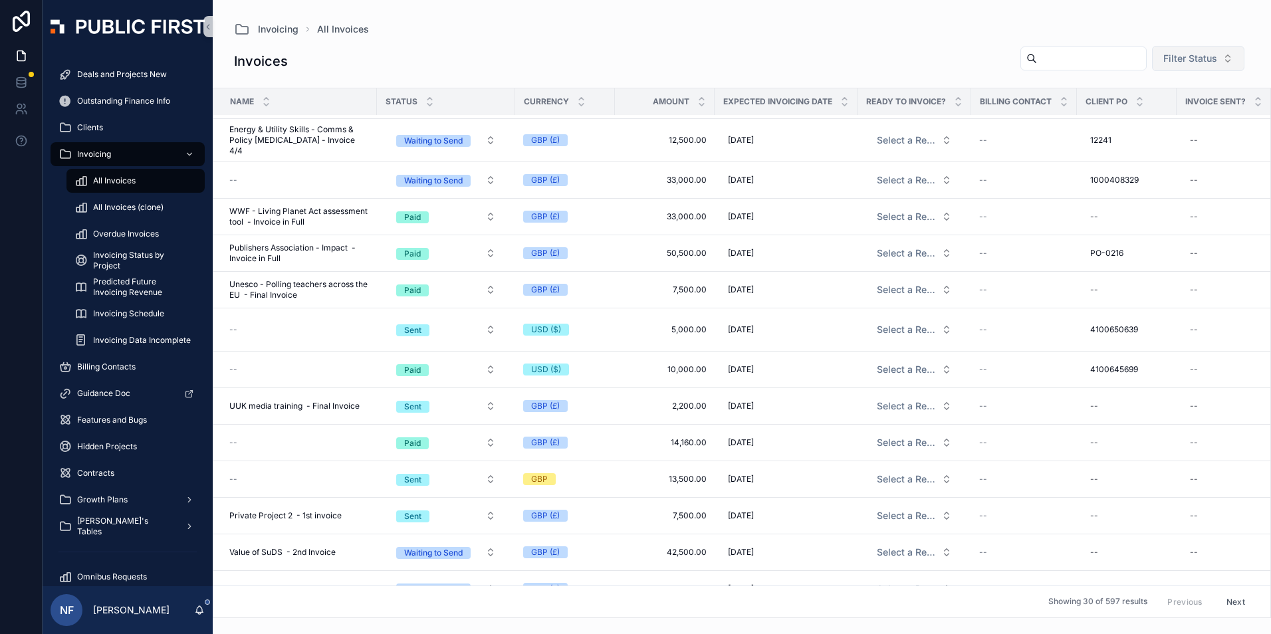
scroll to position [133, 0]
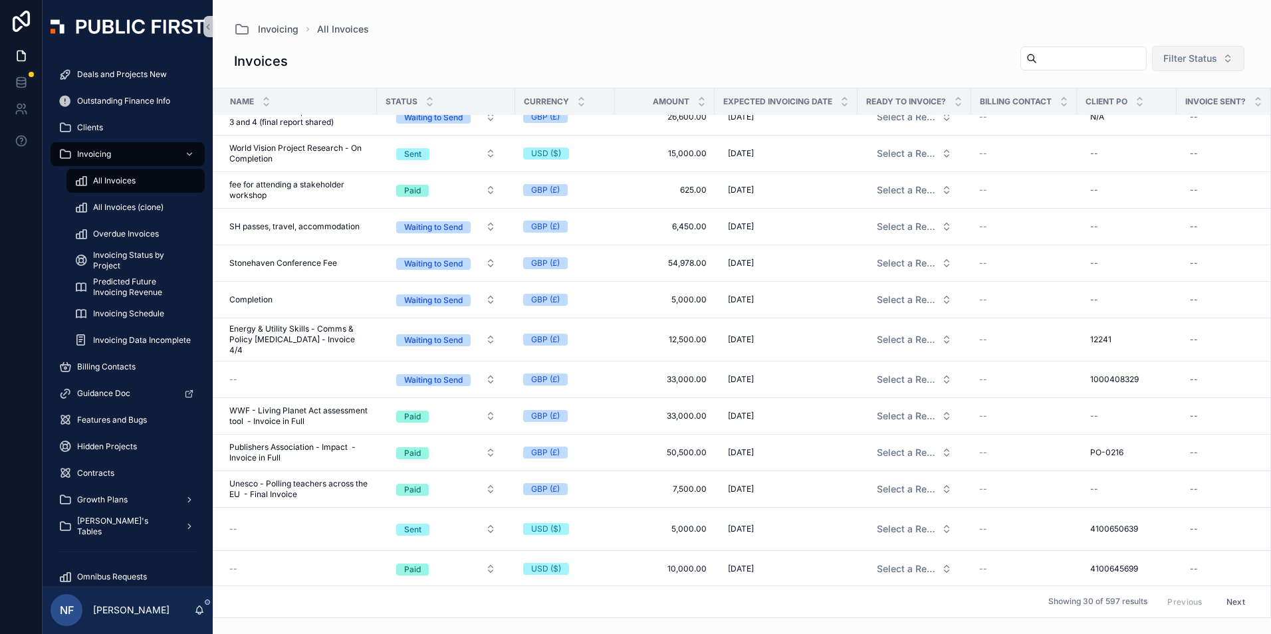
click at [1186, 57] on span "Filter Status" at bounding box center [1191, 58] width 54 height 13
click at [1152, 112] on div "Waiting to Send" at bounding box center [1188, 112] width 160 height 21
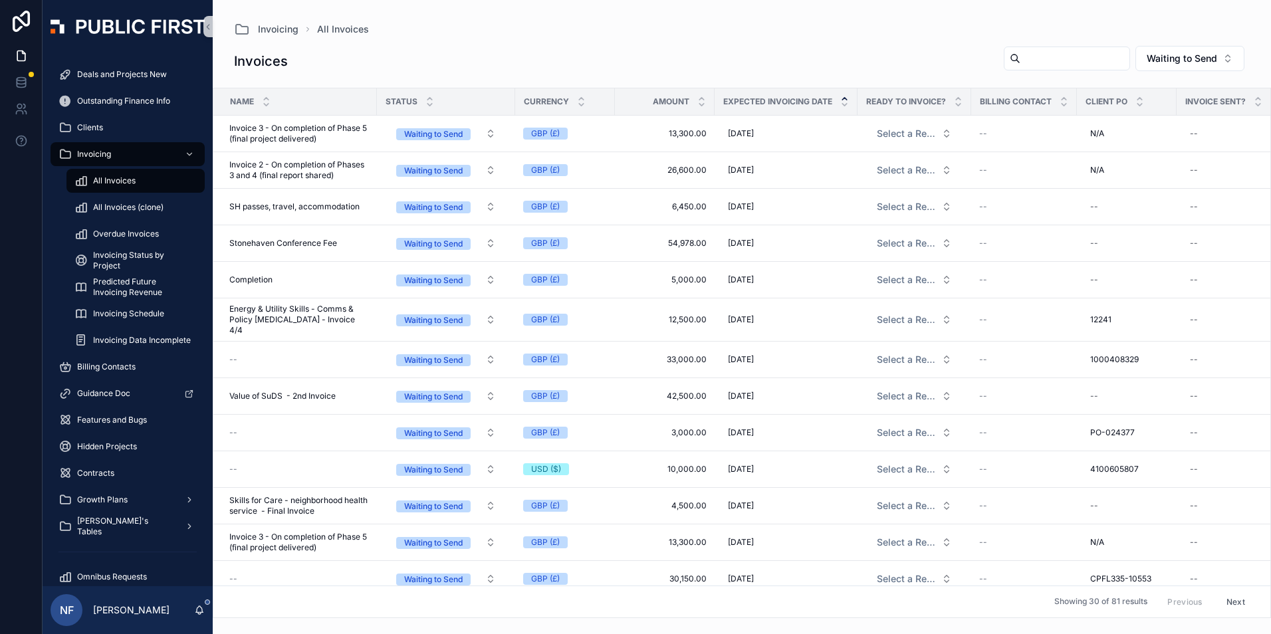
click at [848, 94] on icon "scrollable content" at bounding box center [844, 98] width 9 height 9
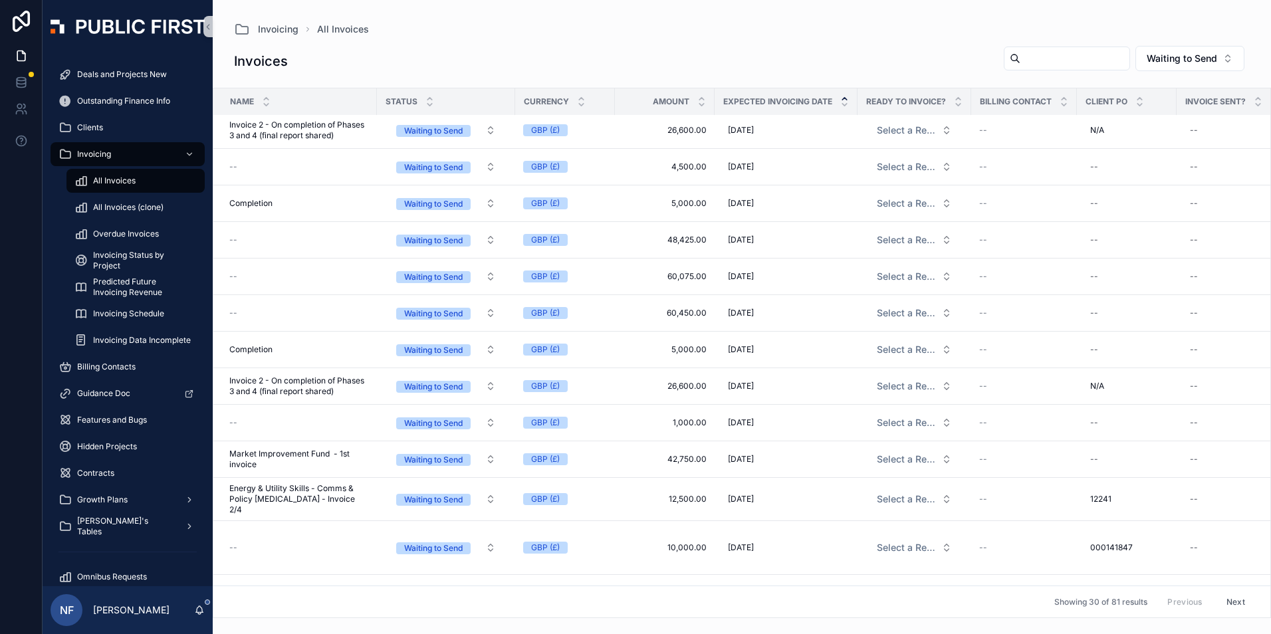
scroll to position [399, 0]
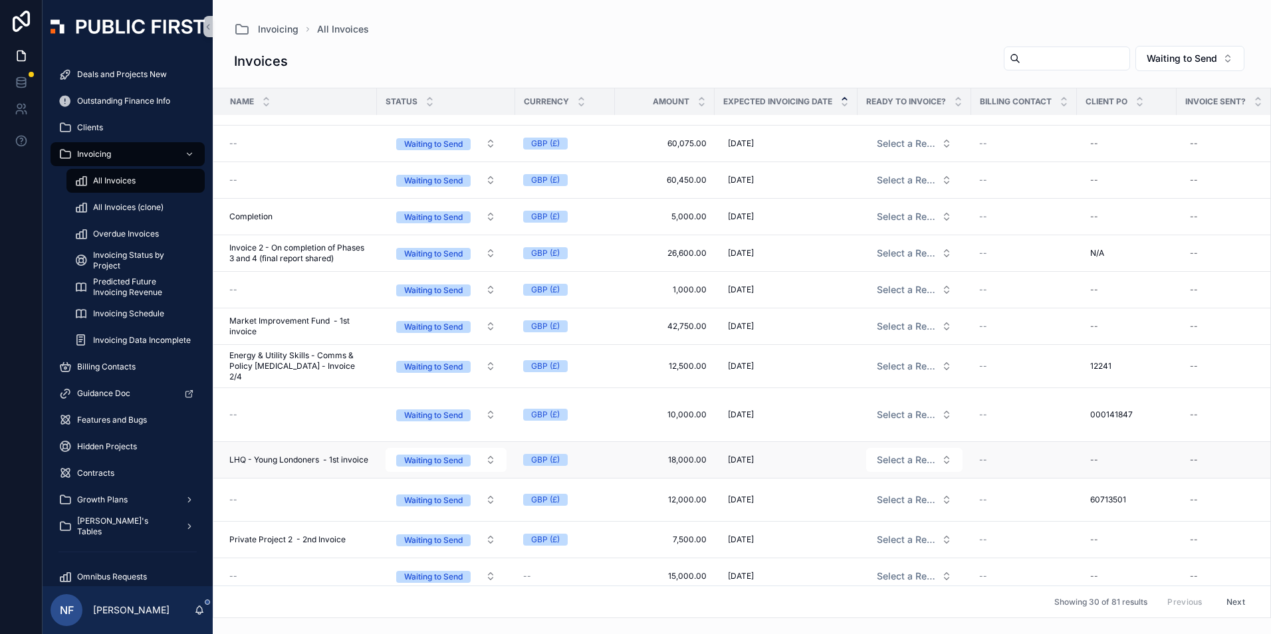
click at [276, 442] on td "LHQ - Young Londoners - 1st invoice LHQ - Young Londoners - 1st invoice" at bounding box center [295, 460] width 164 height 37
click at [281, 455] on span "LHQ - Young Londoners - 1st invoice" at bounding box center [298, 460] width 139 height 11
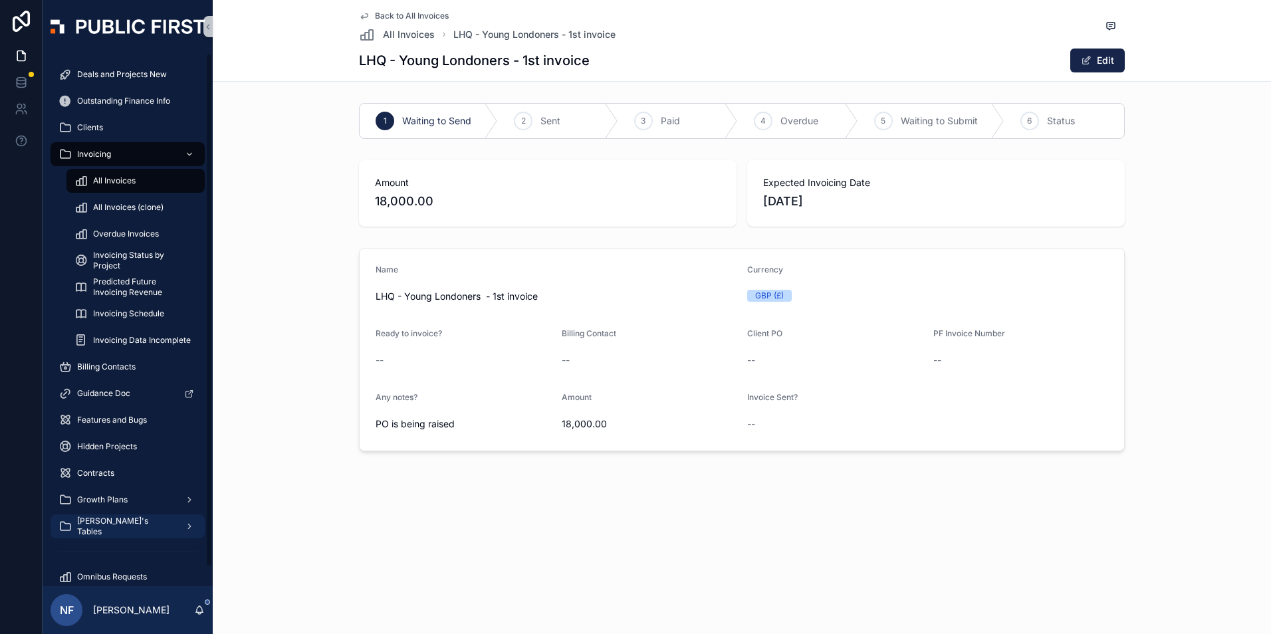
click at [102, 520] on div "[PERSON_NAME]'s Tables" at bounding box center [128, 526] width 138 height 21
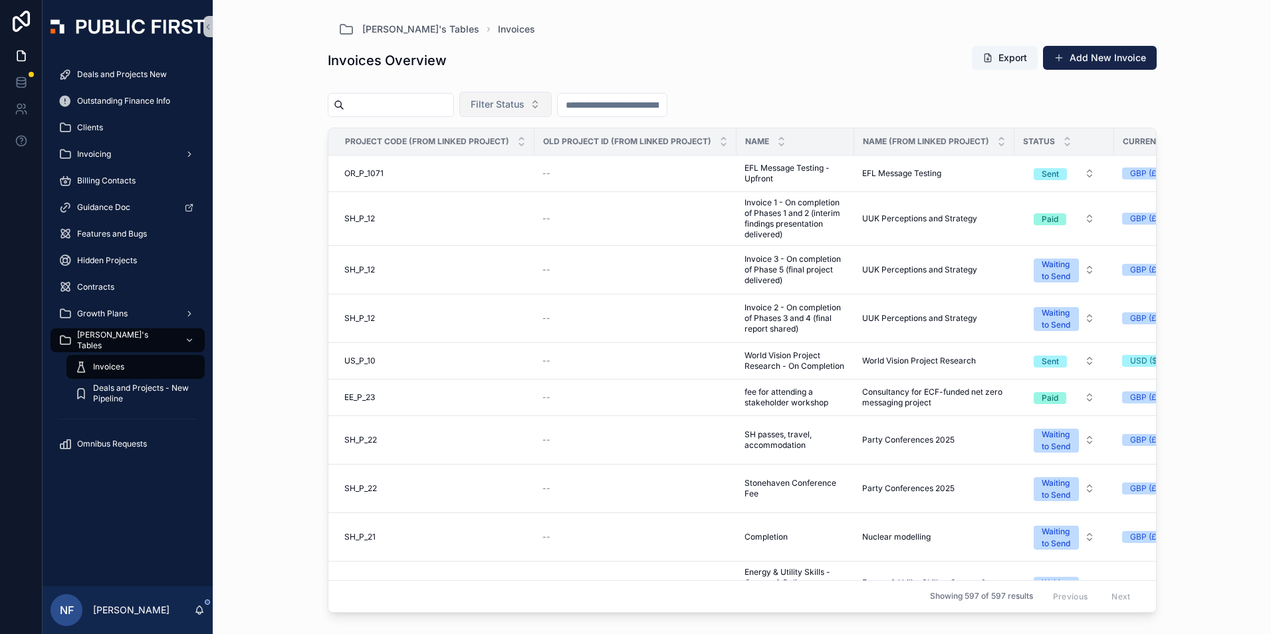
click at [518, 102] on span "Filter Status" at bounding box center [498, 104] width 54 height 13
click at [485, 155] on div "Waiting to Send" at bounding box center [539, 158] width 160 height 21
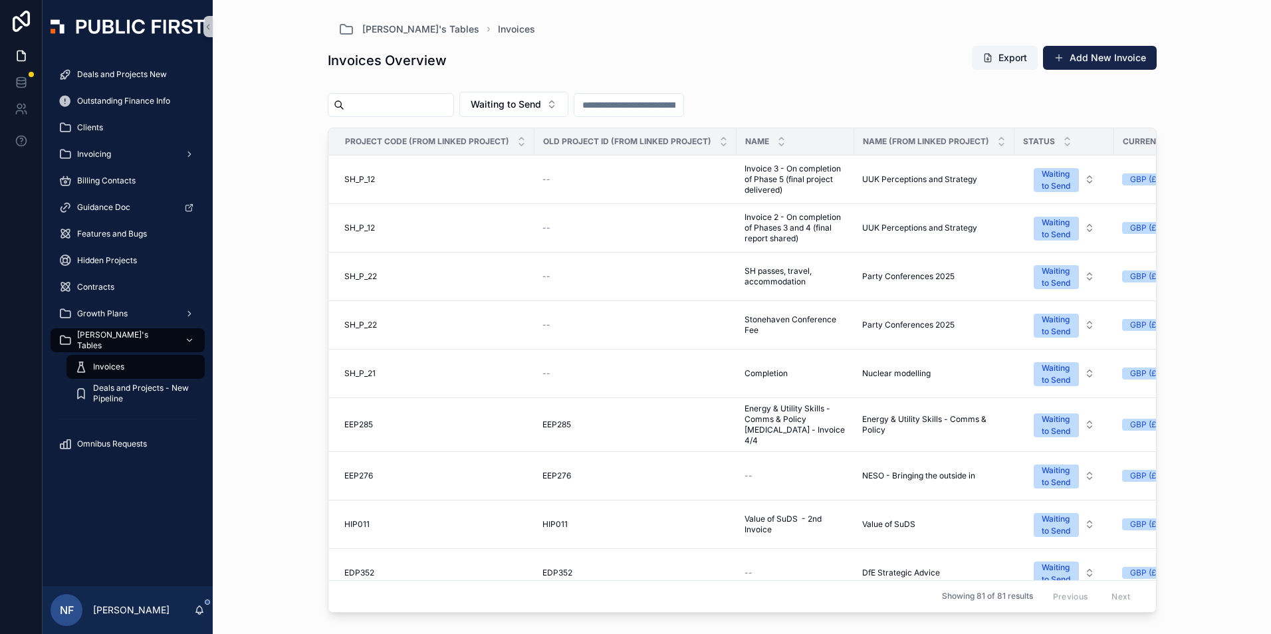
click at [380, 114] on input "scrollable content" at bounding box center [398, 105] width 109 height 19
type input "******"
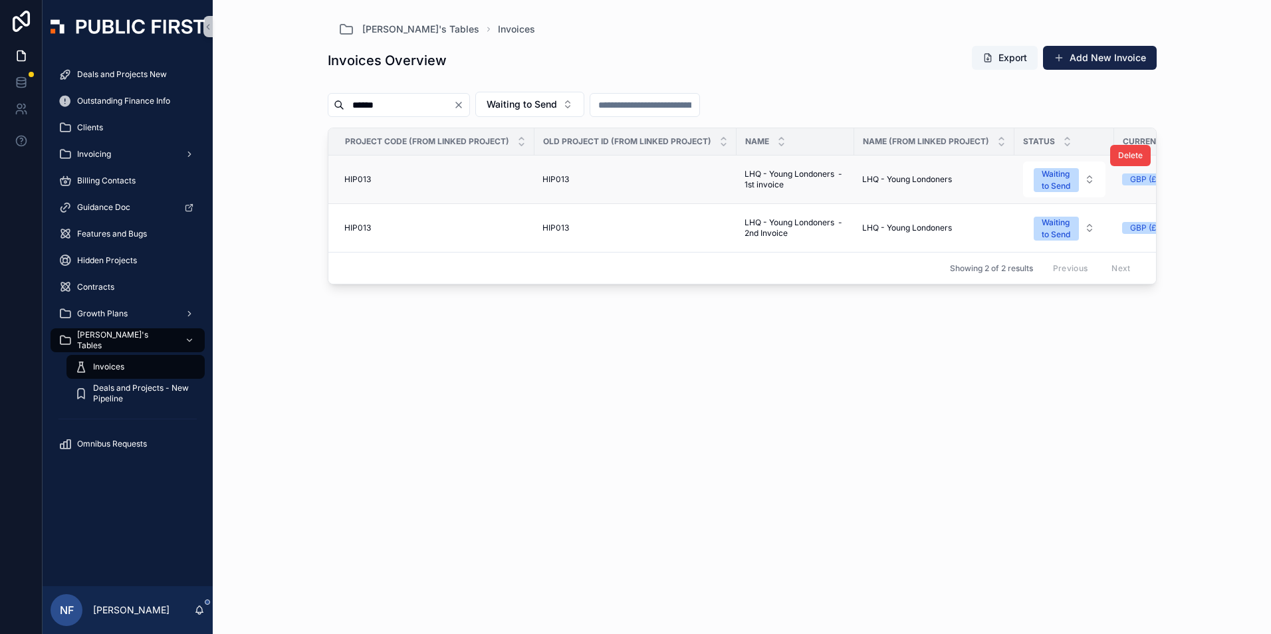
click at [559, 174] on td "HIP013 HIP013" at bounding box center [636, 180] width 202 height 49
click at [559, 180] on span "HIP013" at bounding box center [556, 179] width 27 height 11
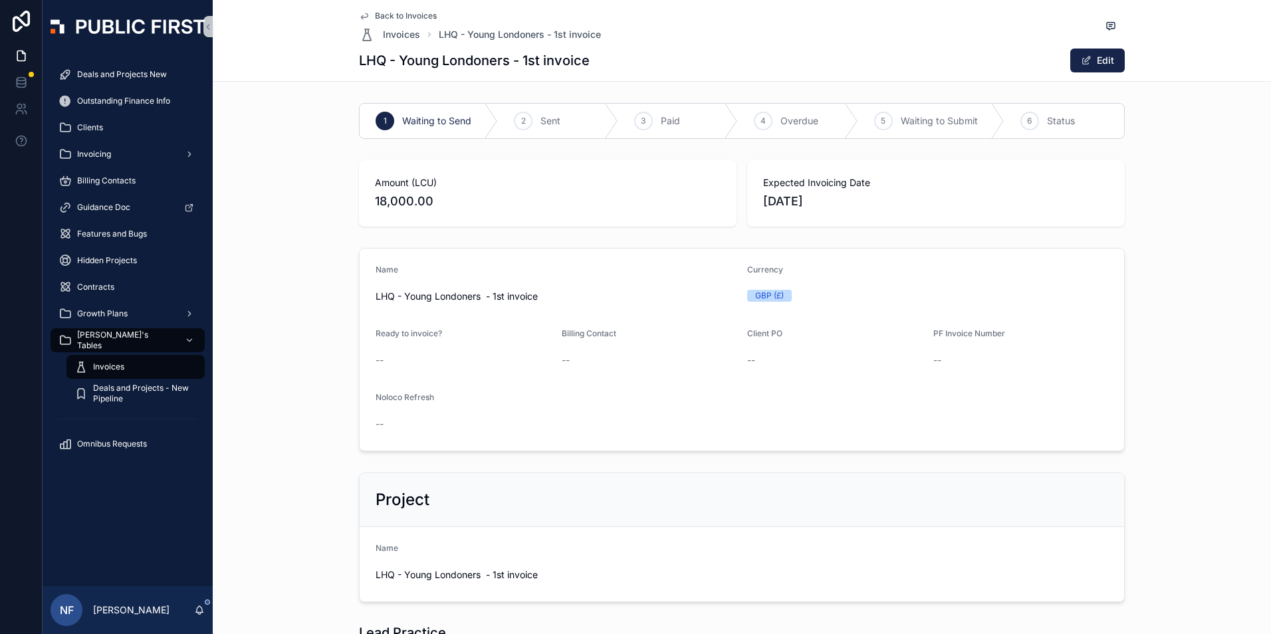
click at [94, 367] on span "Invoices" at bounding box center [108, 367] width 31 height 11
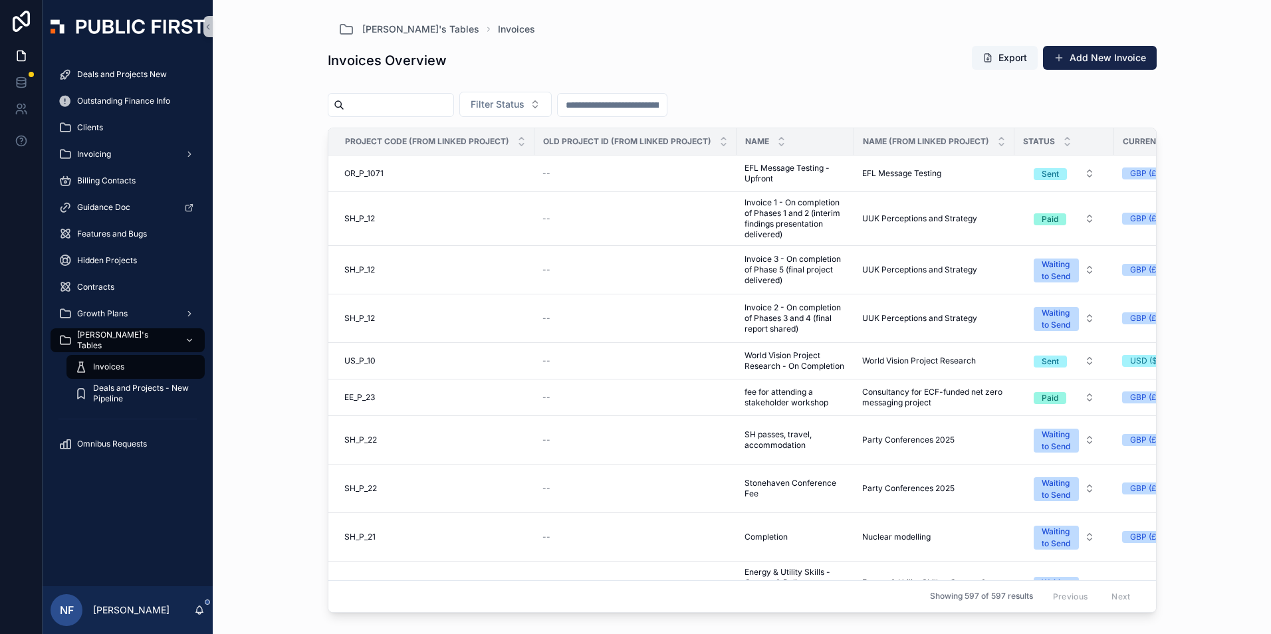
click at [386, 106] on input "scrollable content" at bounding box center [398, 105] width 109 height 19
type input "******"
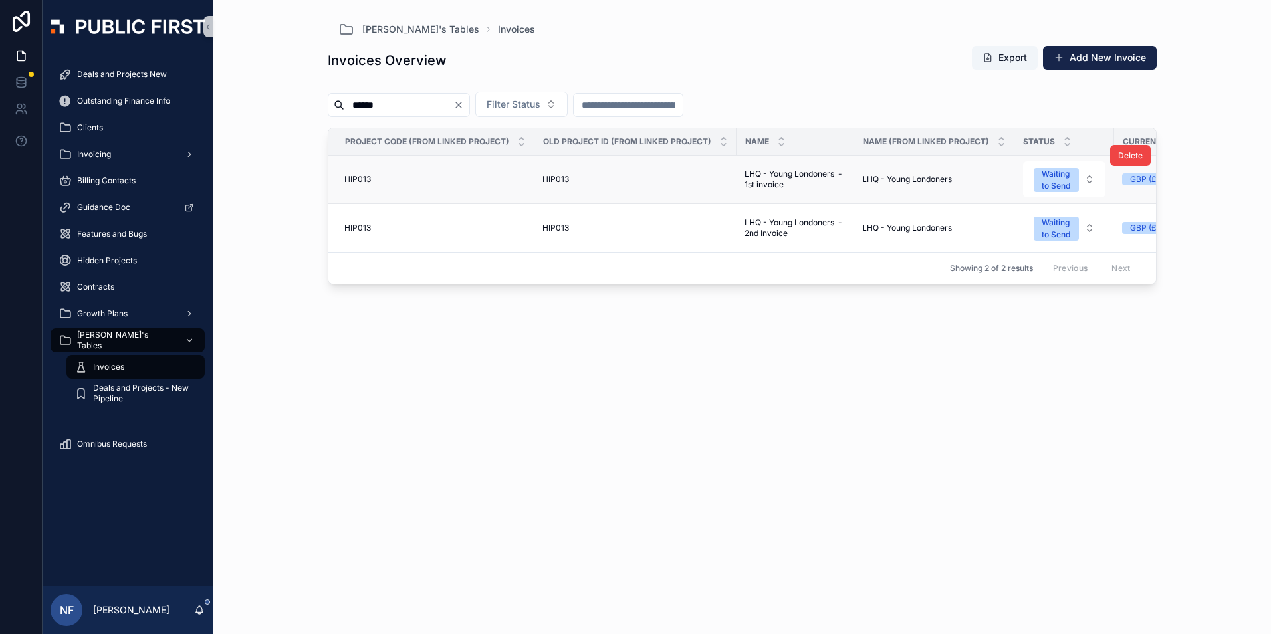
click at [356, 179] on span "HIP013" at bounding box center [357, 179] width 27 height 11
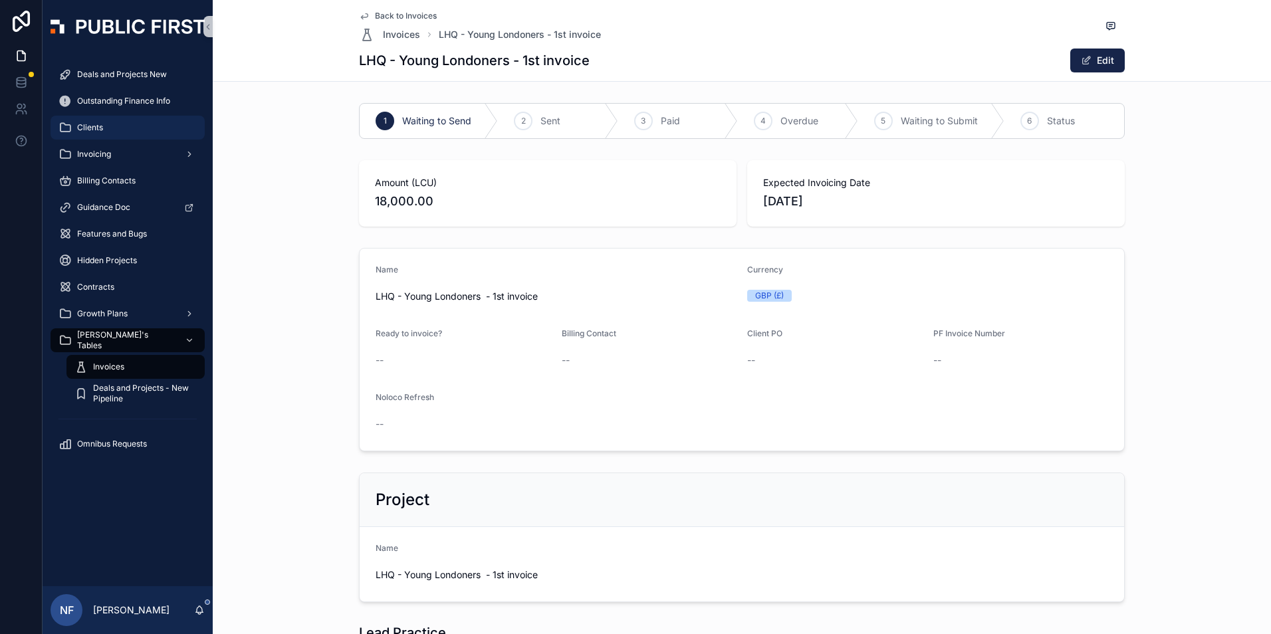
click at [96, 132] on span "Clients" at bounding box center [90, 127] width 26 height 11
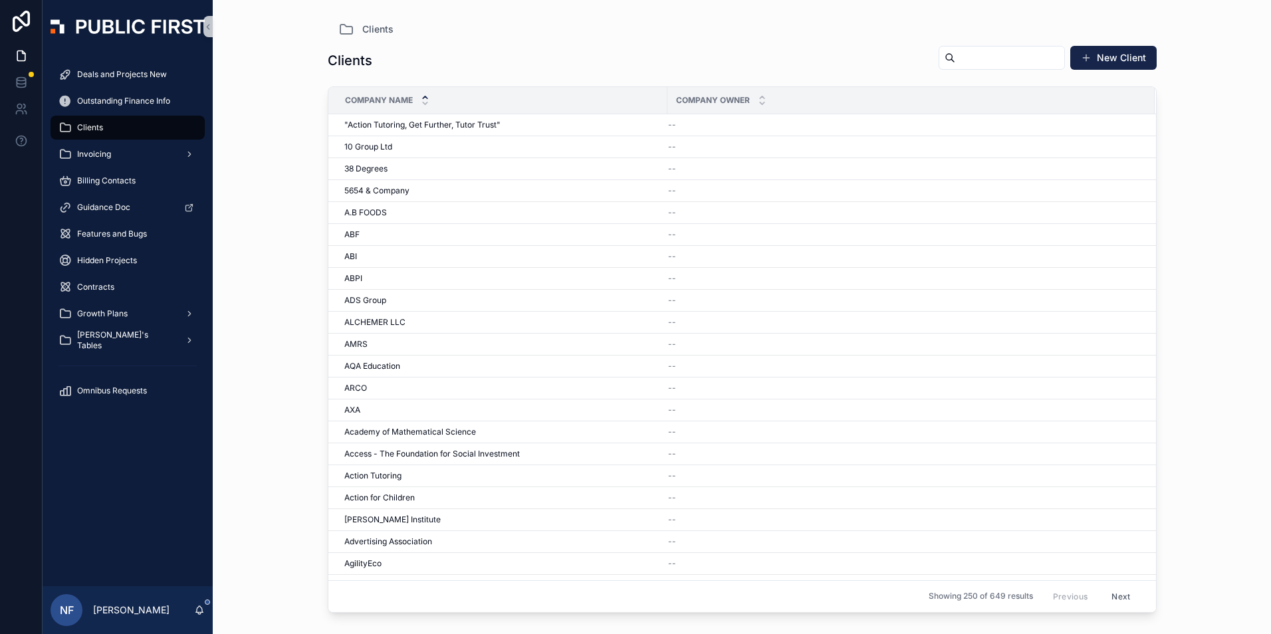
click at [957, 66] on input "scrollable content" at bounding box center [1010, 58] width 109 height 19
type input "******"
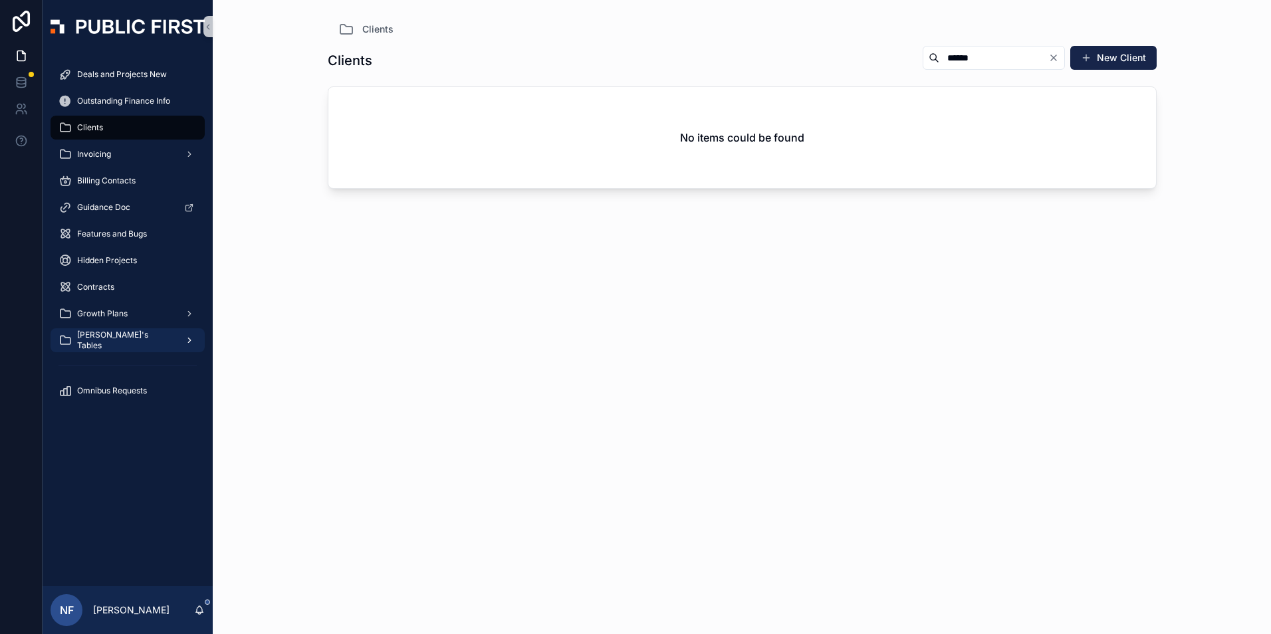
click at [92, 341] on span "[PERSON_NAME]'s Tables" at bounding box center [125, 340] width 97 height 21
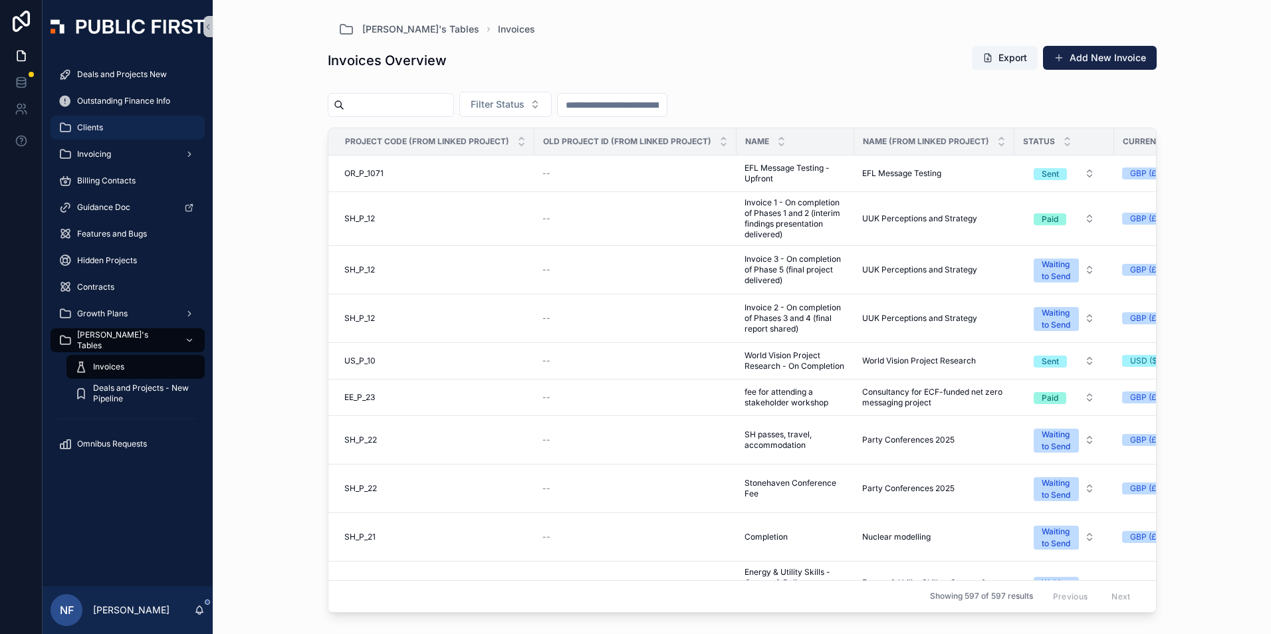
click at [104, 130] on div "Clients" at bounding box center [128, 127] width 138 height 21
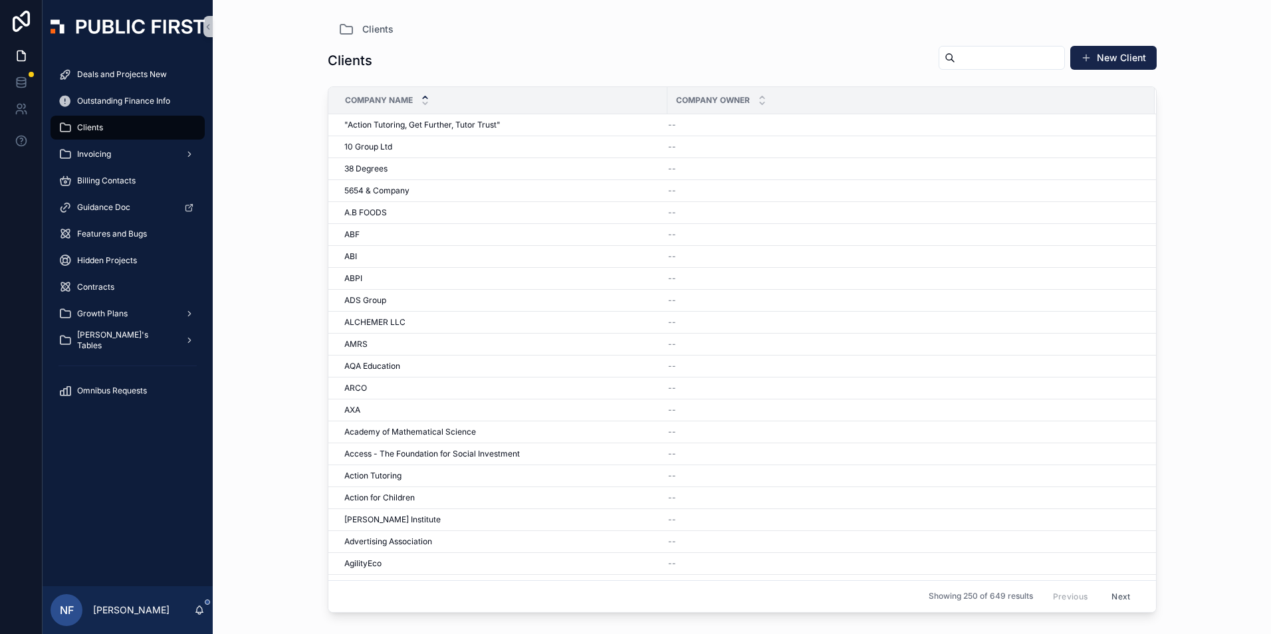
click at [956, 60] on input "scrollable content" at bounding box center [1010, 58] width 109 height 19
type input "******"
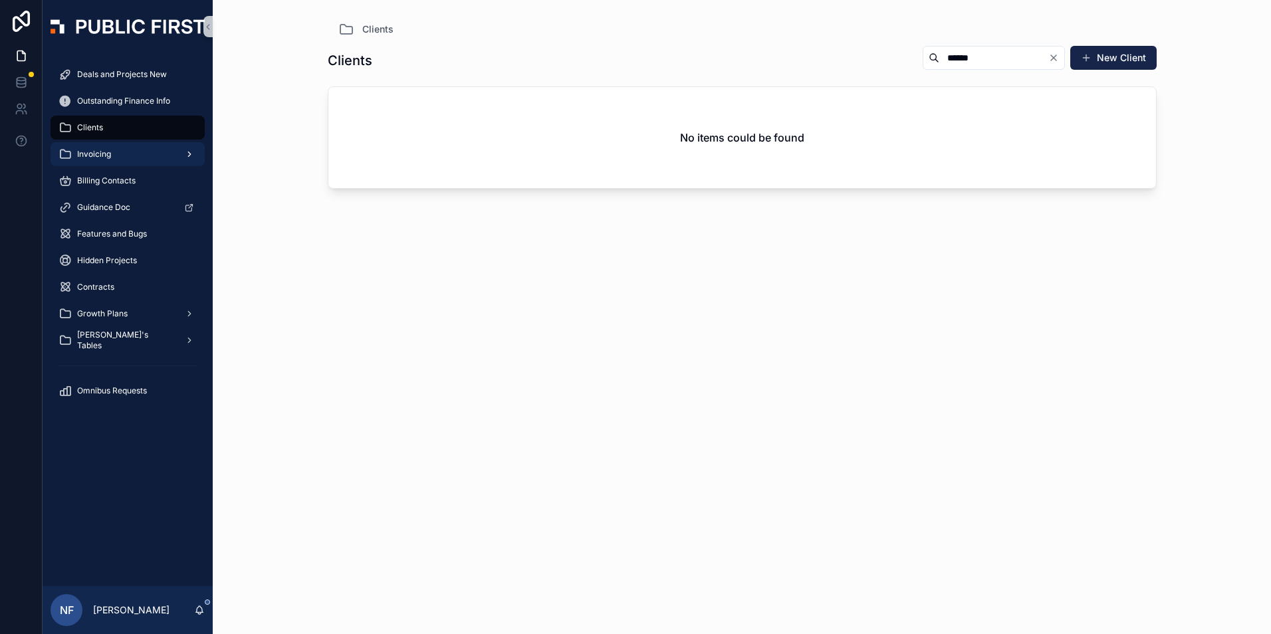
click at [95, 154] on span "Invoicing" at bounding box center [94, 154] width 34 height 11
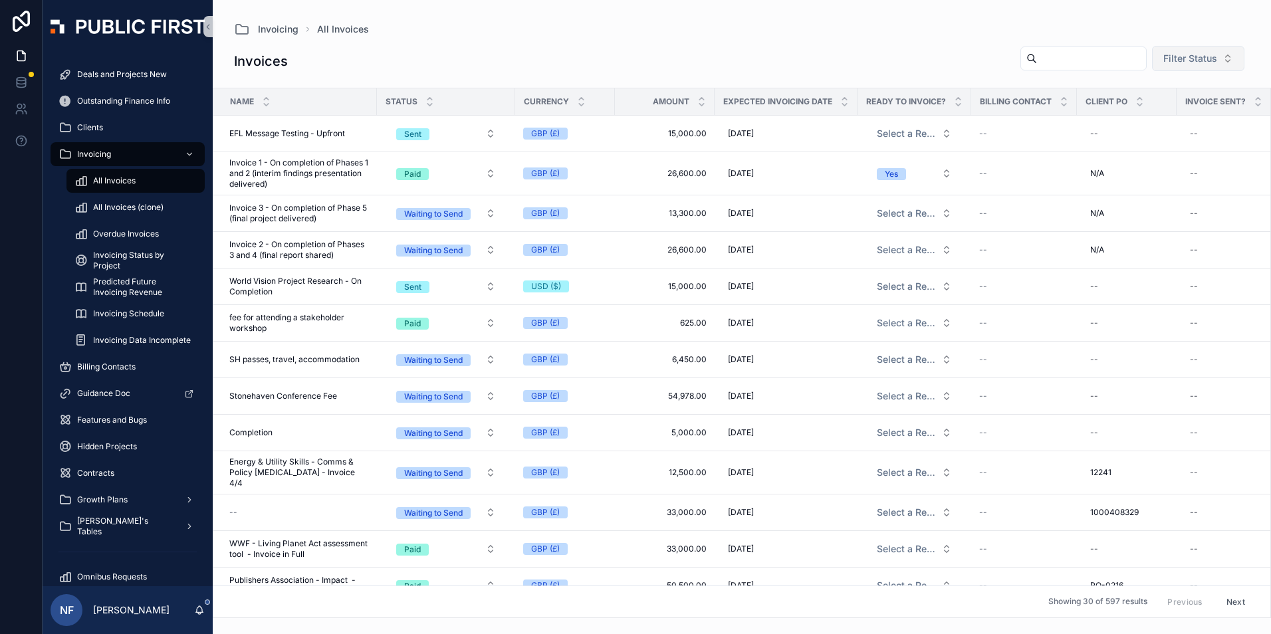
click at [1206, 57] on span "Filter Status" at bounding box center [1191, 58] width 54 height 13
click at [1175, 112] on div "Waiting to Send" at bounding box center [1188, 112] width 160 height 21
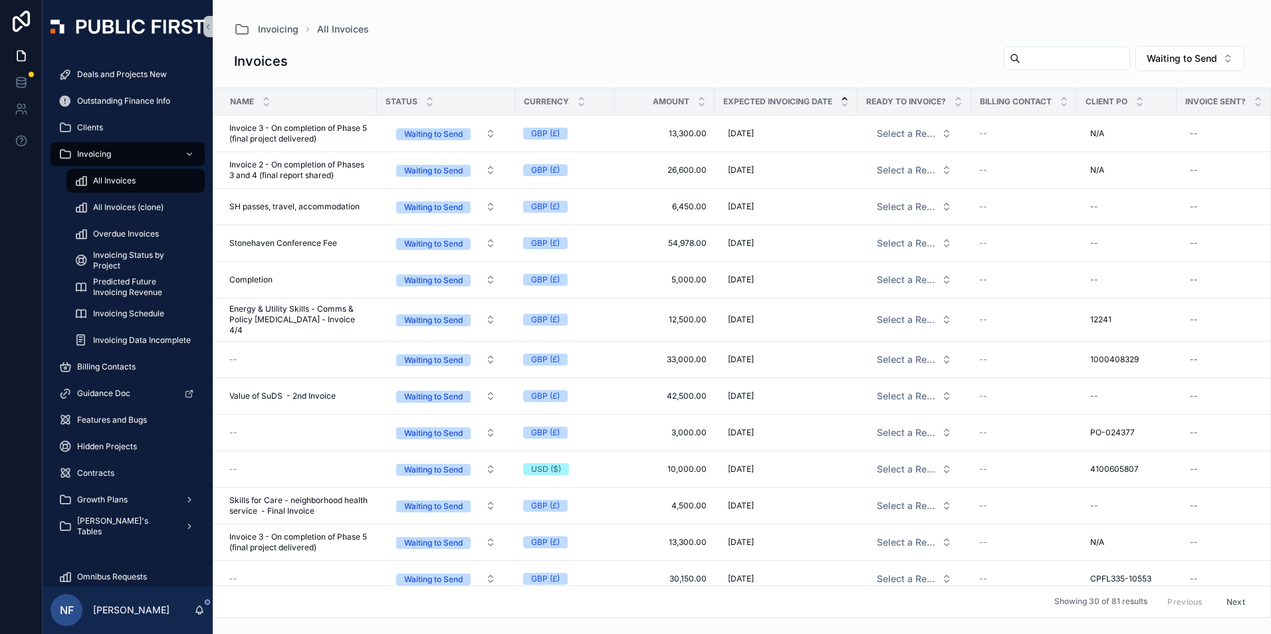
click at [844, 99] on icon "scrollable content" at bounding box center [844, 99] width 5 height 2
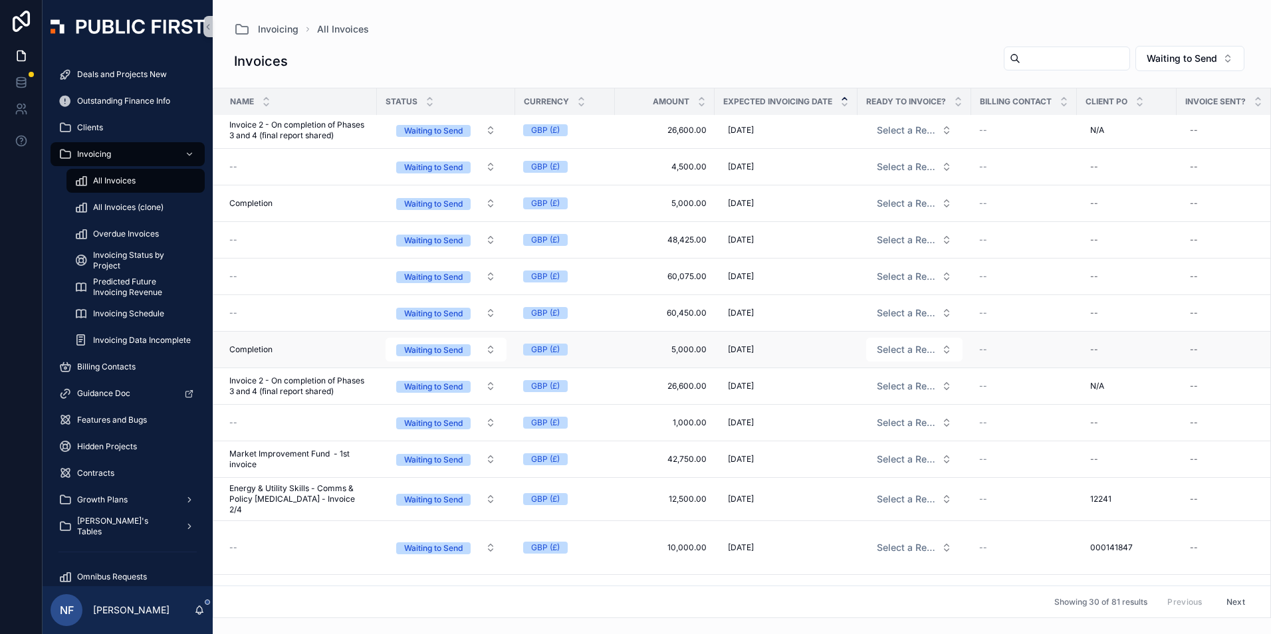
scroll to position [332, 0]
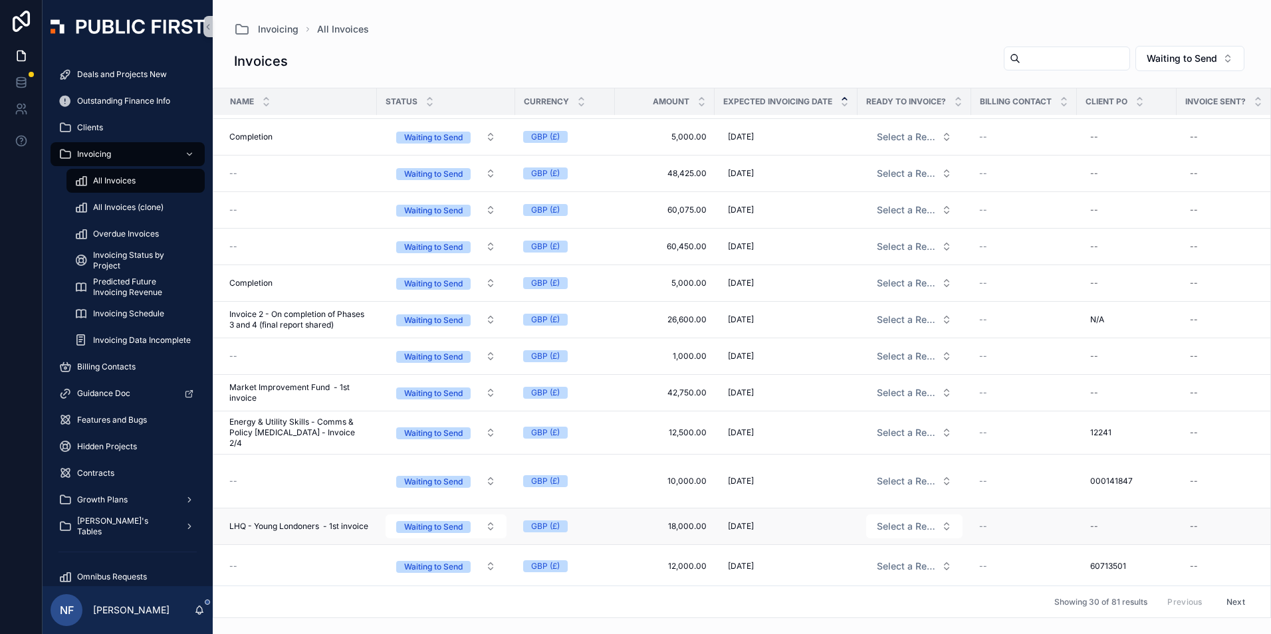
click at [311, 521] on span "LHQ - Young Londoners - 1st invoice" at bounding box center [298, 526] width 139 height 11
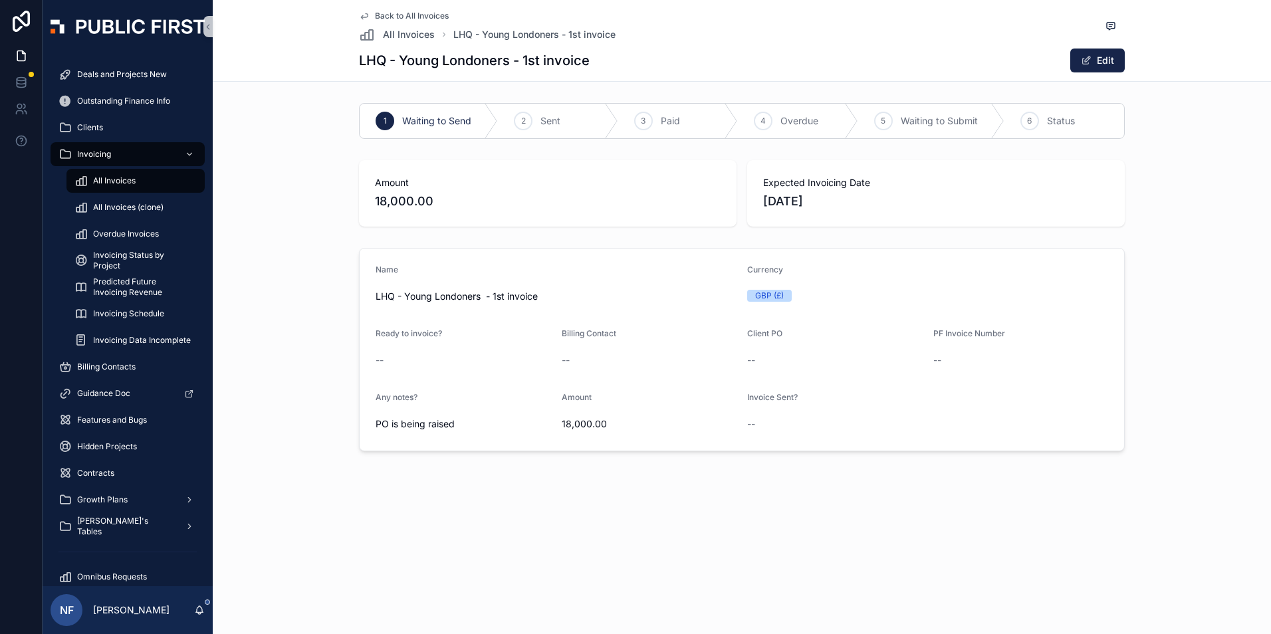
click at [416, 292] on span "LHQ - Young Londoners - 1st invoice" at bounding box center [556, 296] width 361 height 13
click at [112, 529] on span "[PERSON_NAME]'s Tables" at bounding box center [125, 526] width 97 height 21
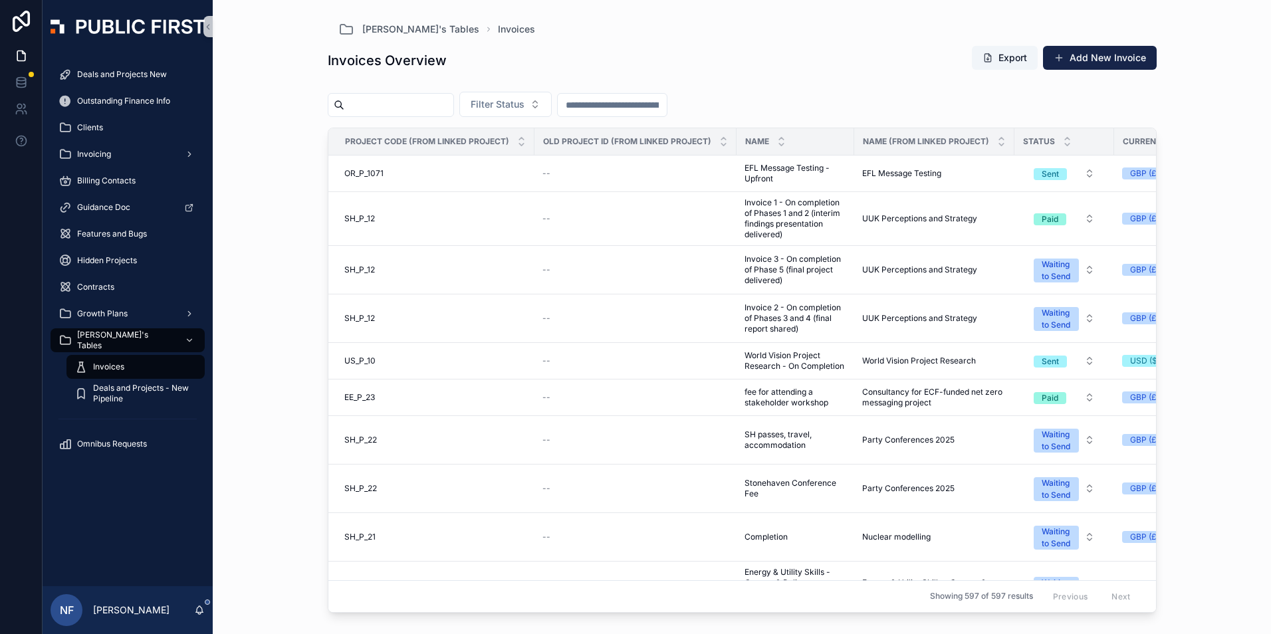
click at [416, 103] on input "scrollable content" at bounding box center [398, 105] width 109 height 19
type input "******"
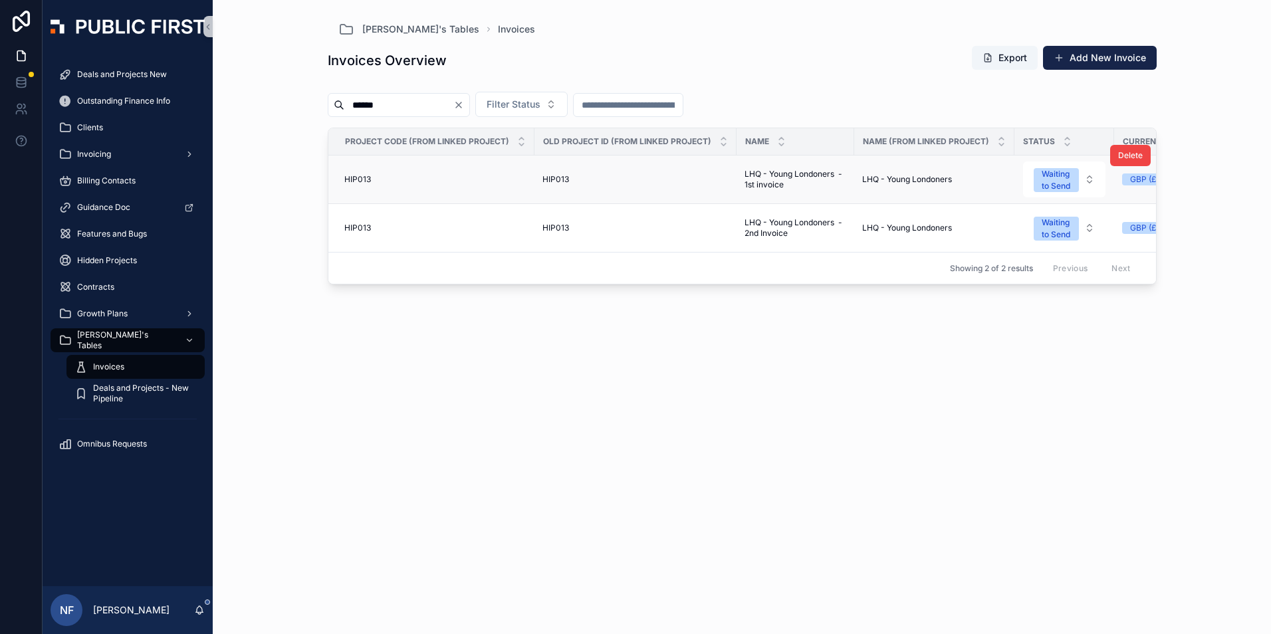
click at [346, 180] on span "HIP013" at bounding box center [357, 179] width 27 height 11
click at [559, 177] on span "HIP013" at bounding box center [556, 179] width 27 height 11
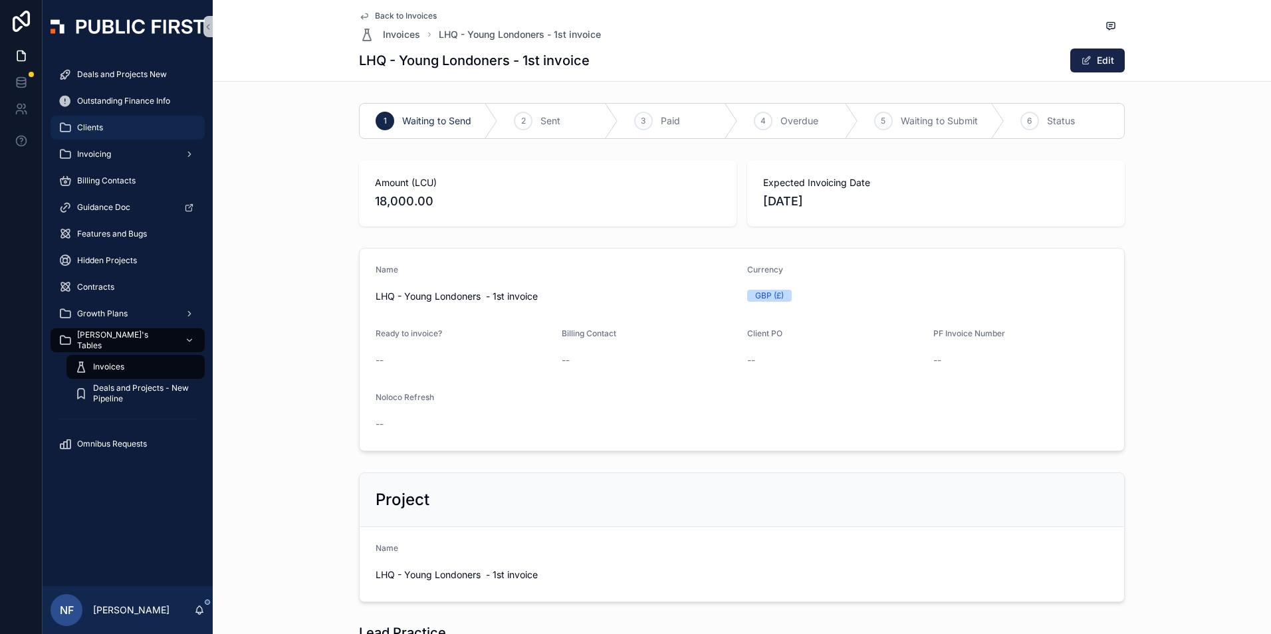
click at [97, 130] on span "Clients" at bounding box center [90, 127] width 26 height 11
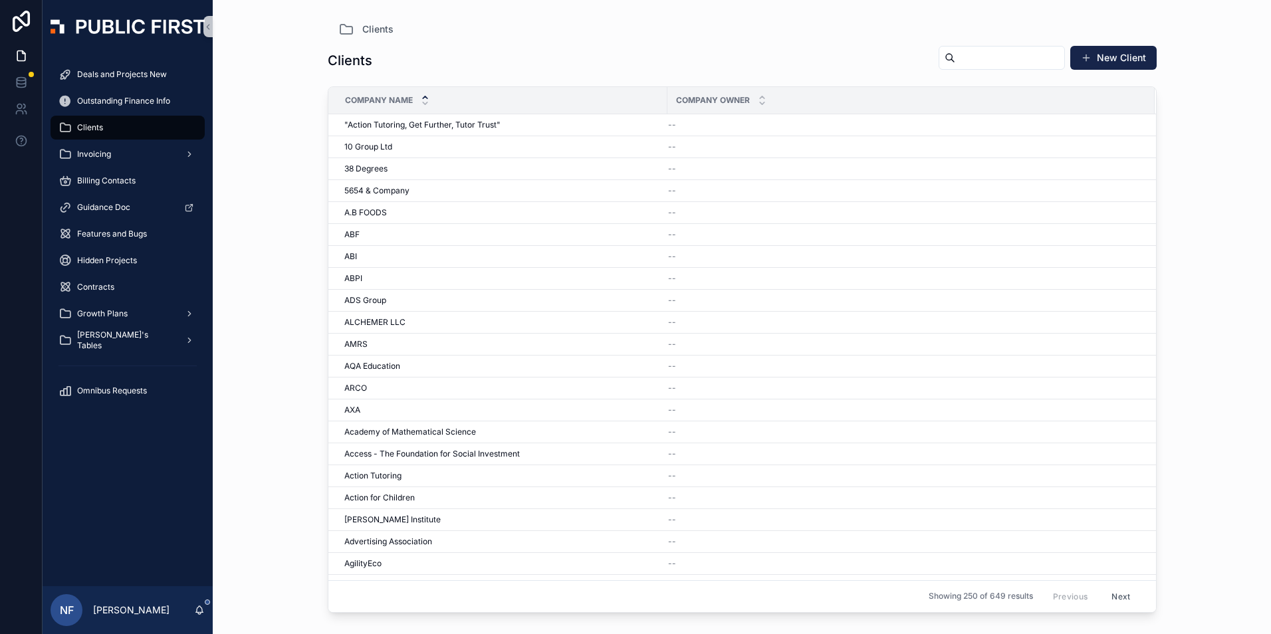
click at [956, 57] on input "scrollable content" at bounding box center [1010, 58] width 109 height 19
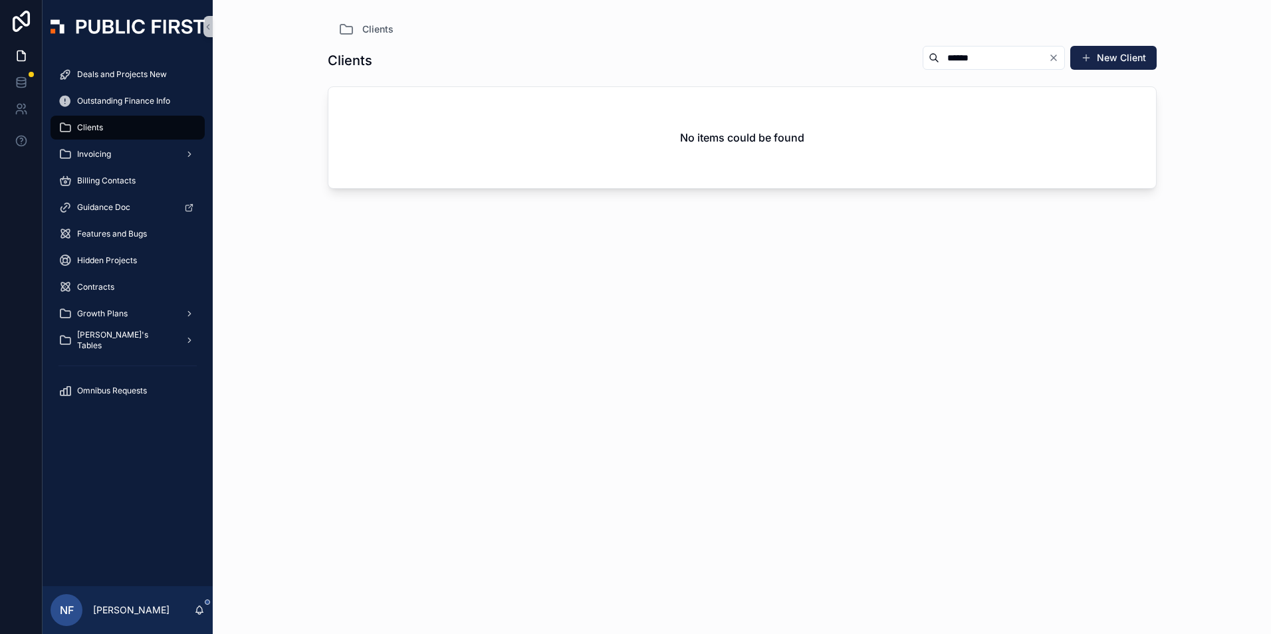
type input "******"
click at [107, 334] on div "[PERSON_NAME]'s Tables" at bounding box center [128, 340] width 138 height 21
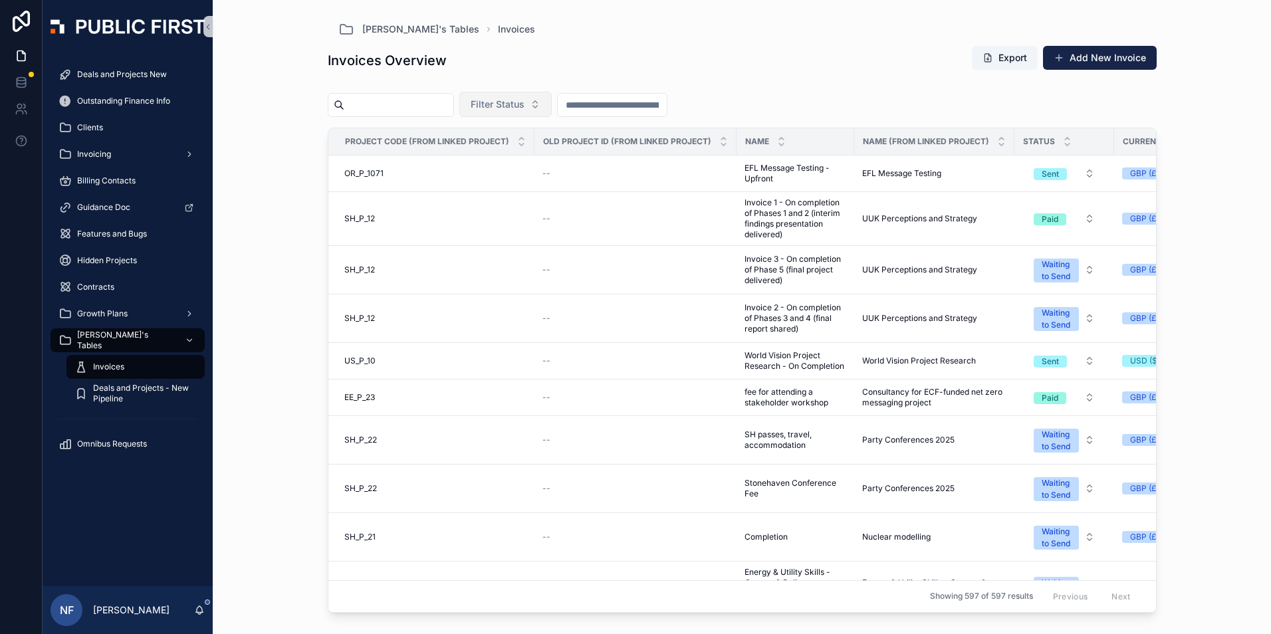
click at [539, 92] on button "Filter Status" at bounding box center [505, 104] width 92 height 25
click at [509, 160] on div "Waiting to Send" at bounding box center [539, 158] width 160 height 21
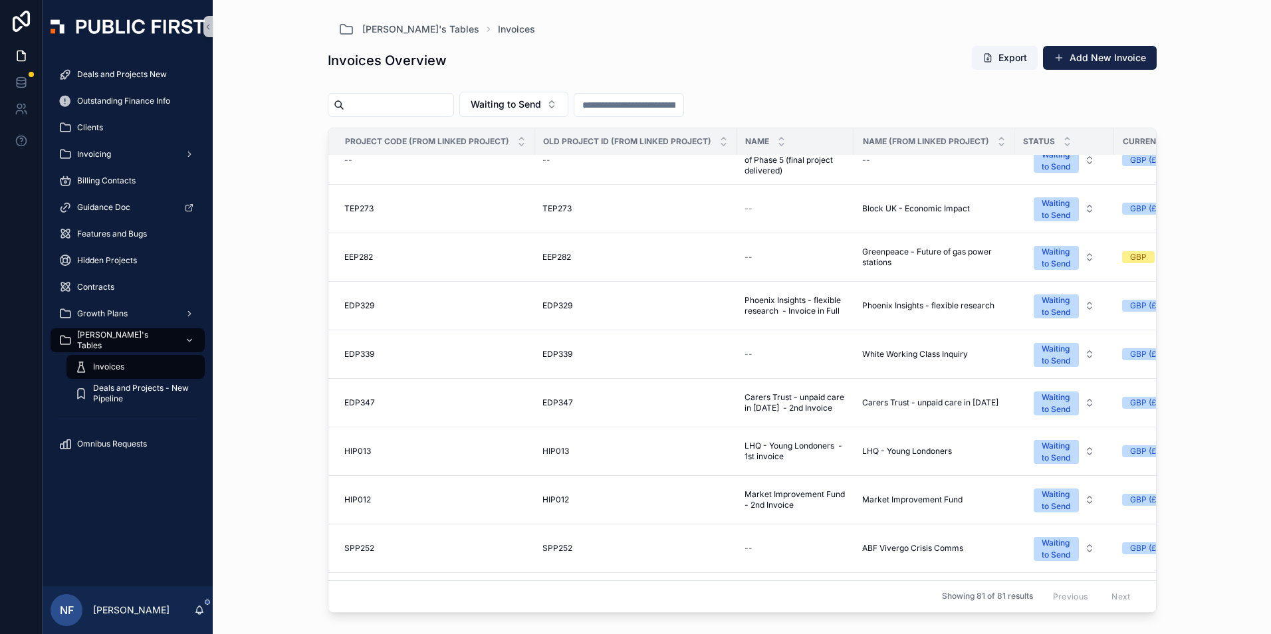
scroll to position [665, 0]
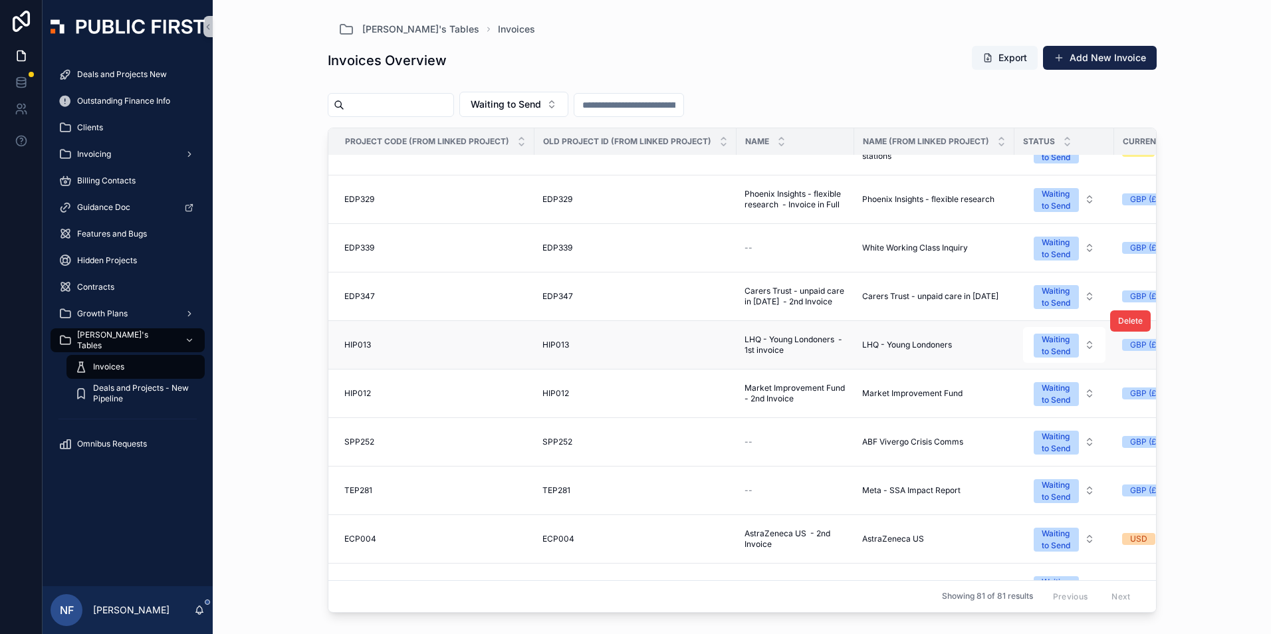
click at [782, 338] on span "LHQ - Young Londoners - 1st invoice" at bounding box center [796, 344] width 102 height 21
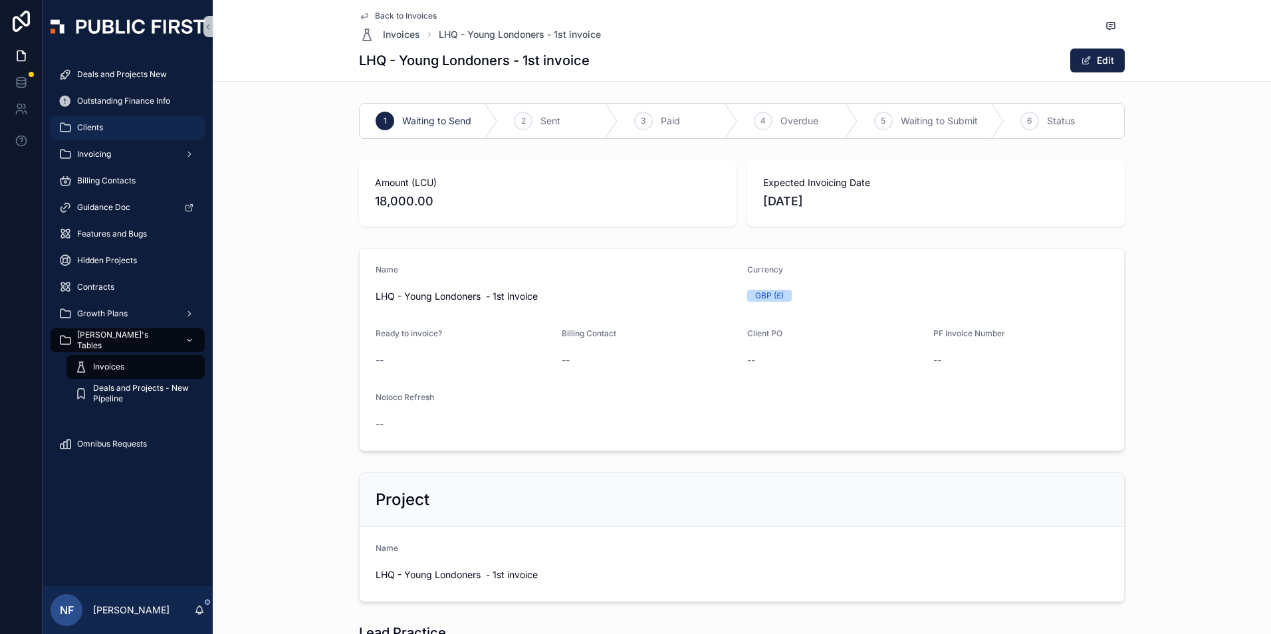
click at [90, 128] on span "Clients" at bounding box center [90, 127] width 26 height 11
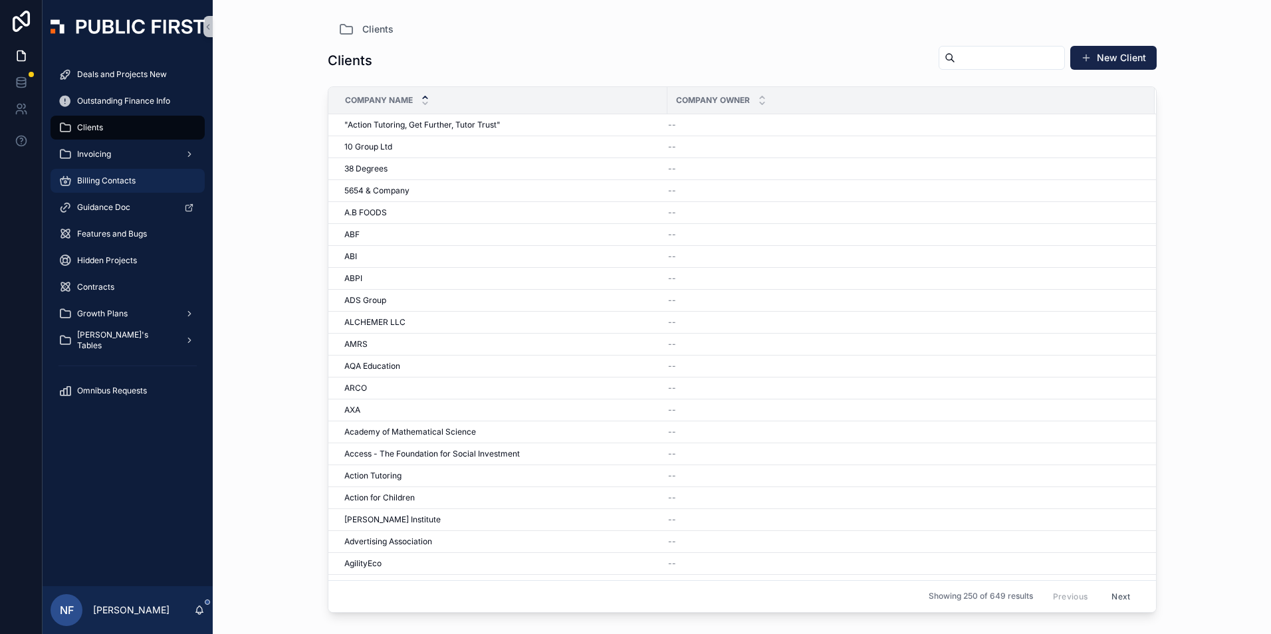
click at [98, 179] on span "Billing Contacts" at bounding box center [106, 181] width 59 height 11
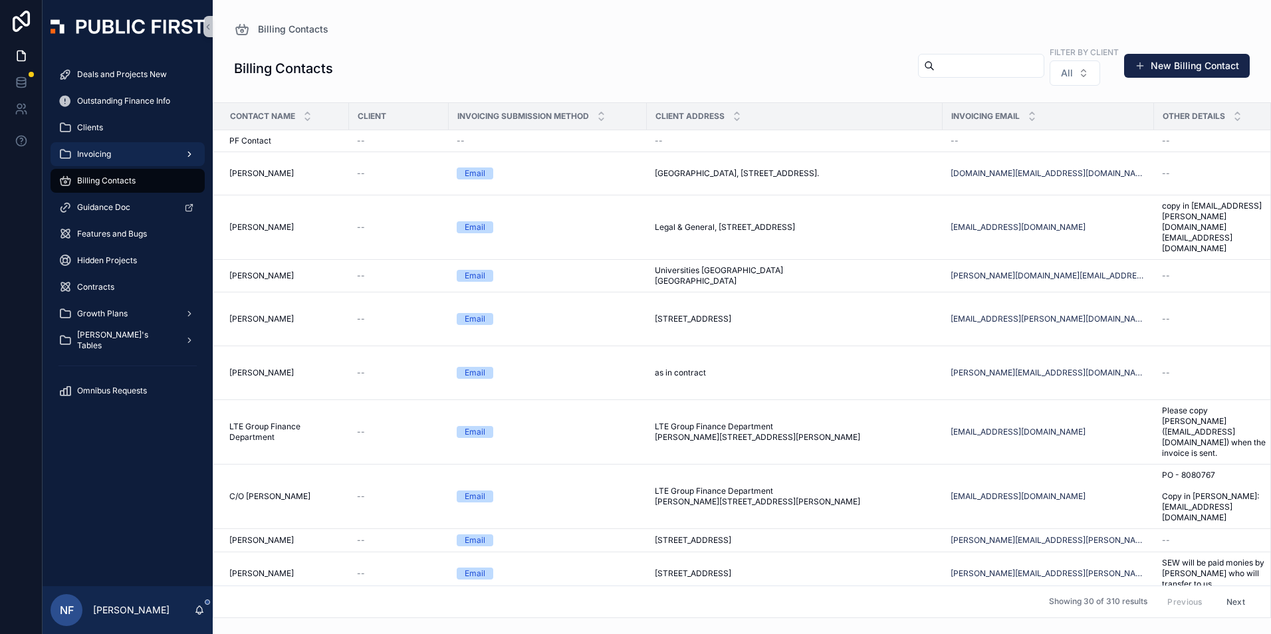
click at [94, 154] on span "Invoicing" at bounding box center [94, 154] width 34 height 11
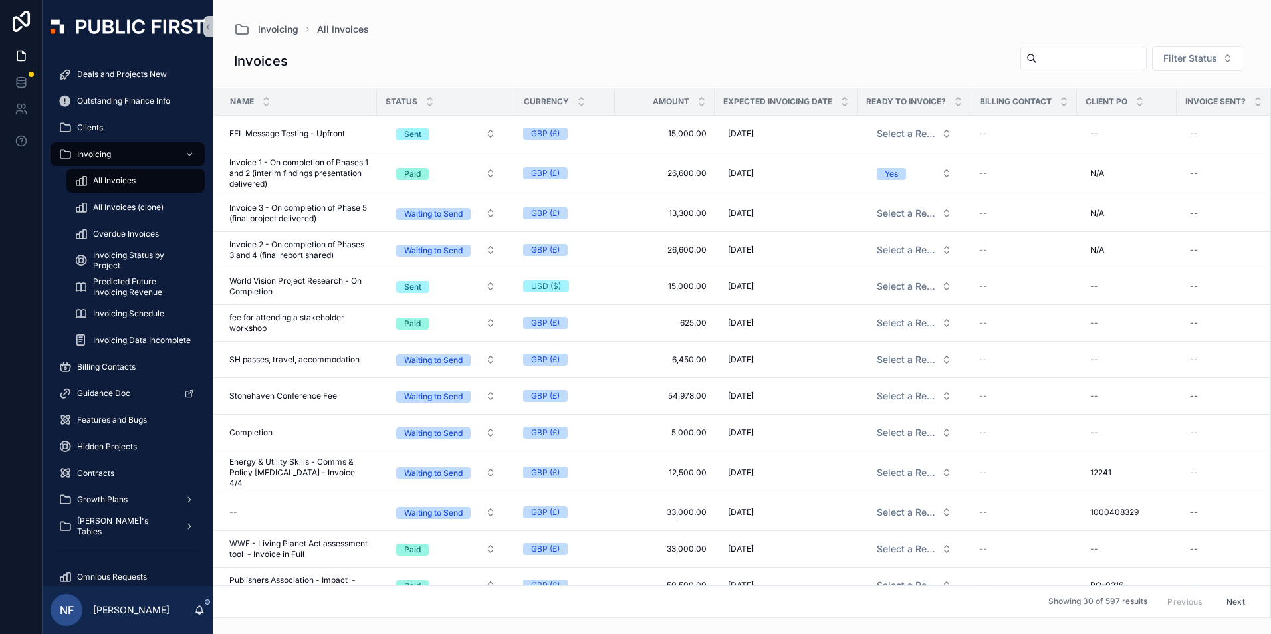
click at [107, 181] on span "All Invoices" at bounding box center [114, 181] width 43 height 11
click at [1037, 57] on input "scrollable content" at bounding box center [1091, 58] width 109 height 19
type input "******"
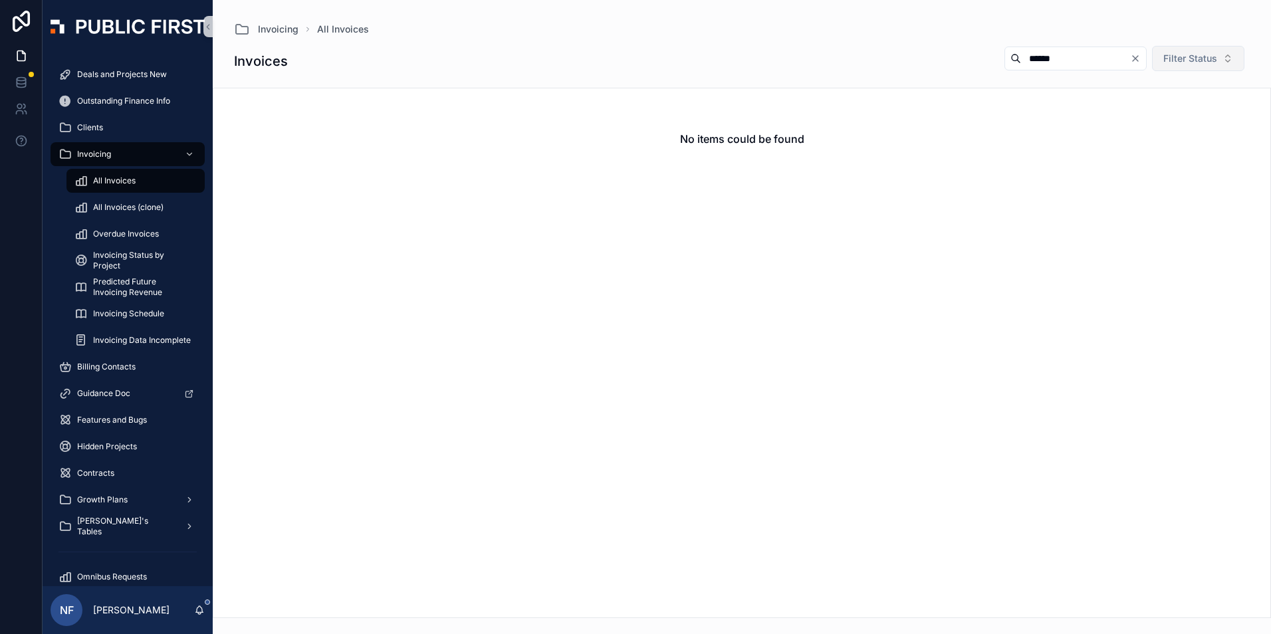
click at [1204, 67] on button "Filter Status" at bounding box center [1198, 58] width 92 height 25
click at [1154, 112] on div "Waiting to Send" at bounding box center [1188, 112] width 160 height 21
click at [272, 33] on span "Invoicing" at bounding box center [278, 29] width 41 height 13
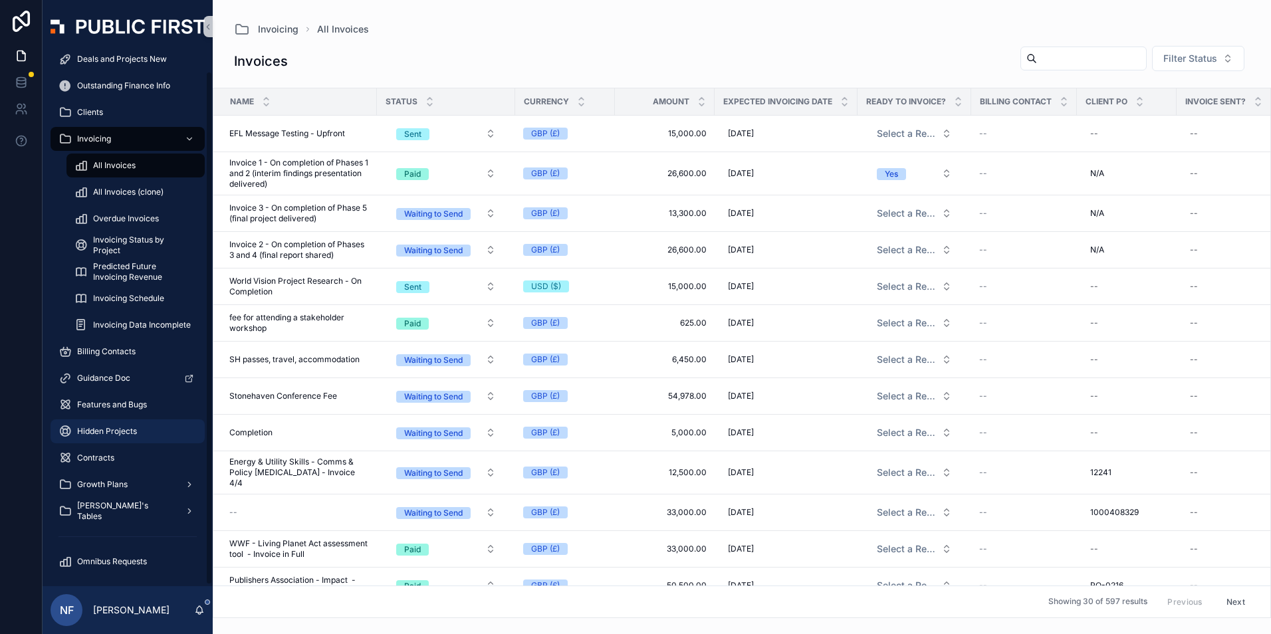
scroll to position [20, 0]
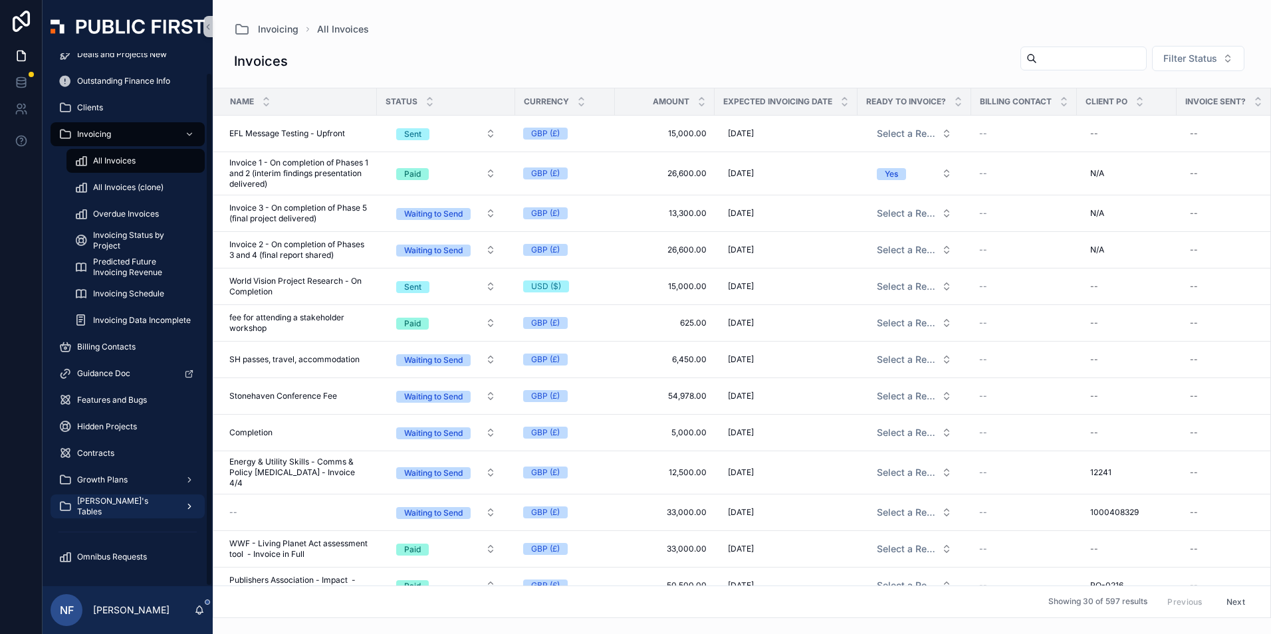
click at [98, 504] on span "[PERSON_NAME]'s Tables" at bounding box center [125, 506] width 97 height 21
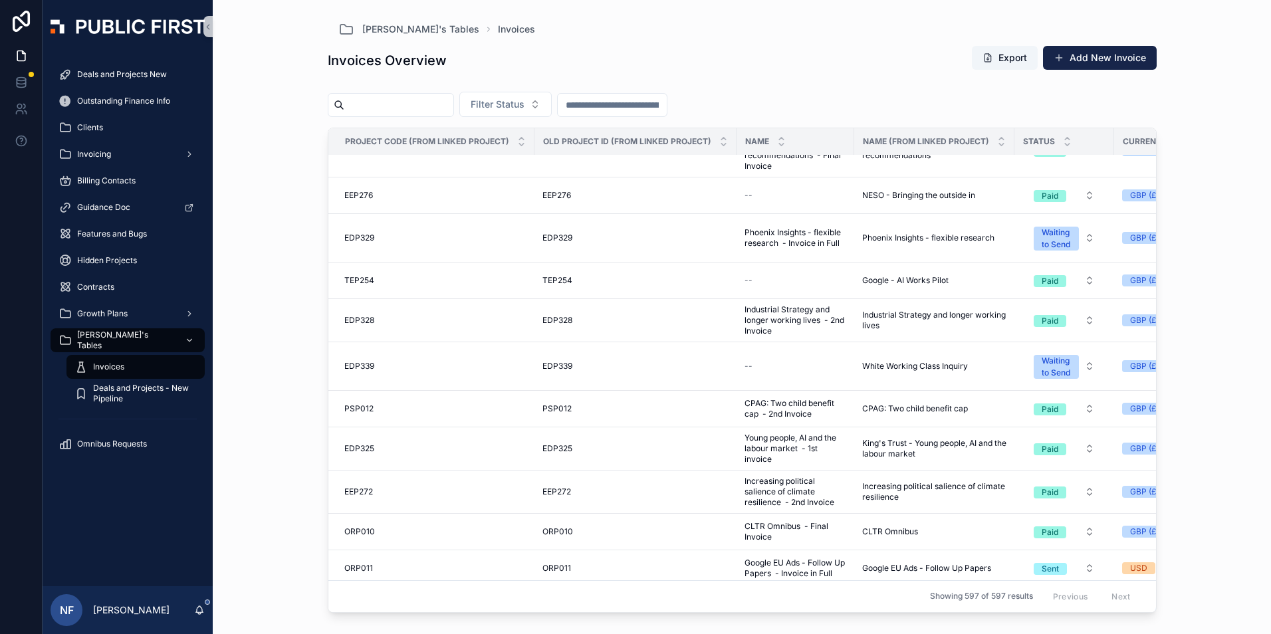
scroll to position [1529, 0]
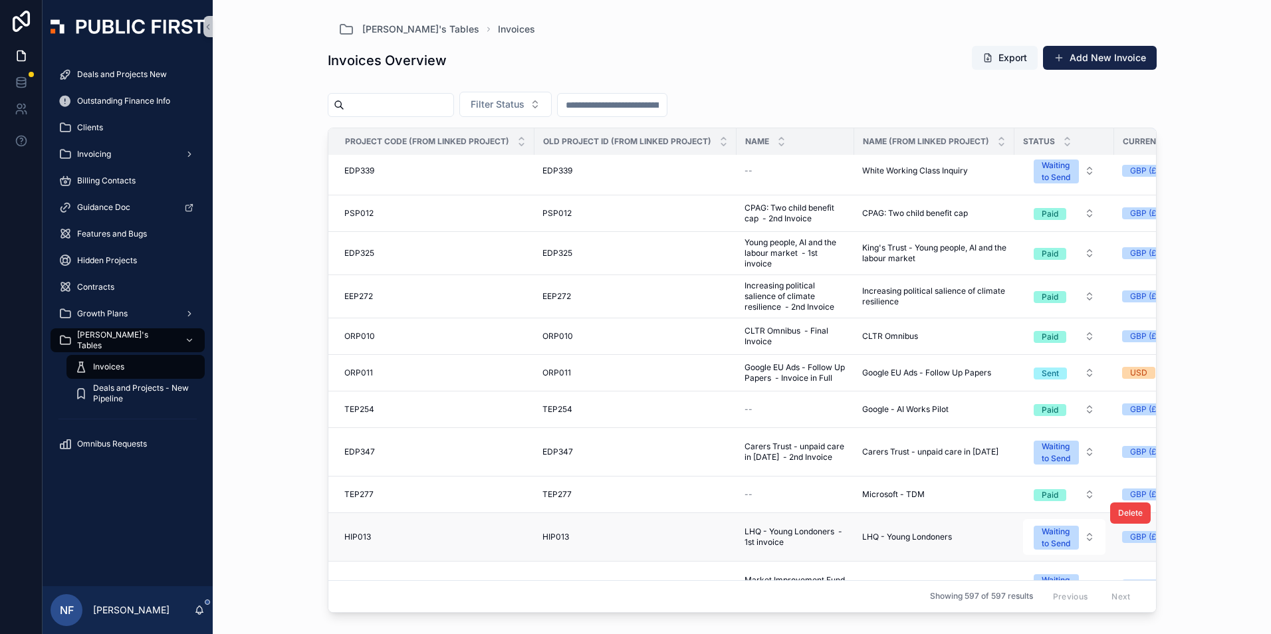
click at [551, 539] on td "HIP013 HIP013" at bounding box center [636, 537] width 202 height 49
click at [554, 533] on span "HIP013" at bounding box center [556, 537] width 27 height 11
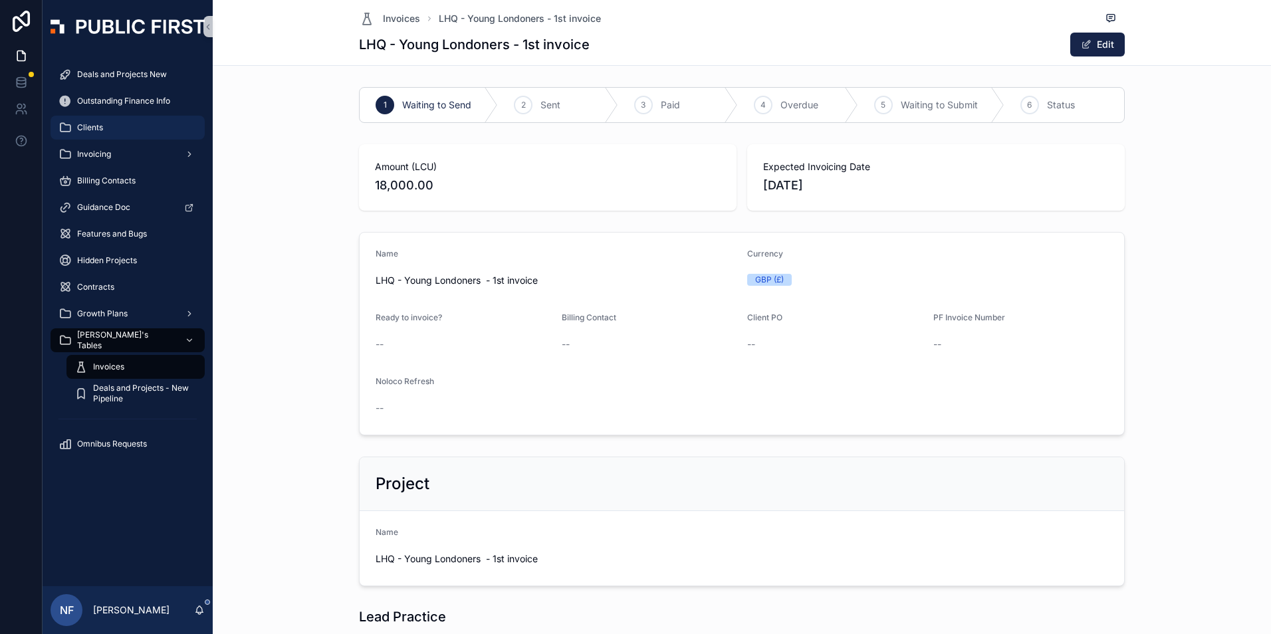
click at [118, 132] on div "Clients" at bounding box center [128, 127] width 138 height 21
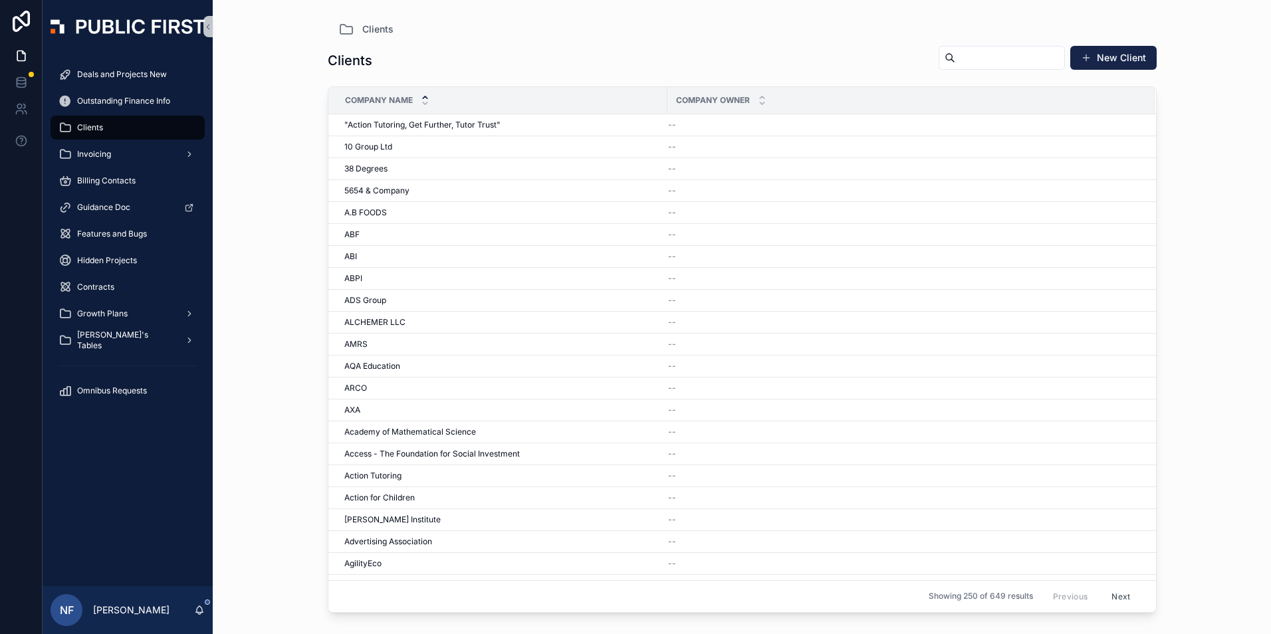
click at [956, 64] on input "scrollable content" at bounding box center [1010, 58] width 109 height 19
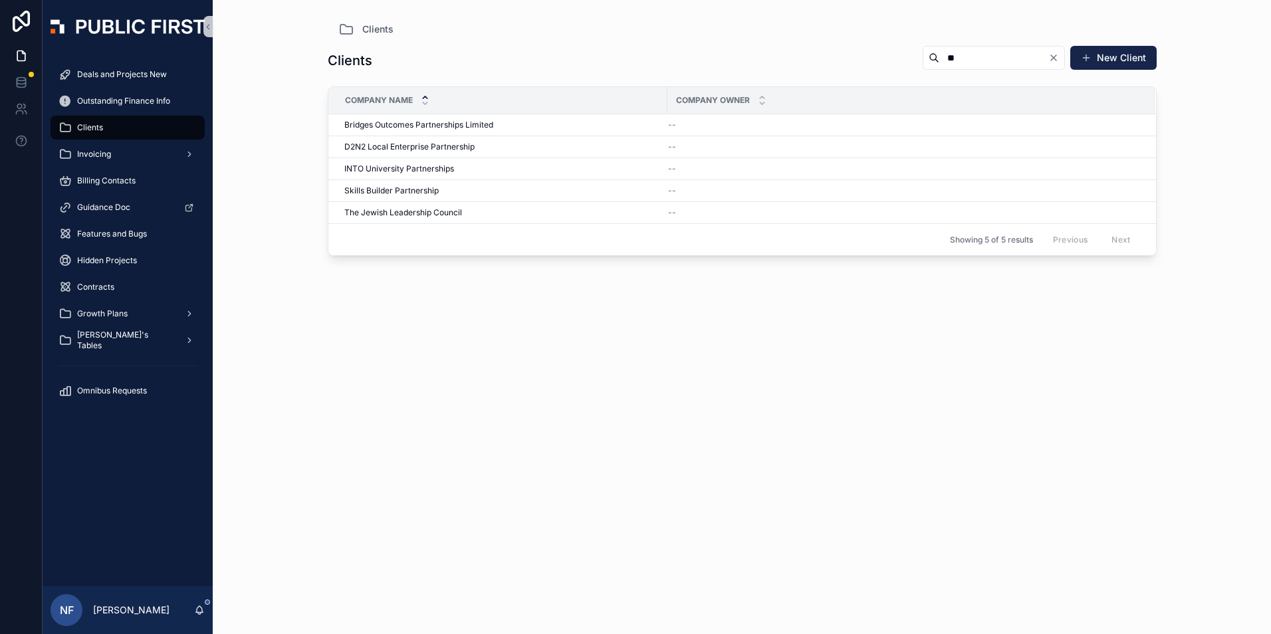
type input "*"
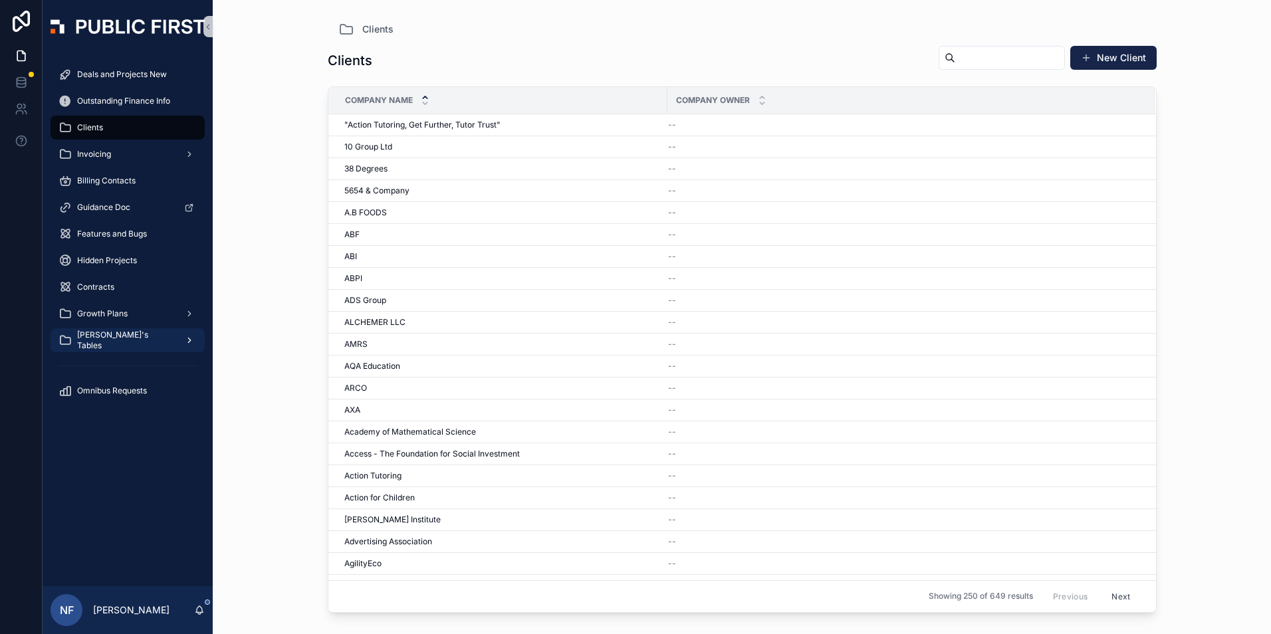
click at [114, 341] on span "[PERSON_NAME]'s Tables" at bounding box center [125, 340] width 97 height 21
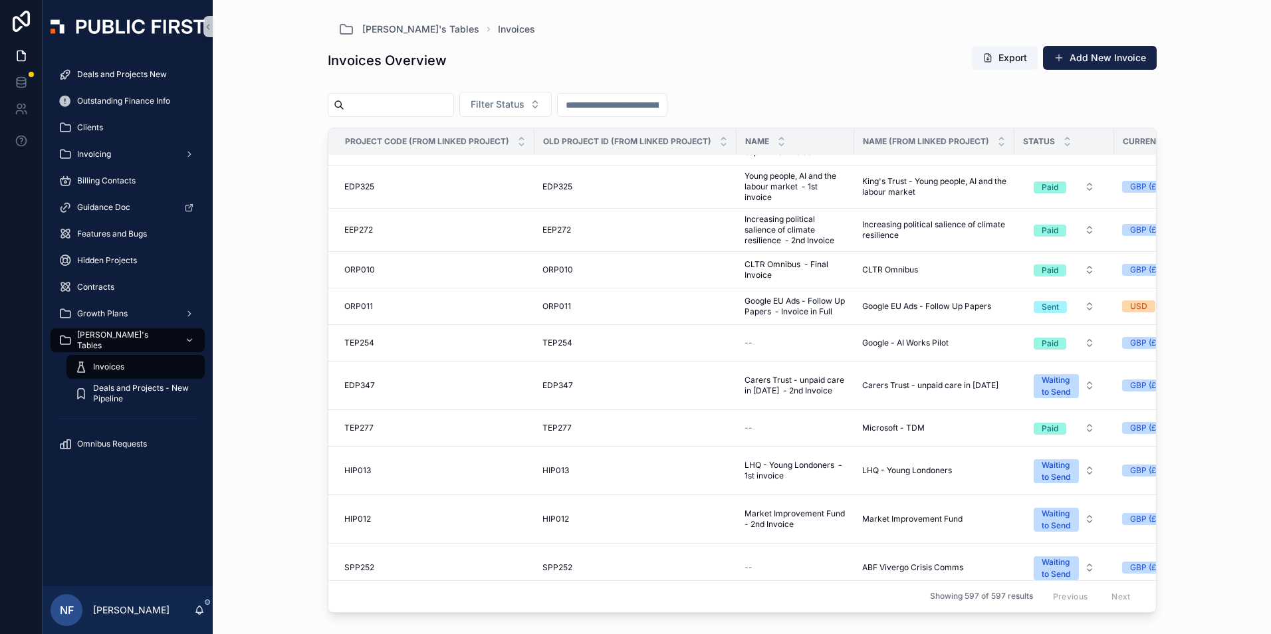
scroll to position [1729, 0]
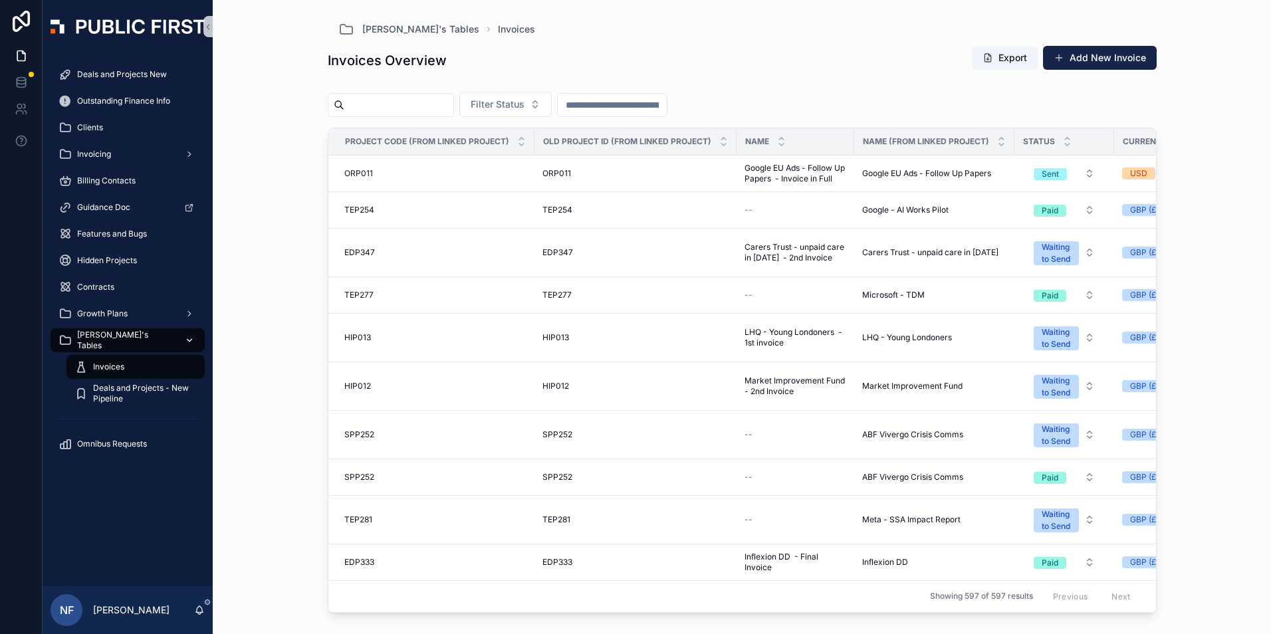
click at [100, 336] on span "[PERSON_NAME]'s Tables" at bounding box center [125, 340] width 97 height 21
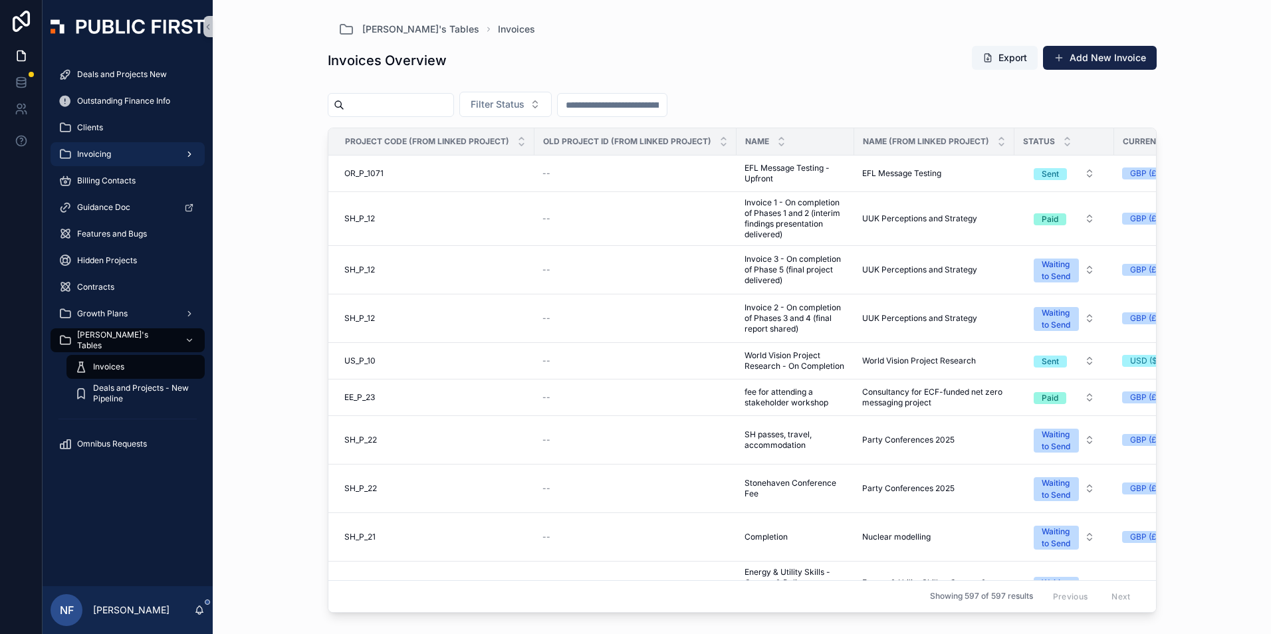
click at [101, 157] on span "Invoicing" at bounding box center [94, 154] width 34 height 11
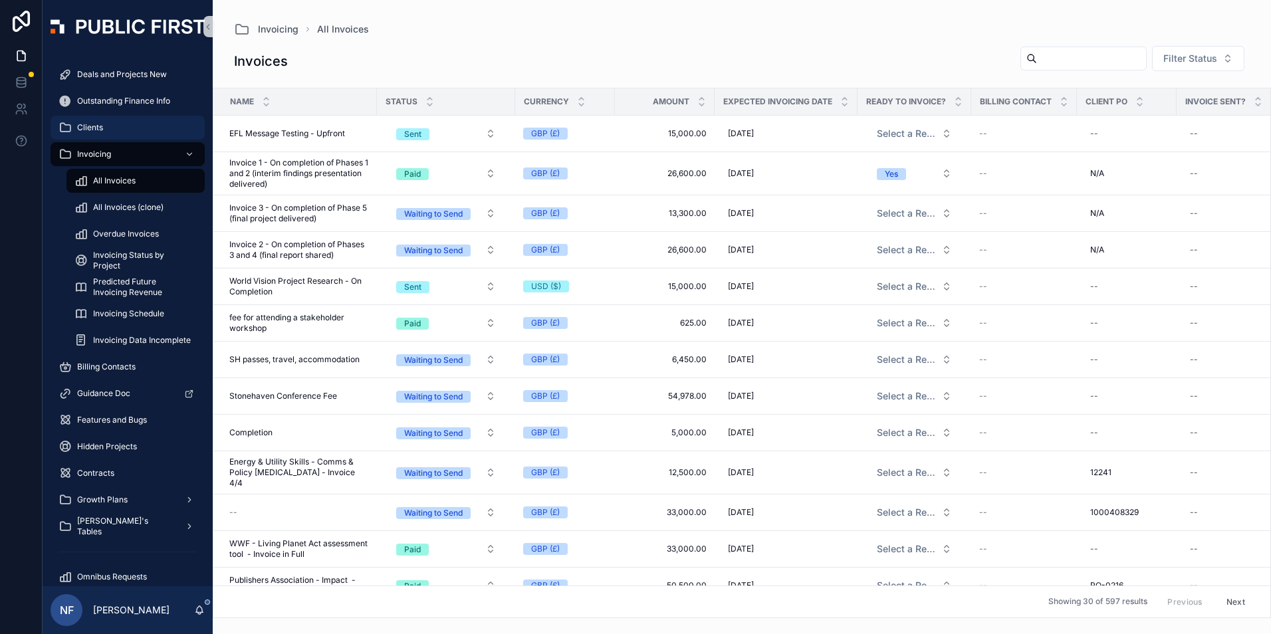
click at [88, 126] on span "Clients" at bounding box center [90, 127] width 26 height 11
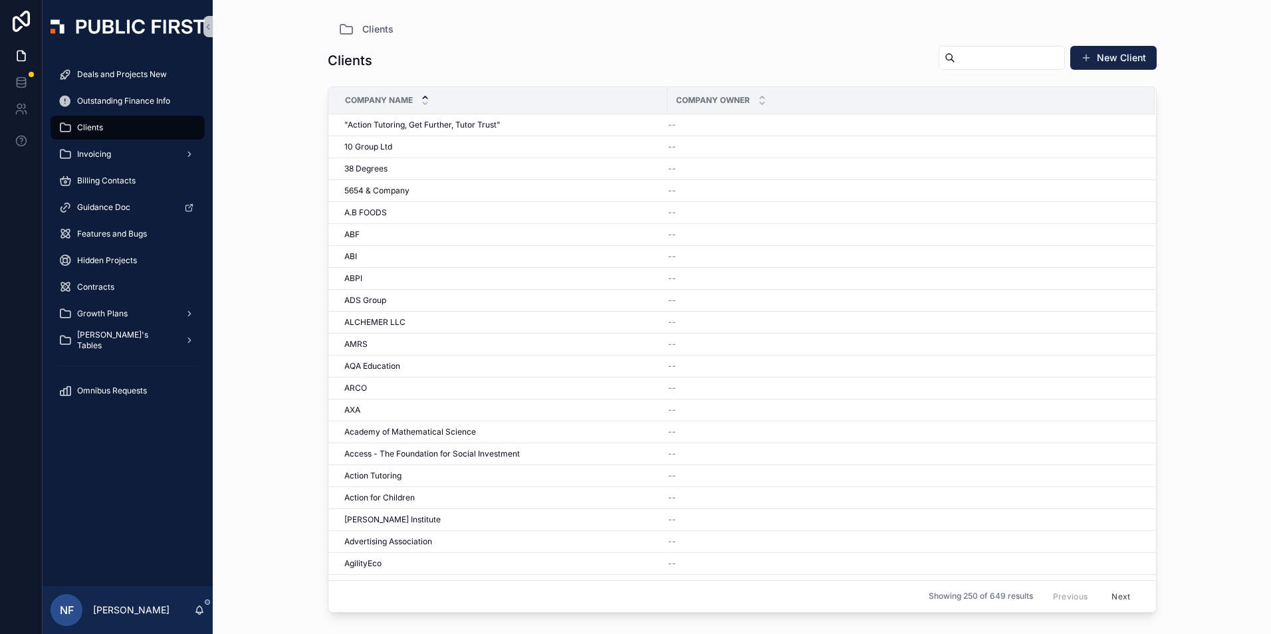
click at [973, 57] on input "scrollable content" at bounding box center [1010, 58] width 109 height 19
type input "***"
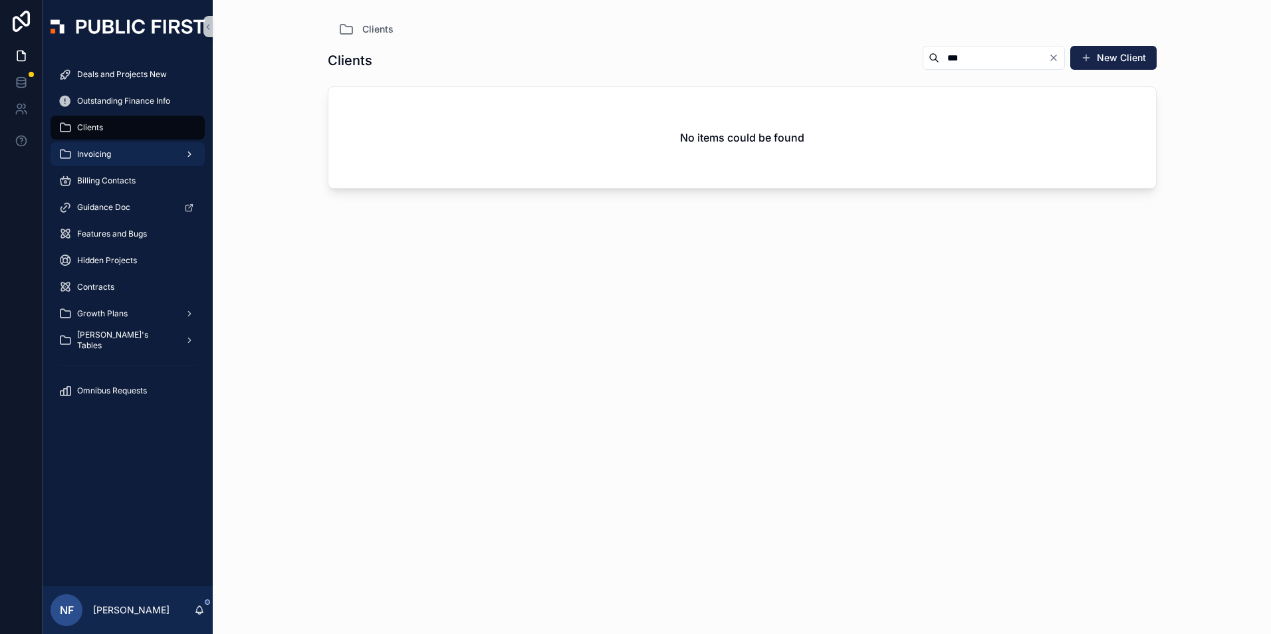
click at [72, 157] on div "Invoicing" at bounding box center [128, 154] width 138 height 21
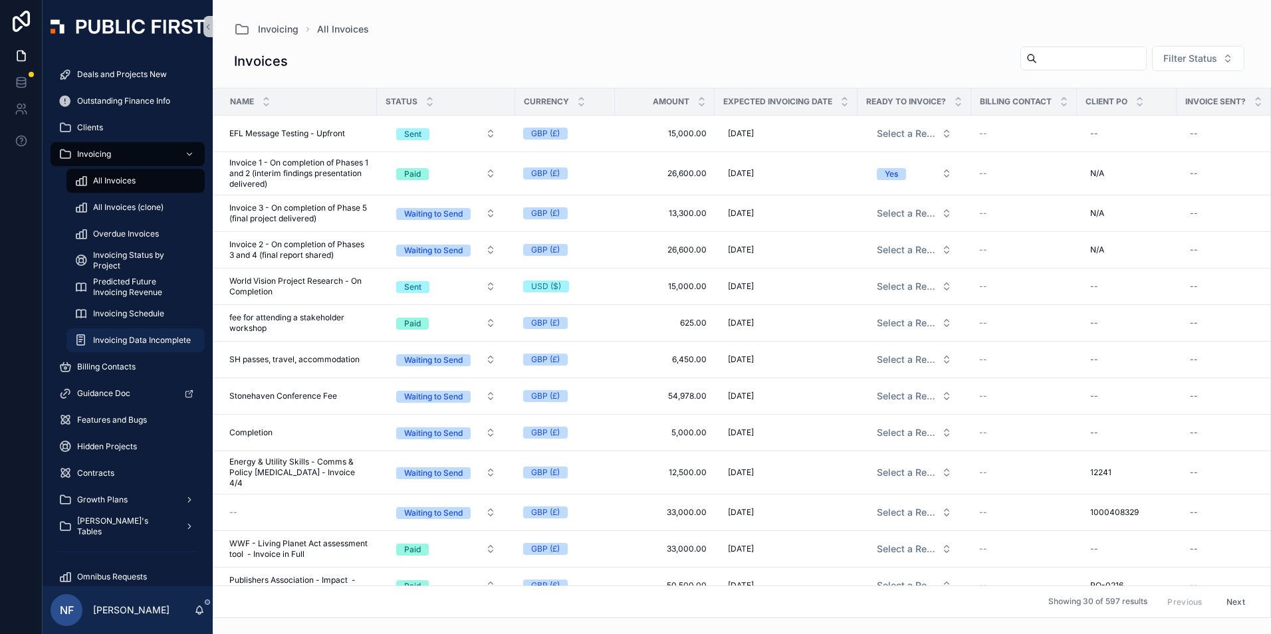
click at [132, 342] on span "Invoicing Data Incomplete" at bounding box center [142, 340] width 98 height 11
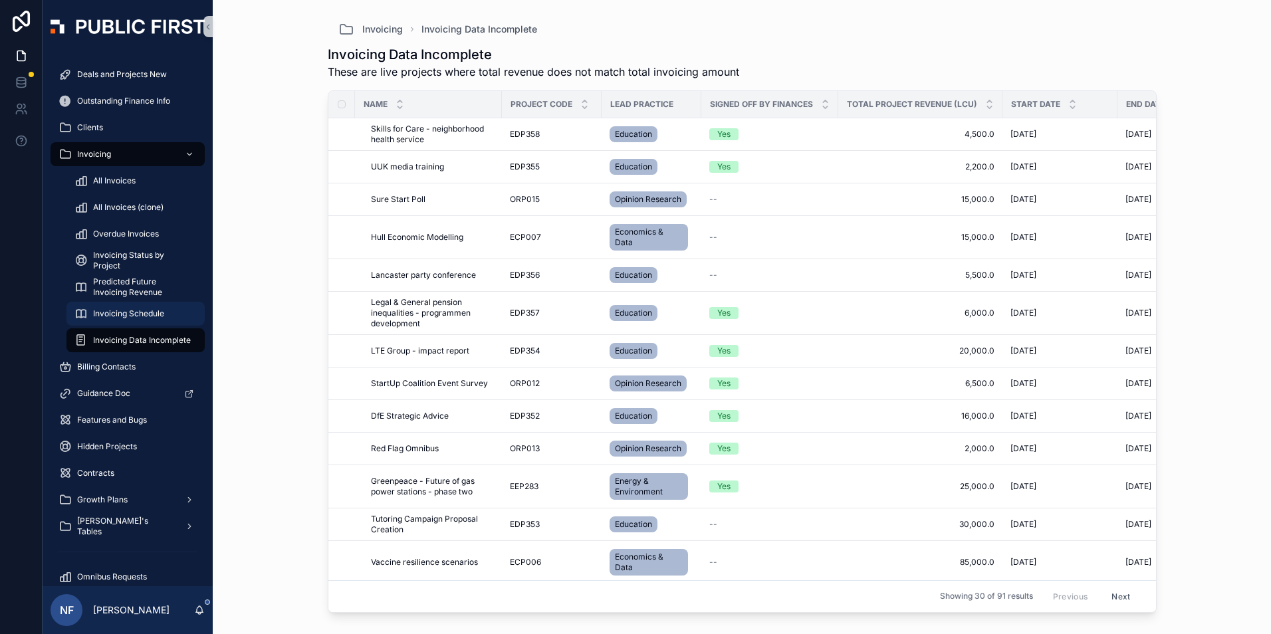
click at [127, 313] on span "Invoicing Schedule" at bounding box center [128, 314] width 71 height 11
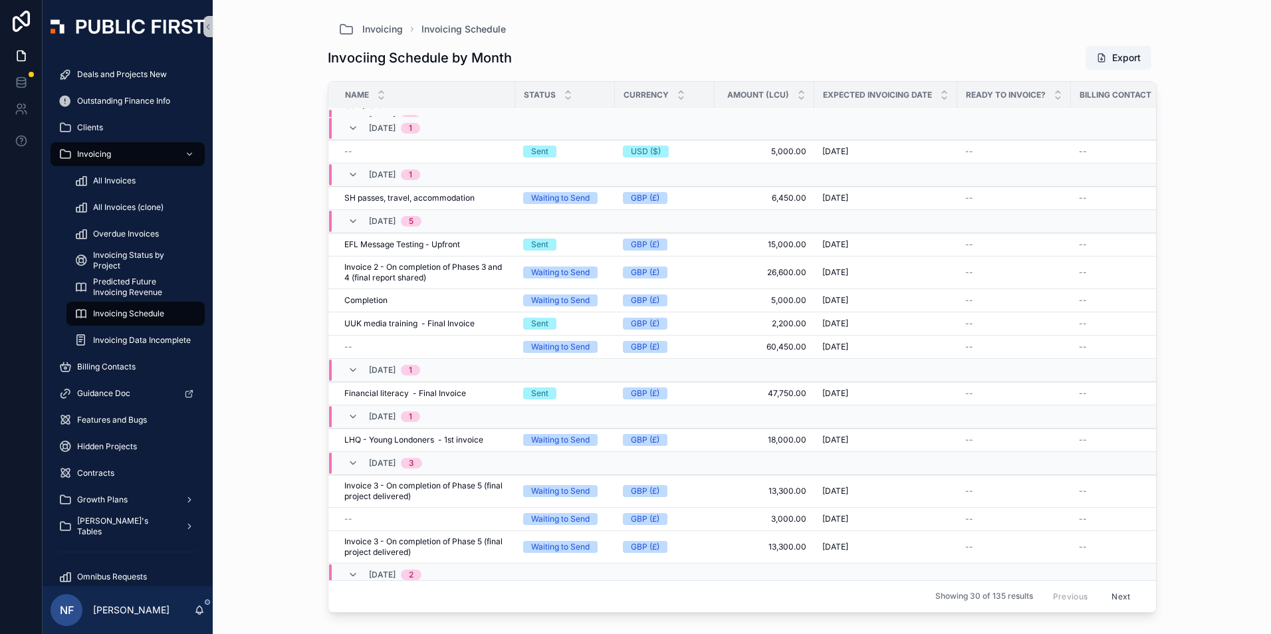
scroll to position [323, 0]
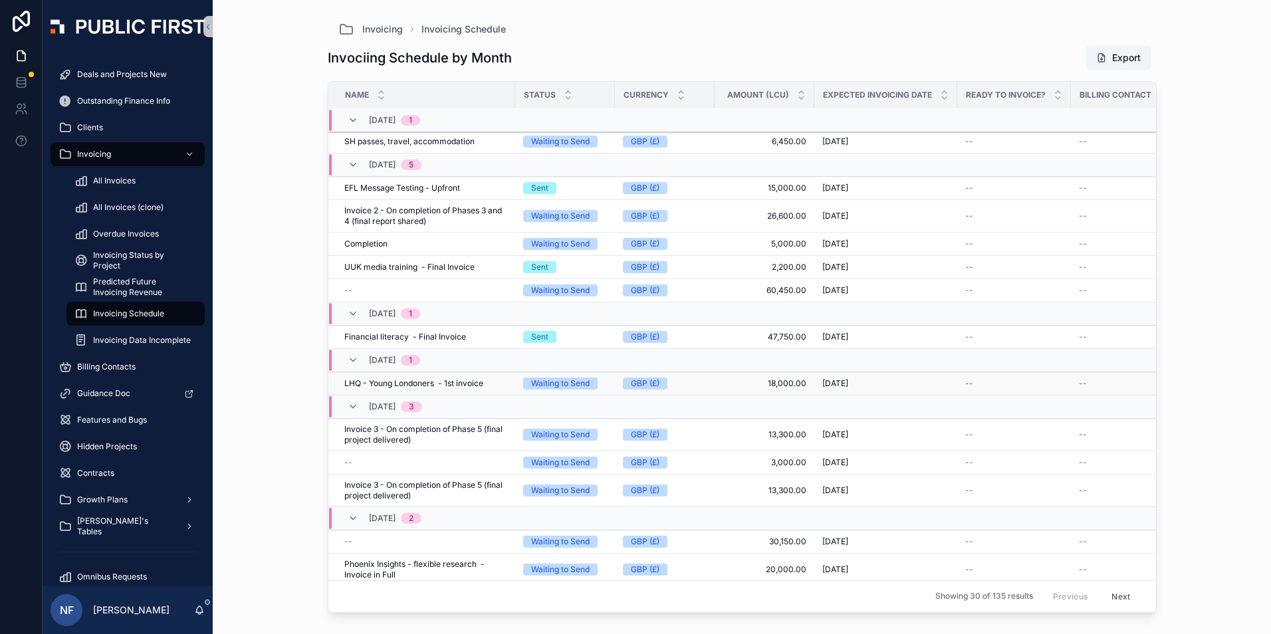
click at [406, 386] on span "LHQ - Young Londoners - 1st invoice" at bounding box center [413, 383] width 139 height 11
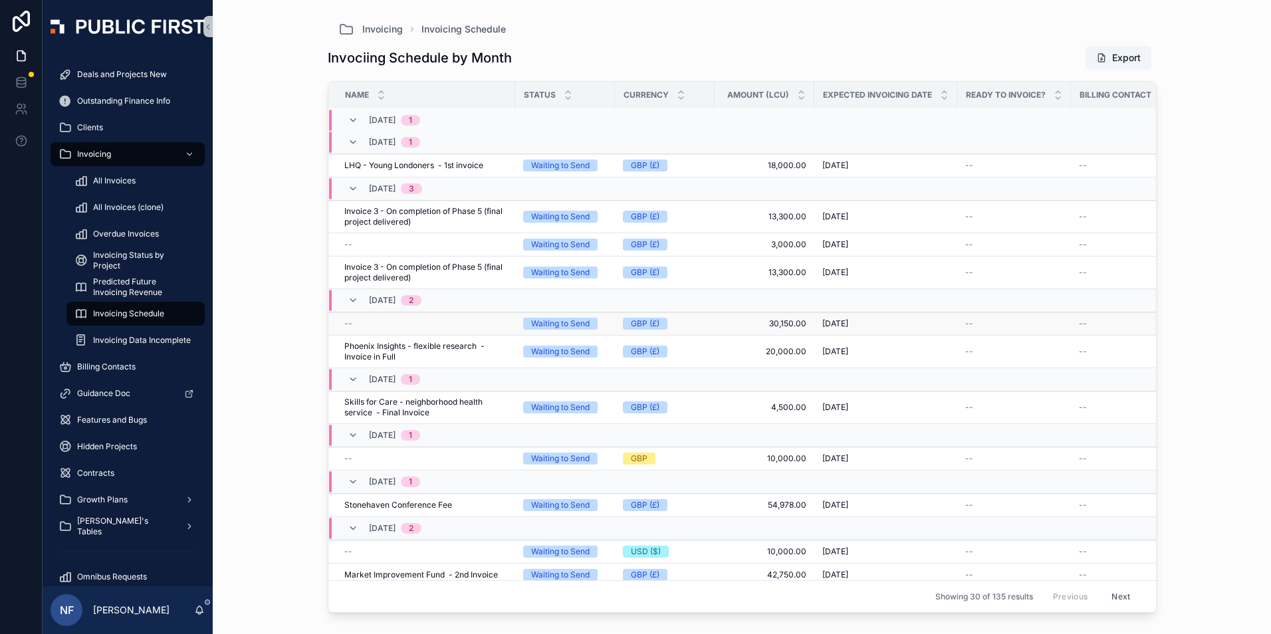
scroll to position [465, 0]
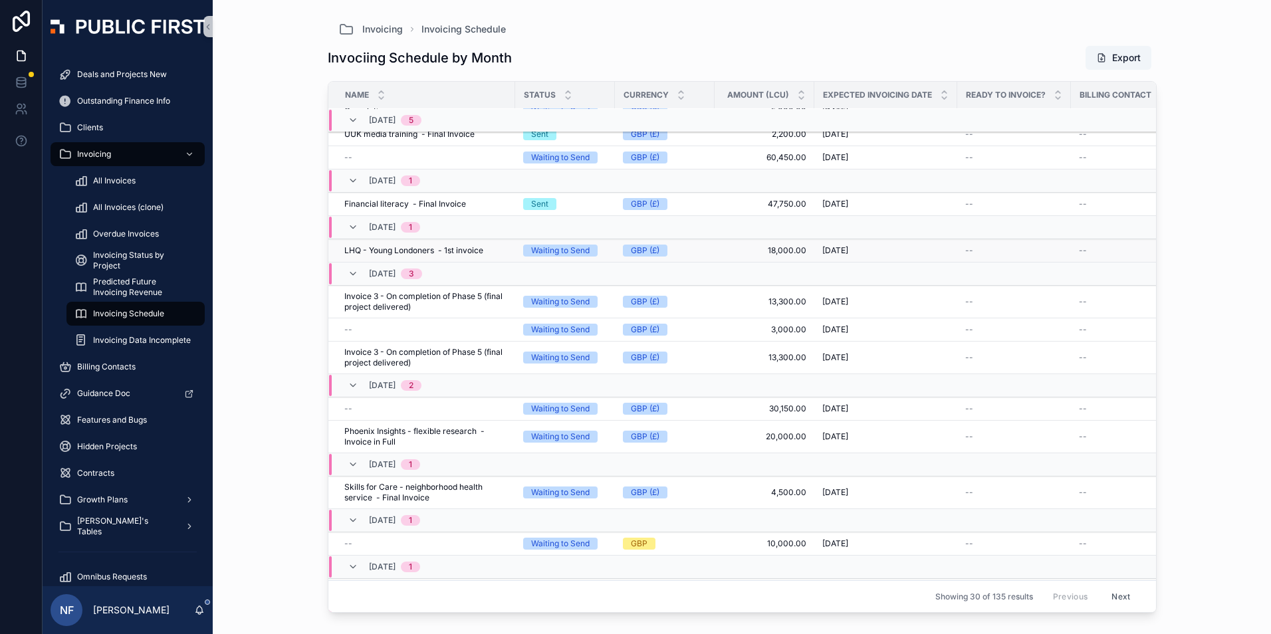
click at [402, 251] on span "LHQ - Young Londoners - 1st invoice" at bounding box center [413, 250] width 139 height 11
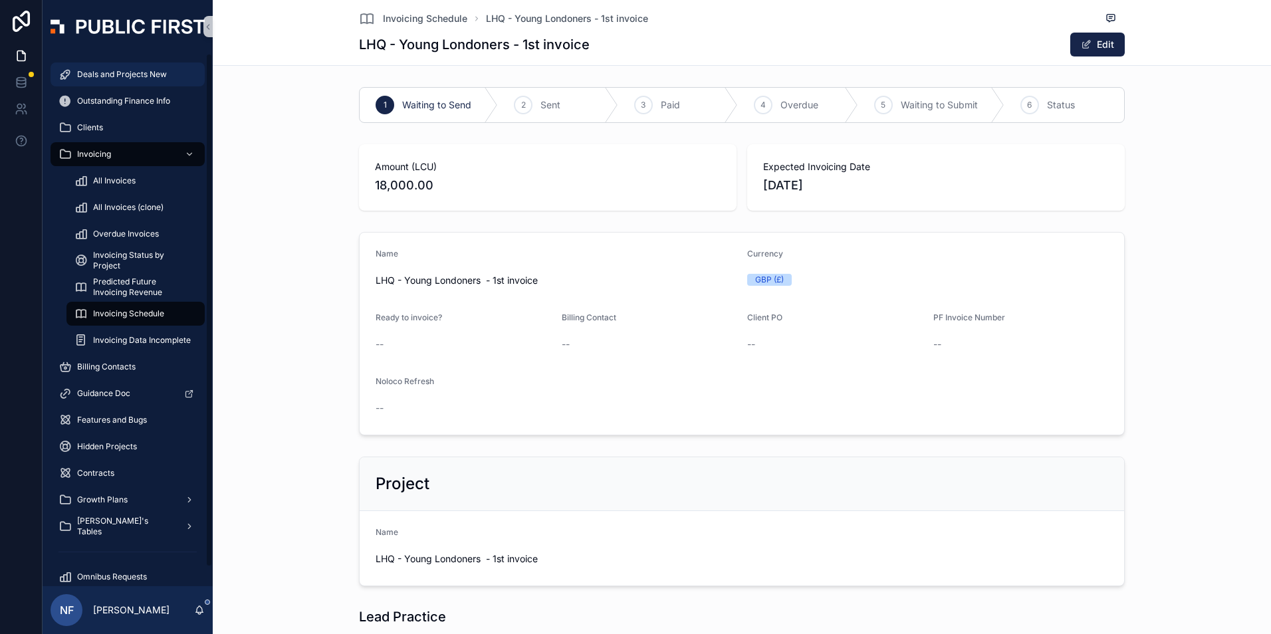
click at [128, 69] on span "Deals and Projects New" at bounding box center [122, 74] width 90 height 11
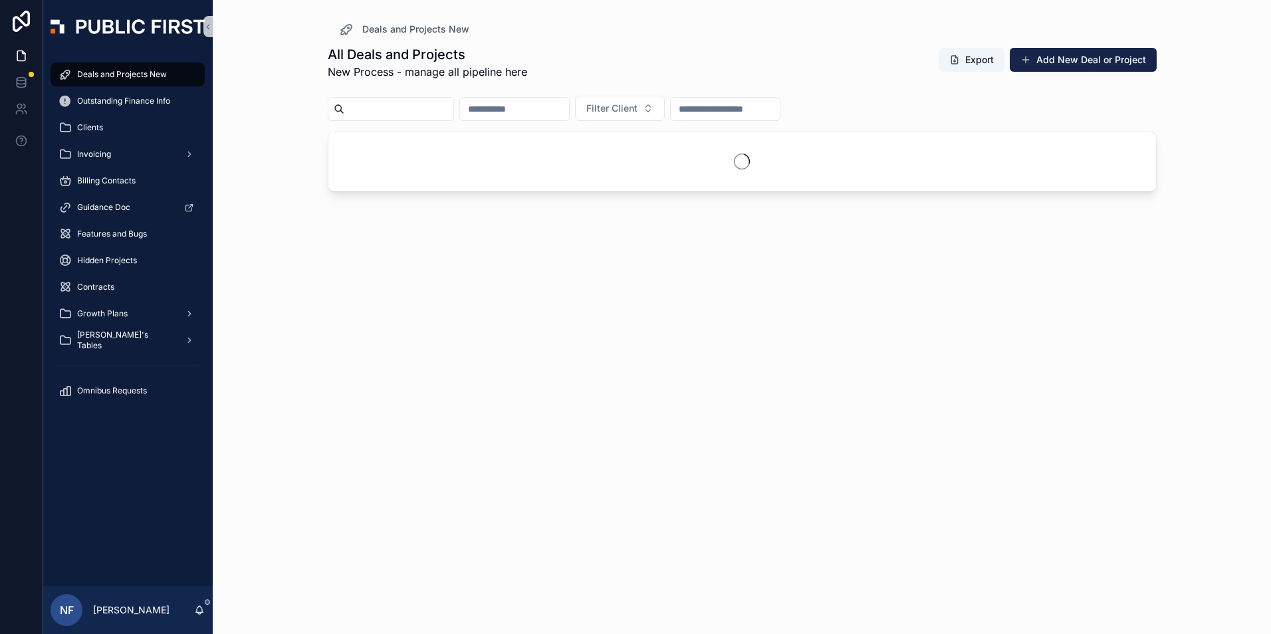
click at [400, 109] on input "scrollable content" at bounding box center [398, 109] width 109 height 19
type input "******"
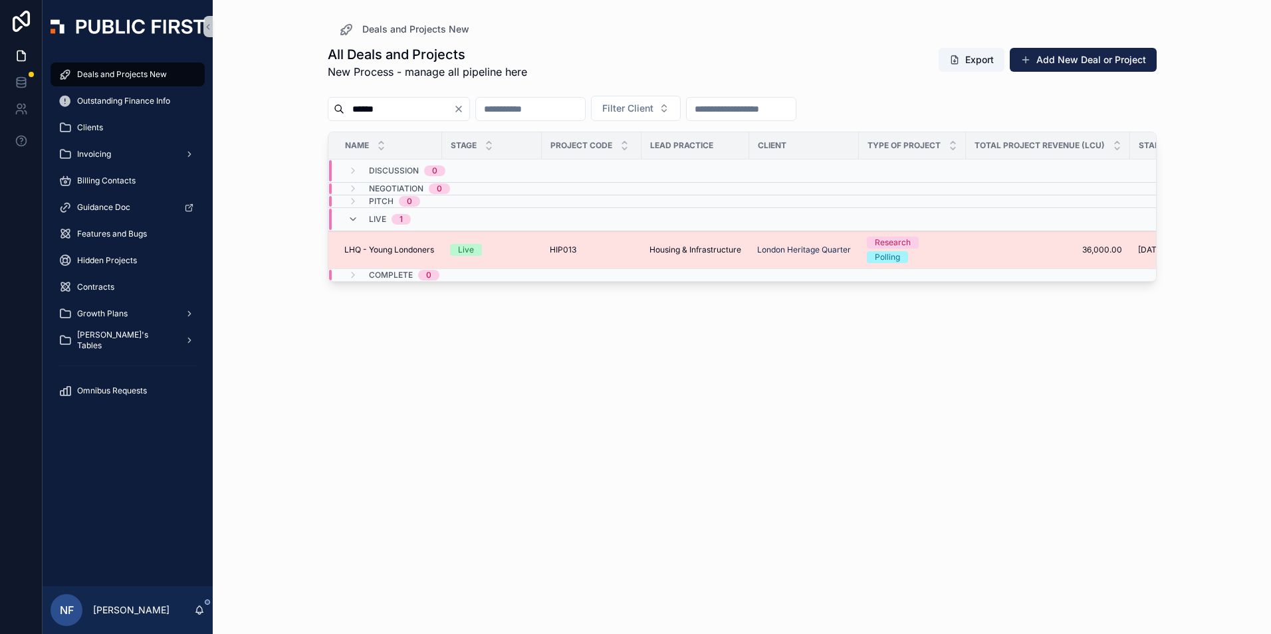
click at [376, 251] on span "LHQ - Young Londoners" at bounding box center [389, 250] width 90 height 11
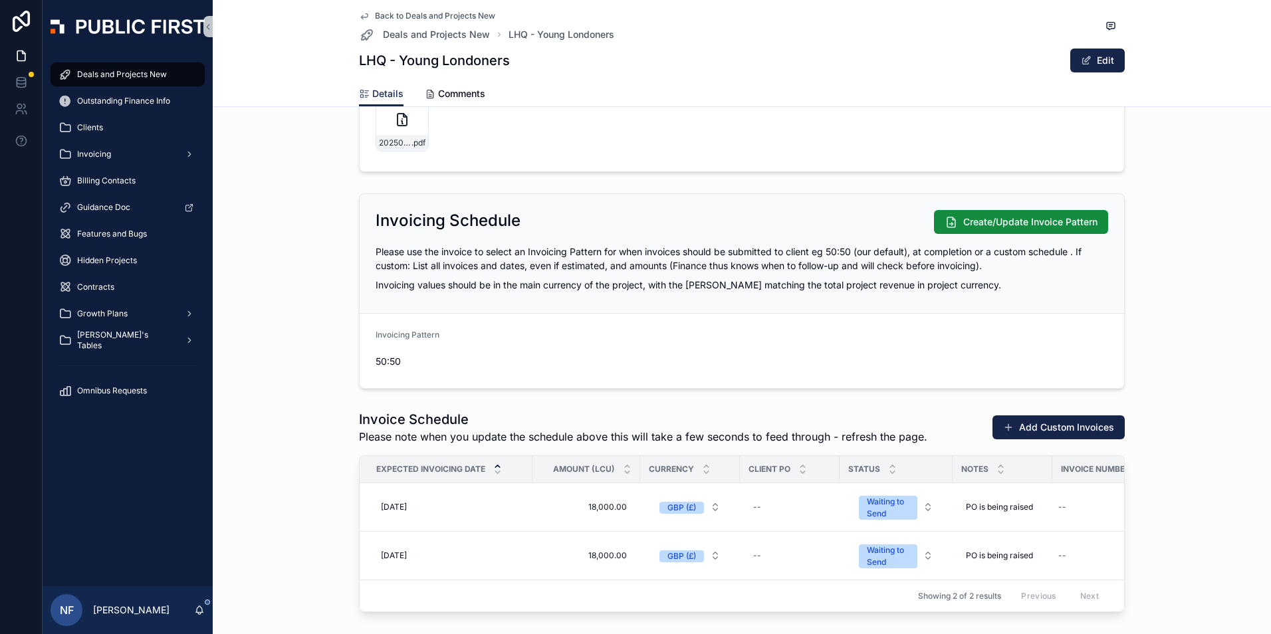
scroll to position [1529, 0]
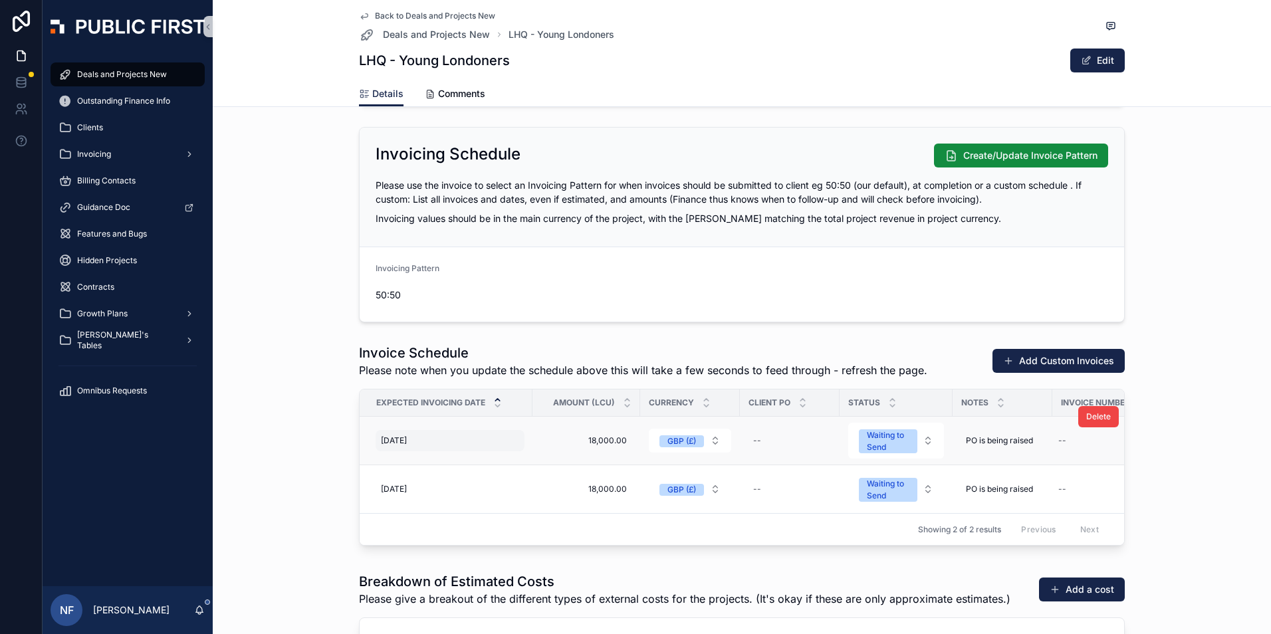
click at [407, 440] on span "[DATE]" at bounding box center [394, 441] width 26 height 11
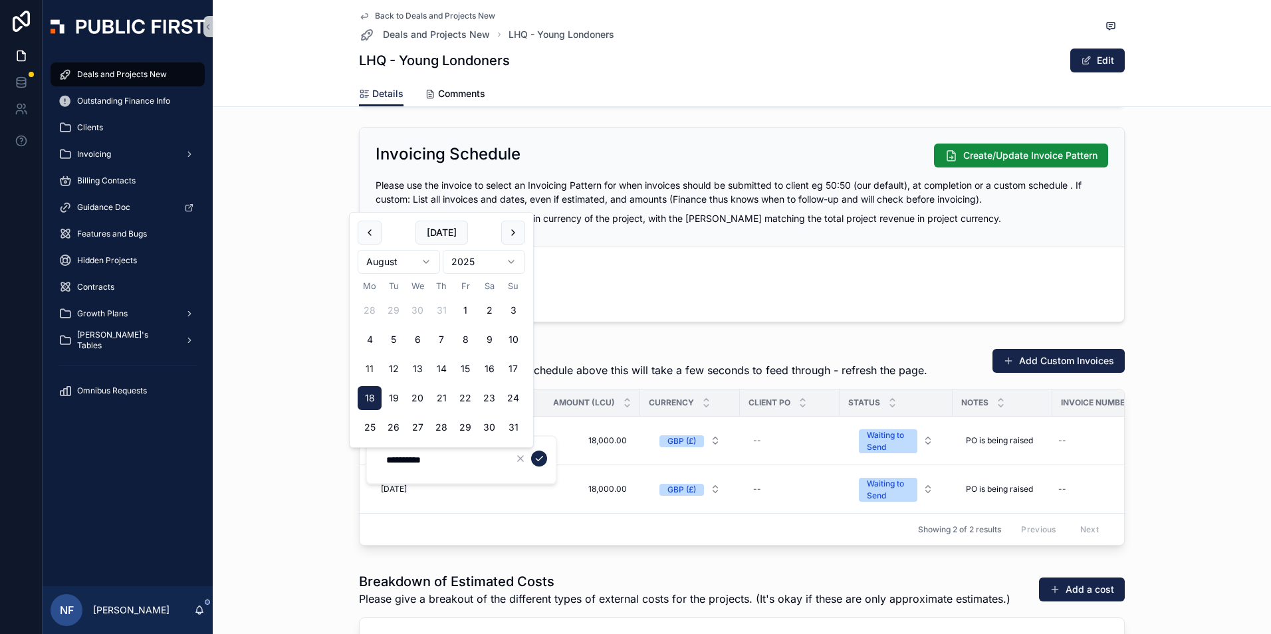
click at [365, 369] on button "11" at bounding box center [370, 369] width 24 height 24
type input "**********"
click at [546, 456] on button "scrollable content" at bounding box center [539, 459] width 16 height 16
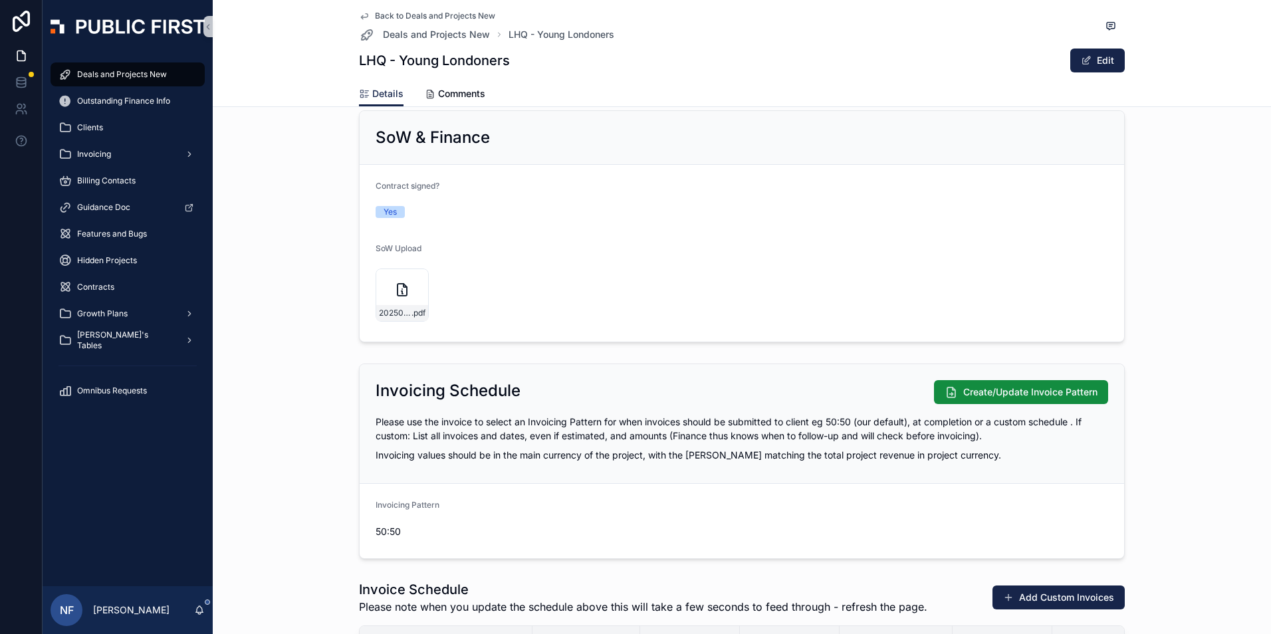
scroll to position [1197, 0]
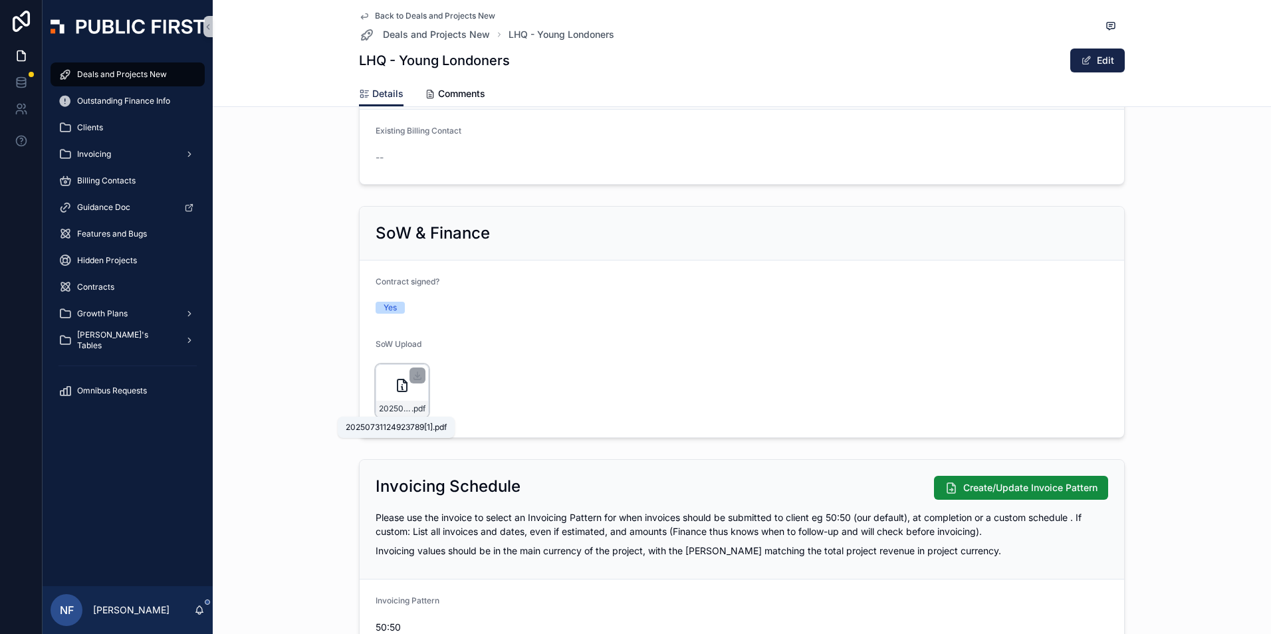
click at [412, 414] on span ".pdf" at bounding box center [419, 409] width 14 height 11
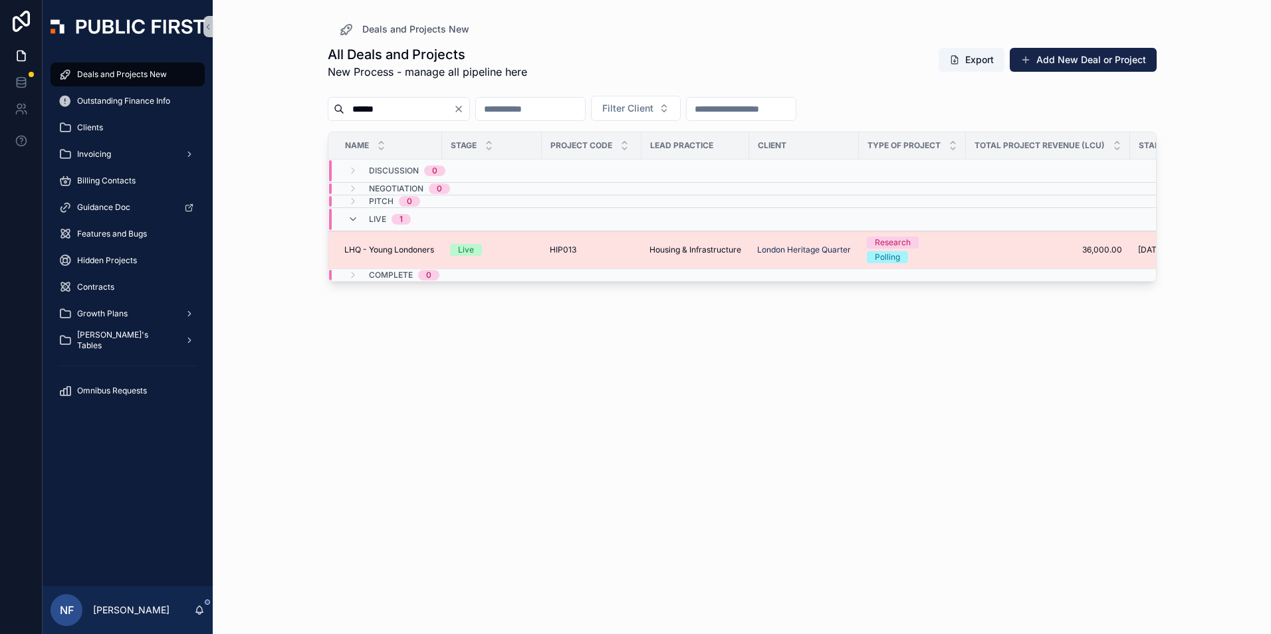
click at [361, 253] on span "LHQ - Young Londoners" at bounding box center [389, 250] width 90 height 11
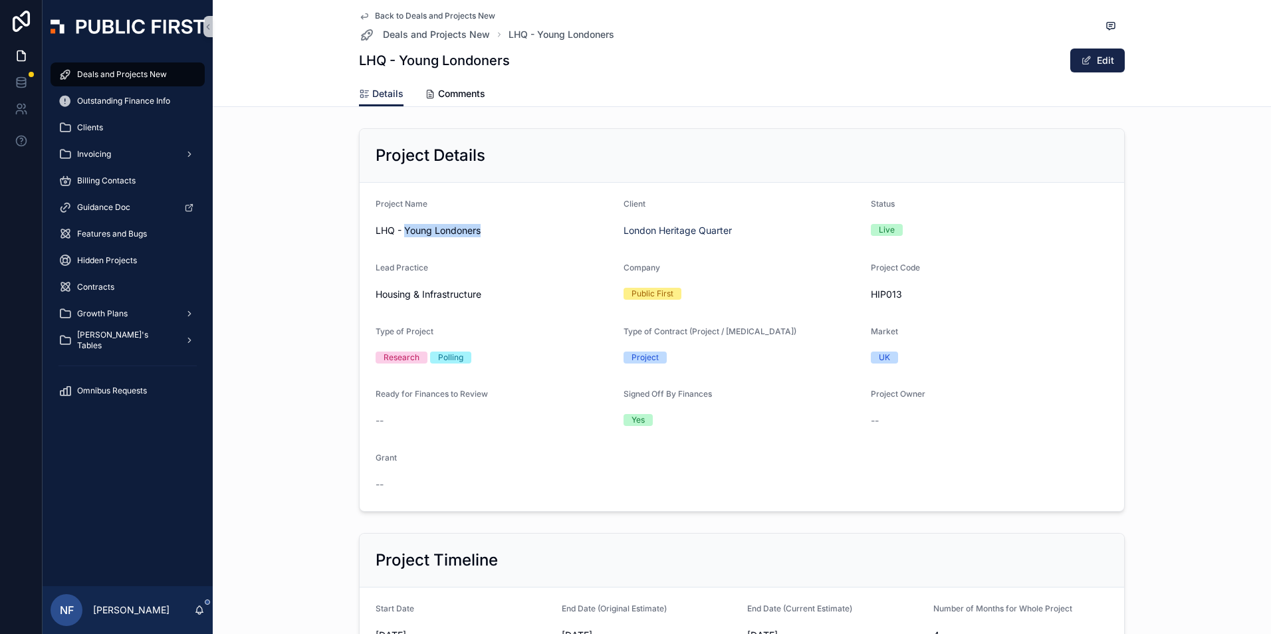
drag, startPoint x: 398, startPoint y: 232, endPoint x: 479, endPoint y: 232, distance: 81.1
click at [479, 232] on span "LHQ - Young Londoners" at bounding box center [494, 230] width 237 height 13
drag, startPoint x: 479, startPoint y: 232, endPoint x: 467, endPoint y: 233, distance: 12.7
copy span "Young Londoners"
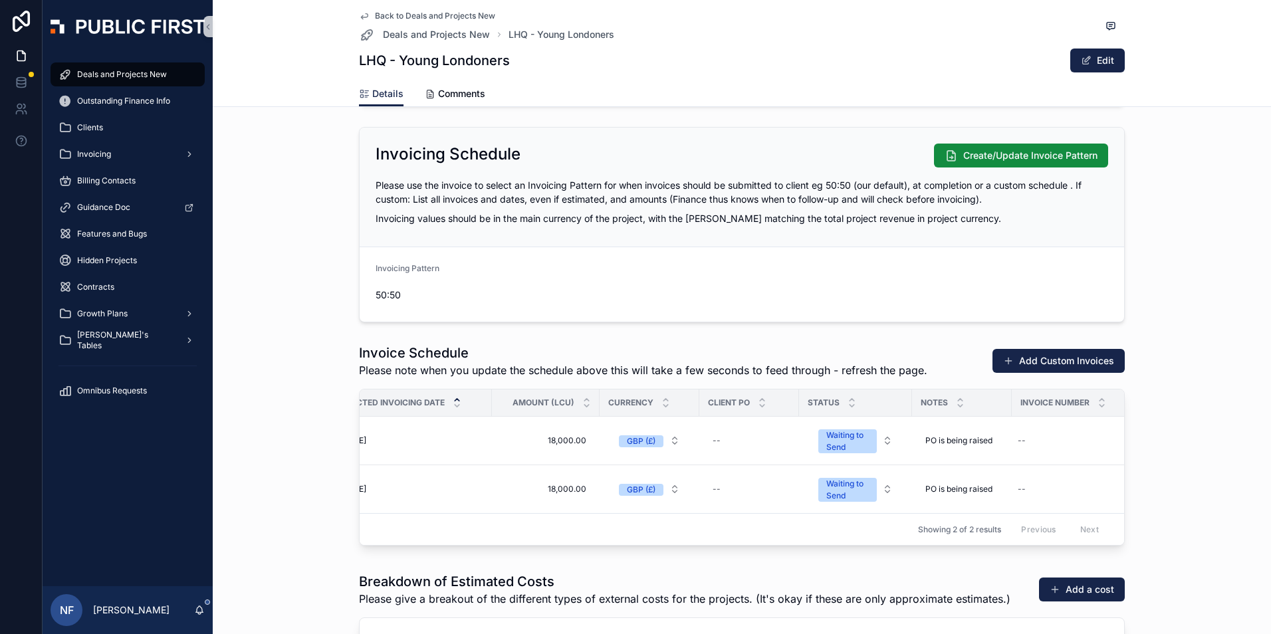
scroll to position [0, 43]
click at [1037, 443] on div "--" at bounding box center [1058, 440] width 97 height 21
type input "****"
click at [1178, 461] on icon "scrollable content" at bounding box center [1173, 458] width 11 height 11
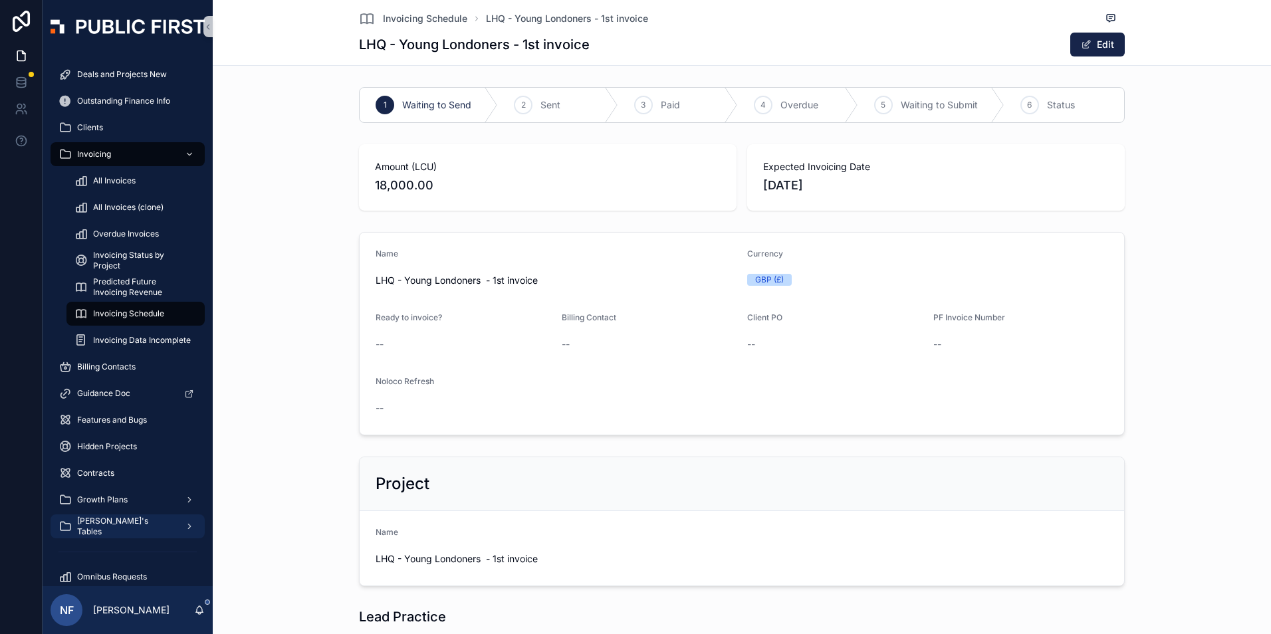
click at [96, 526] on span "[PERSON_NAME]'s Tables" at bounding box center [125, 526] width 97 height 21
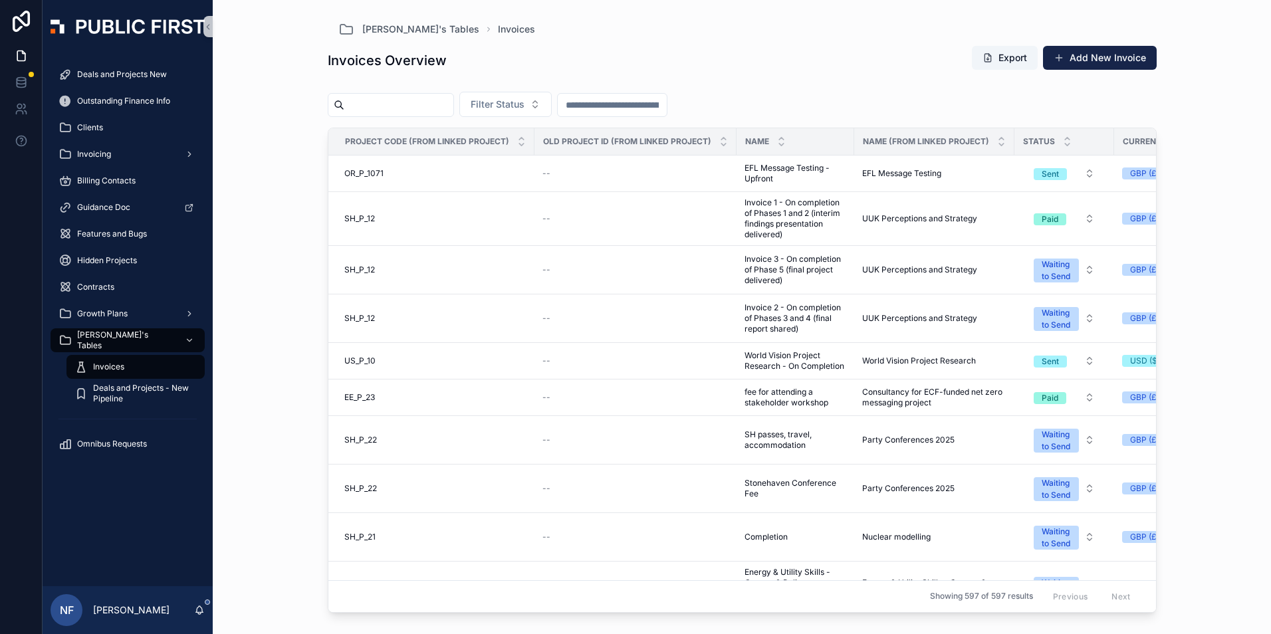
click at [384, 110] on input "scrollable content" at bounding box center [398, 105] width 109 height 19
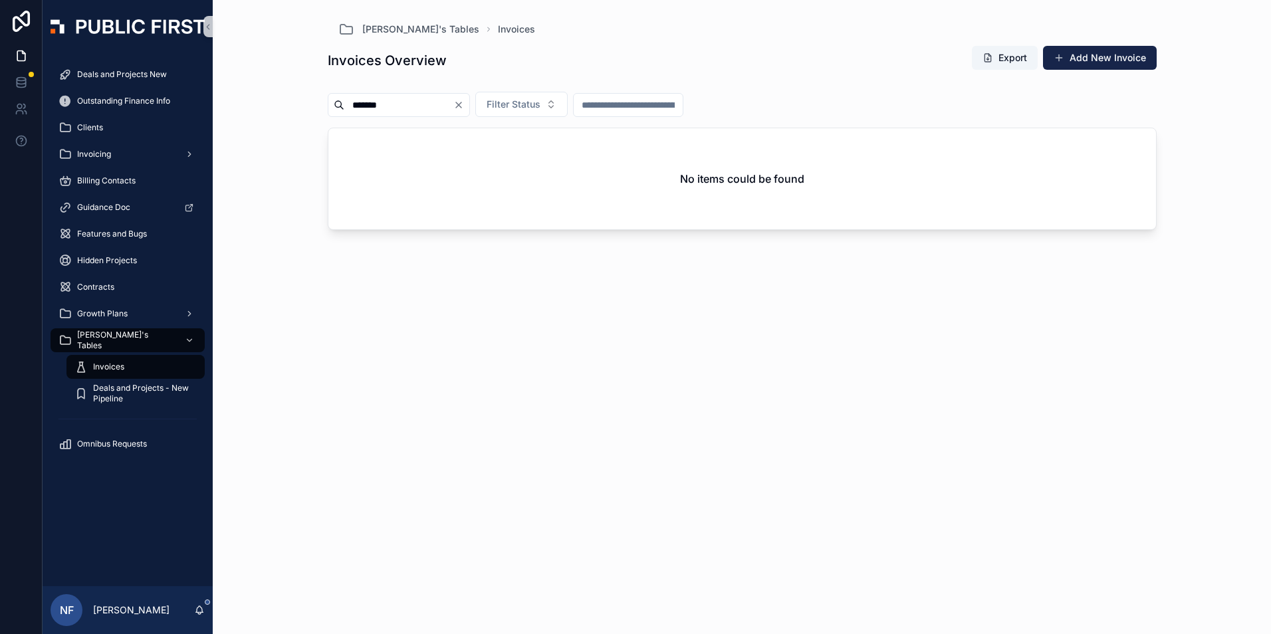
click at [417, 102] on input "*******" at bounding box center [398, 105] width 109 height 19
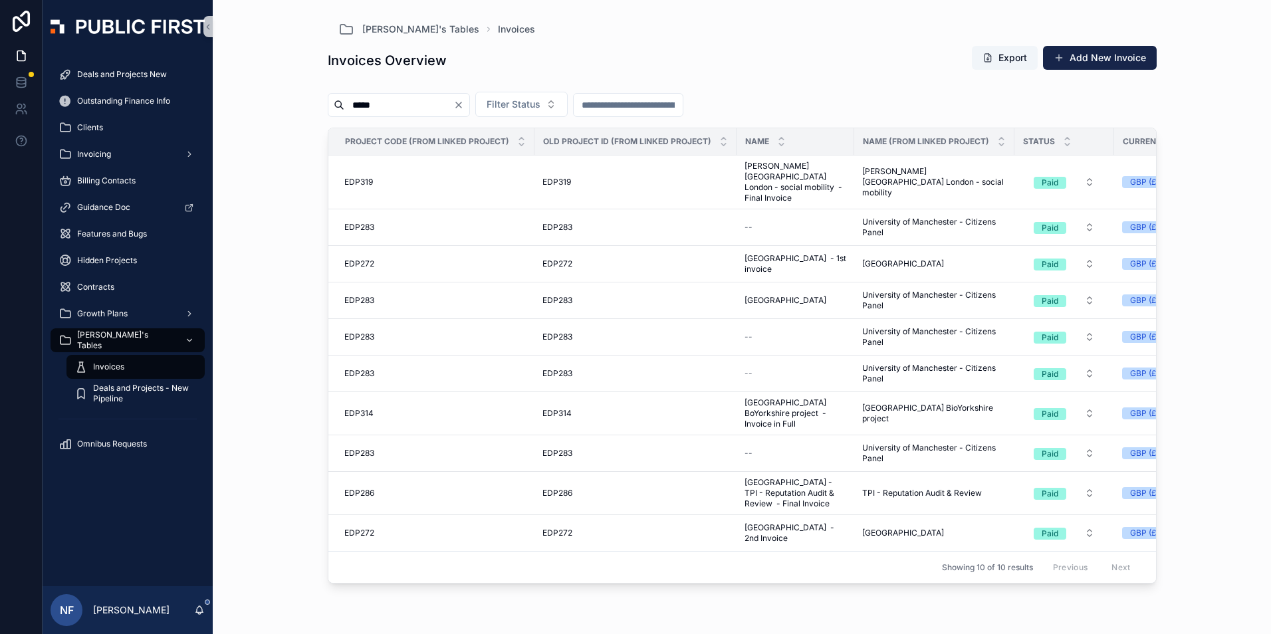
click at [417, 102] on input "*****" at bounding box center [398, 105] width 109 height 19
type input "**********"
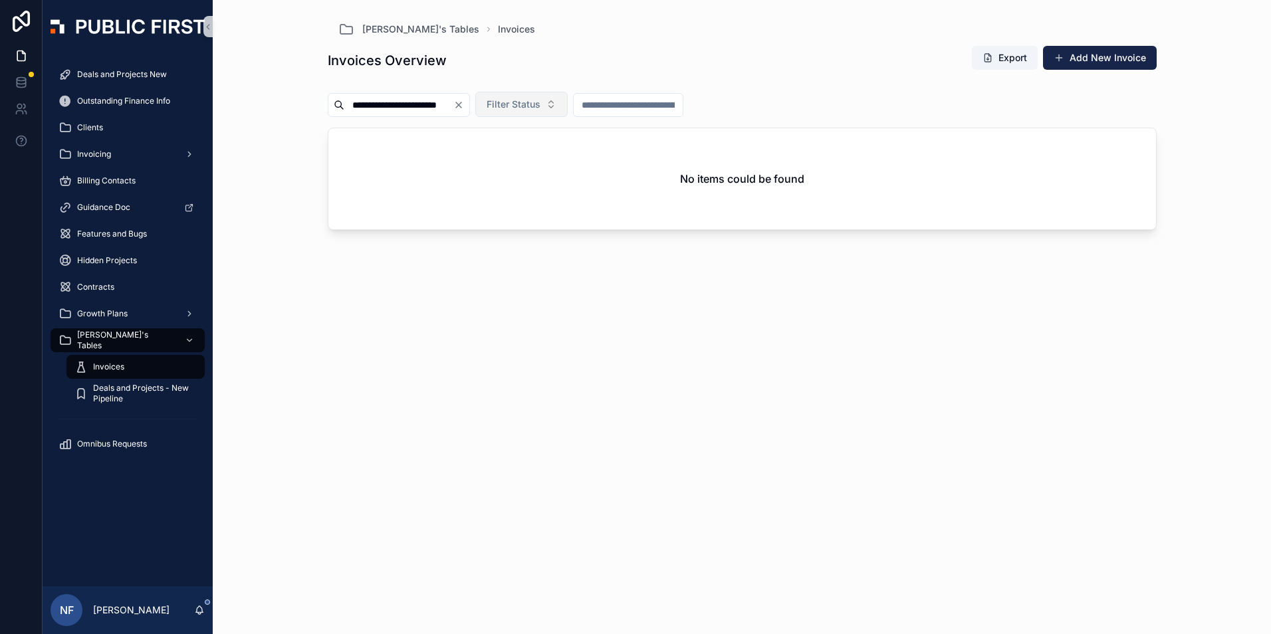
click at [541, 104] on span "Filter Status" at bounding box center [514, 104] width 54 height 13
click at [516, 184] on div "Sent" at bounding box center [555, 179] width 160 height 21
click at [110, 343] on span "[PERSON_NAME]'s Tables" at bounding box center [125, 340] width 97 height 21
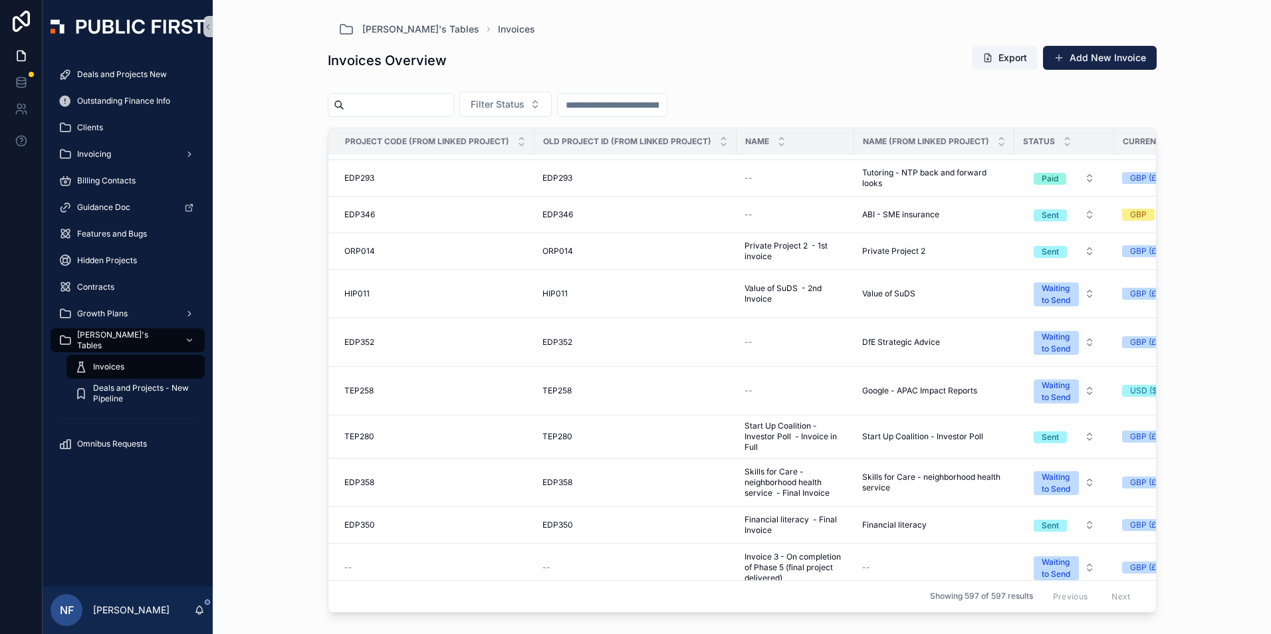
scroll to position [931, 0]
